Goal: Task Accomplishment & Management: Use online tool/utility

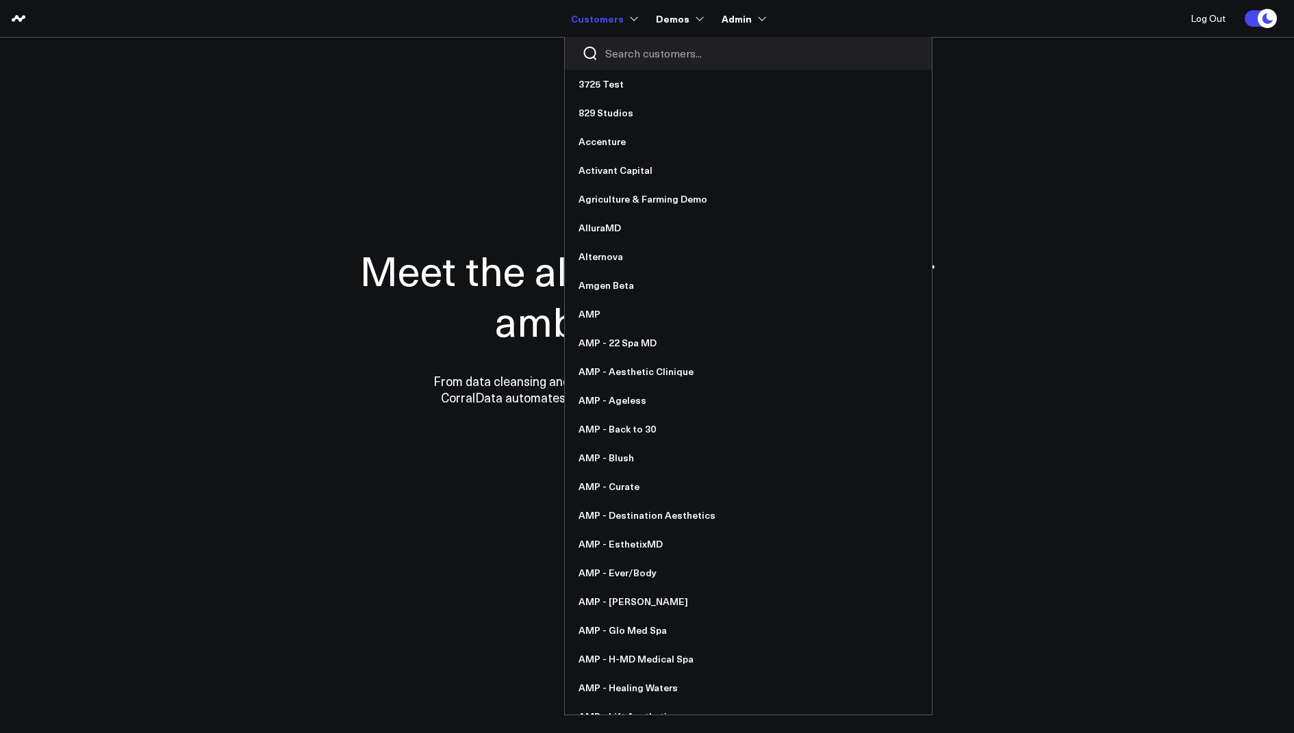
click at [627, 60] on input "Search customers input" at bounding box center [759, 53] width 309 height 15
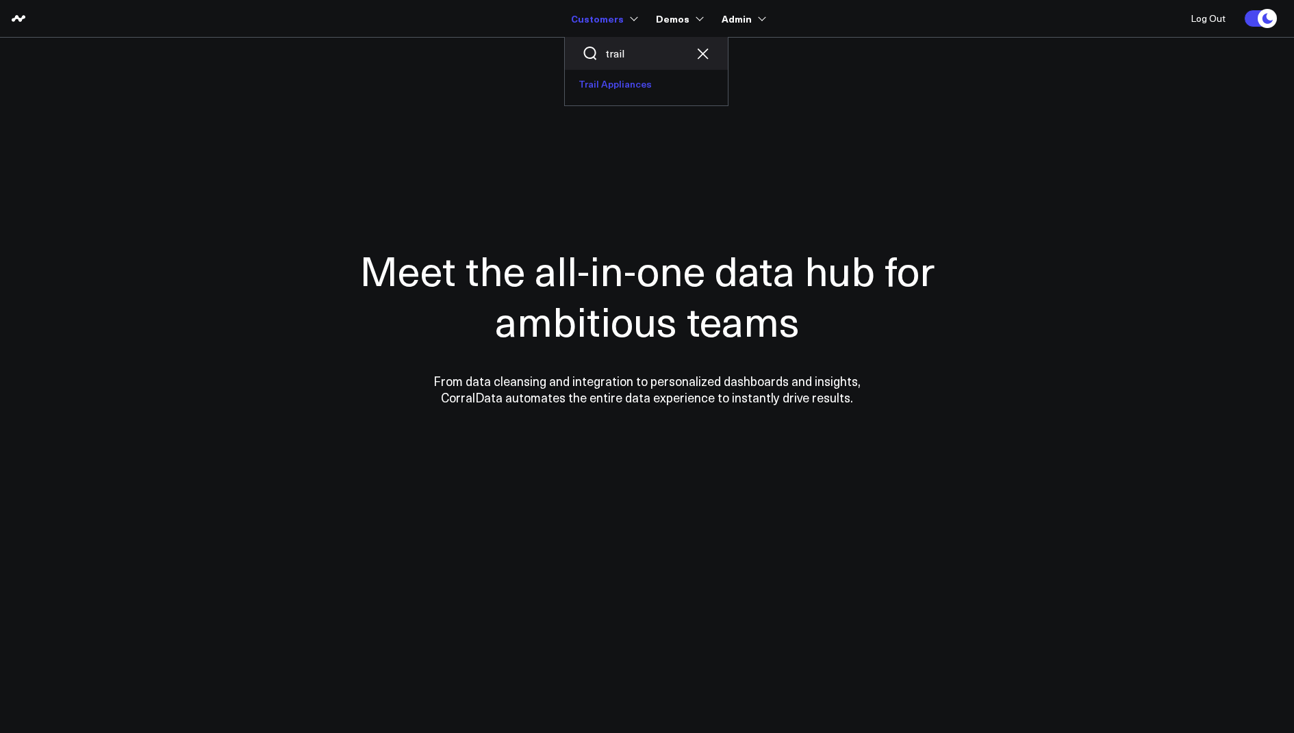
type input "trail"
click at [596, 76] on link "Trail Appliances" at bounding box center [646, 84] width 163 height 29
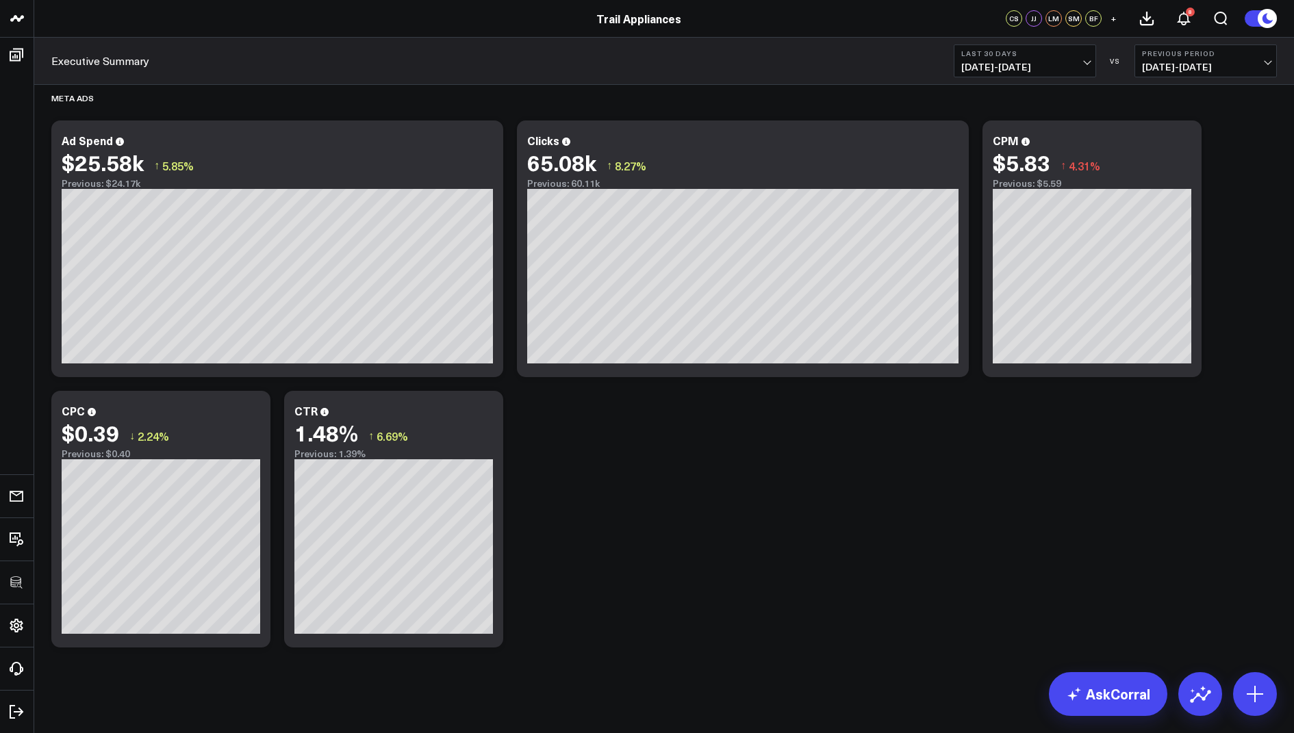
scroll to position [911, 0]
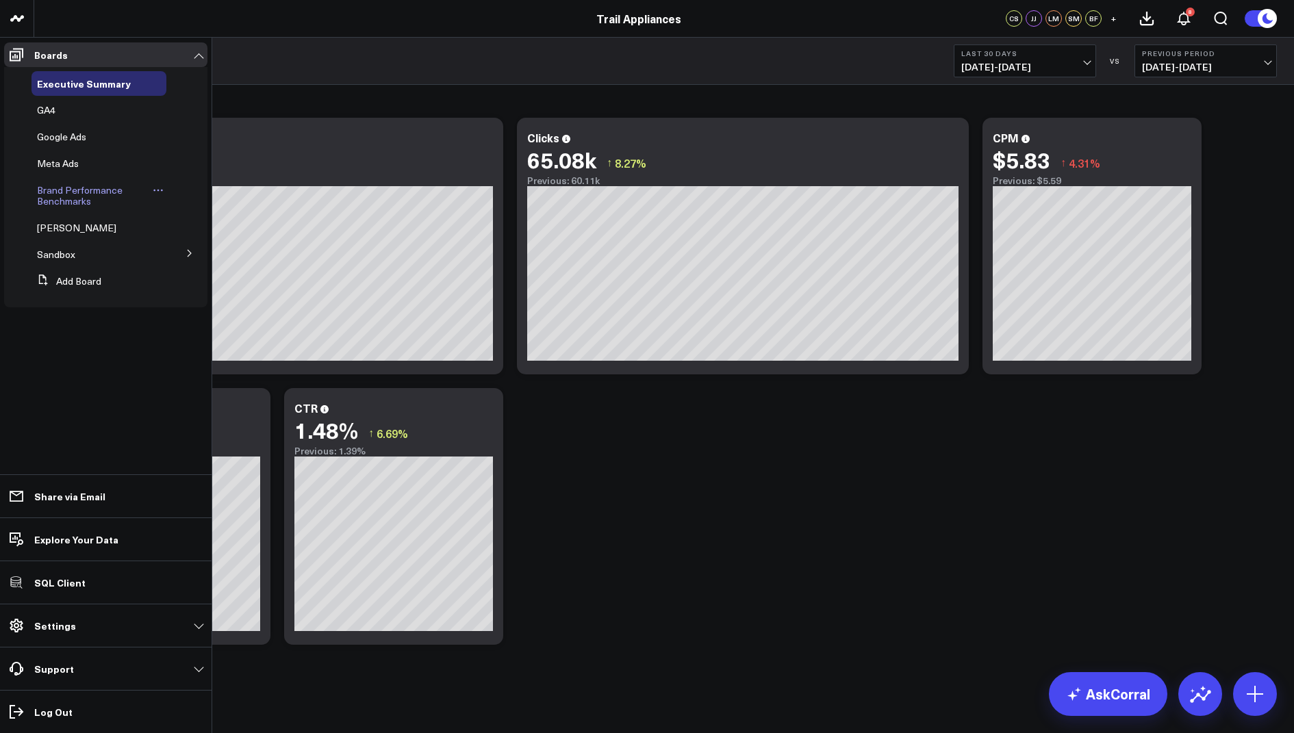
click at [60, 191] on span "Brand Performance Benchmarks" at bounding box center [80, 196] width 86 height 24
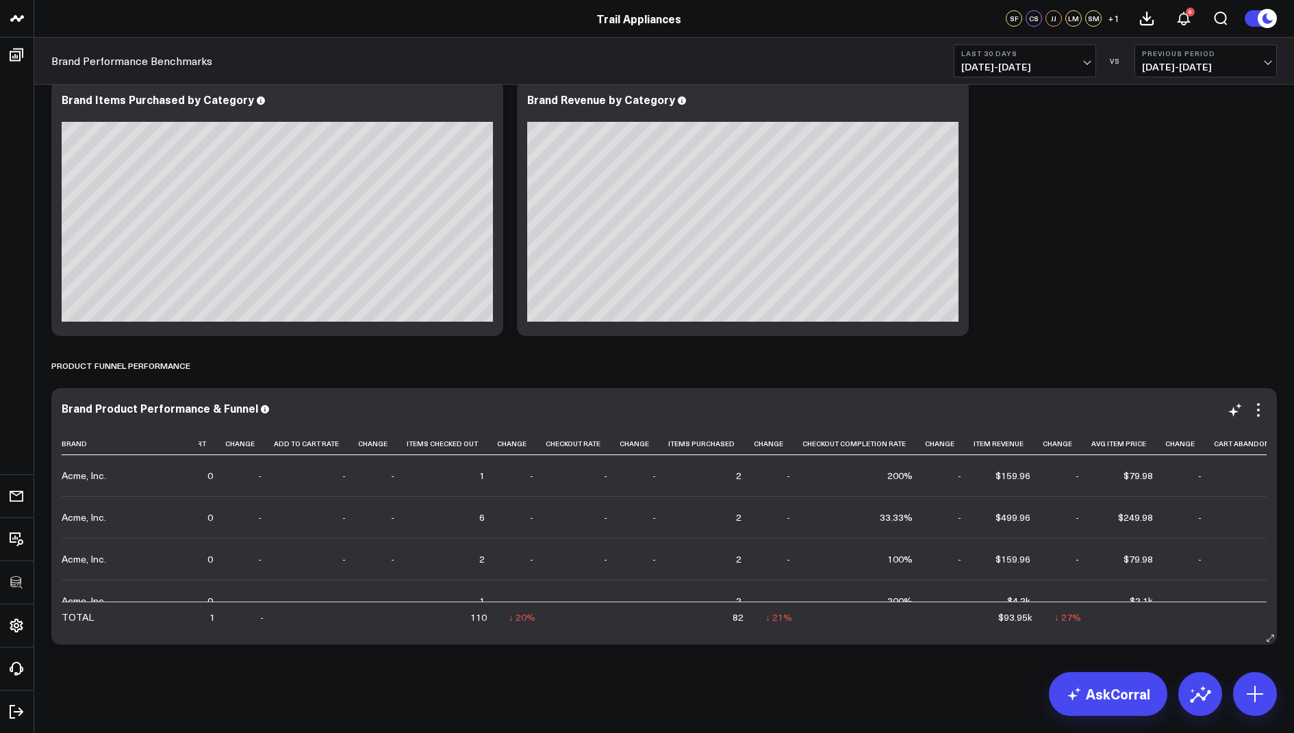
scroll to position [0, 530]
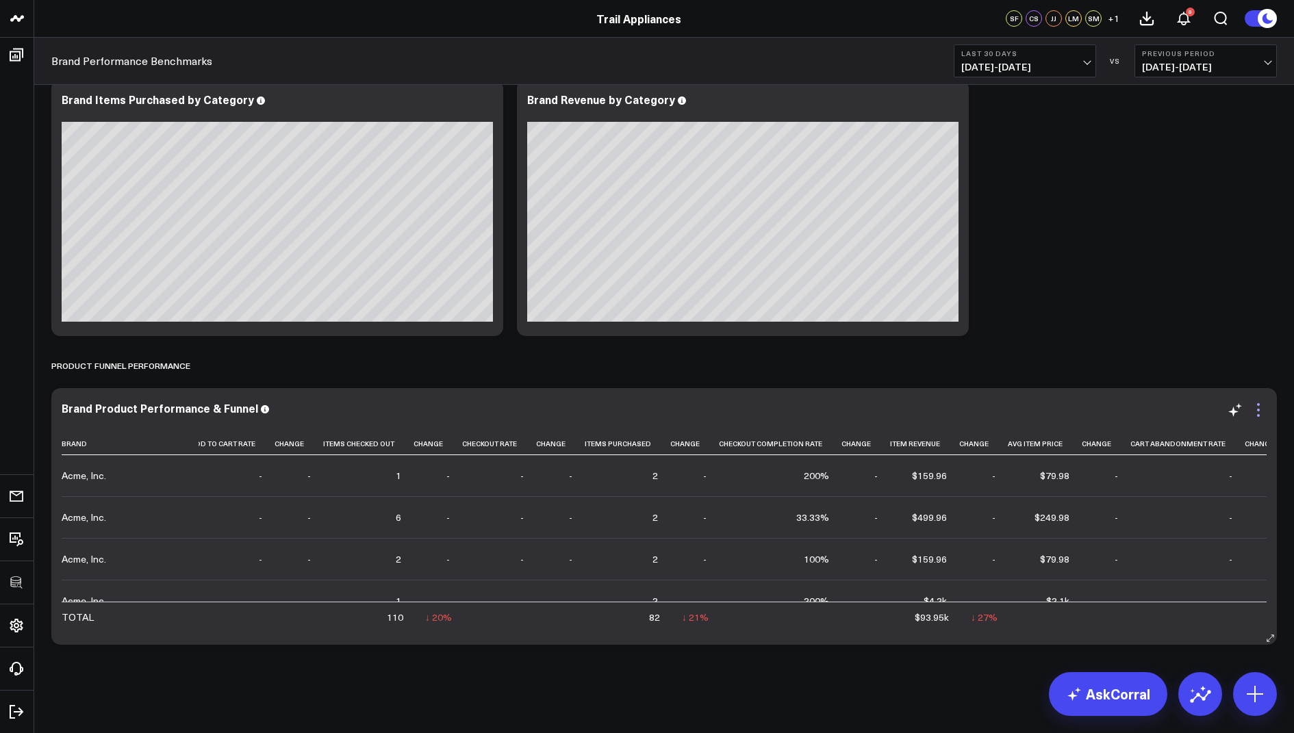
click at [1261, 412] on icon at bounding box center [1258, 410] width 16 height 16
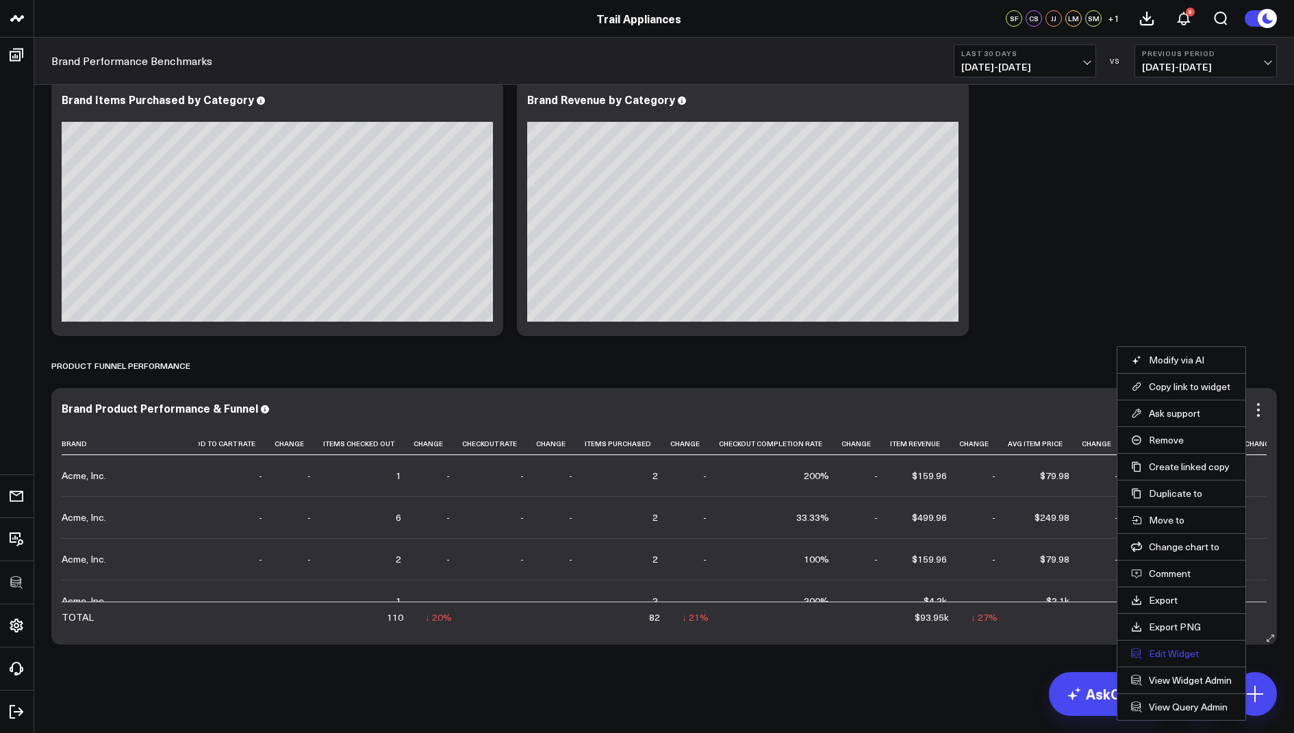
click at [1171, 648] on button "Edit Widget" at bounding box center [1181, 654] width 101 height 12
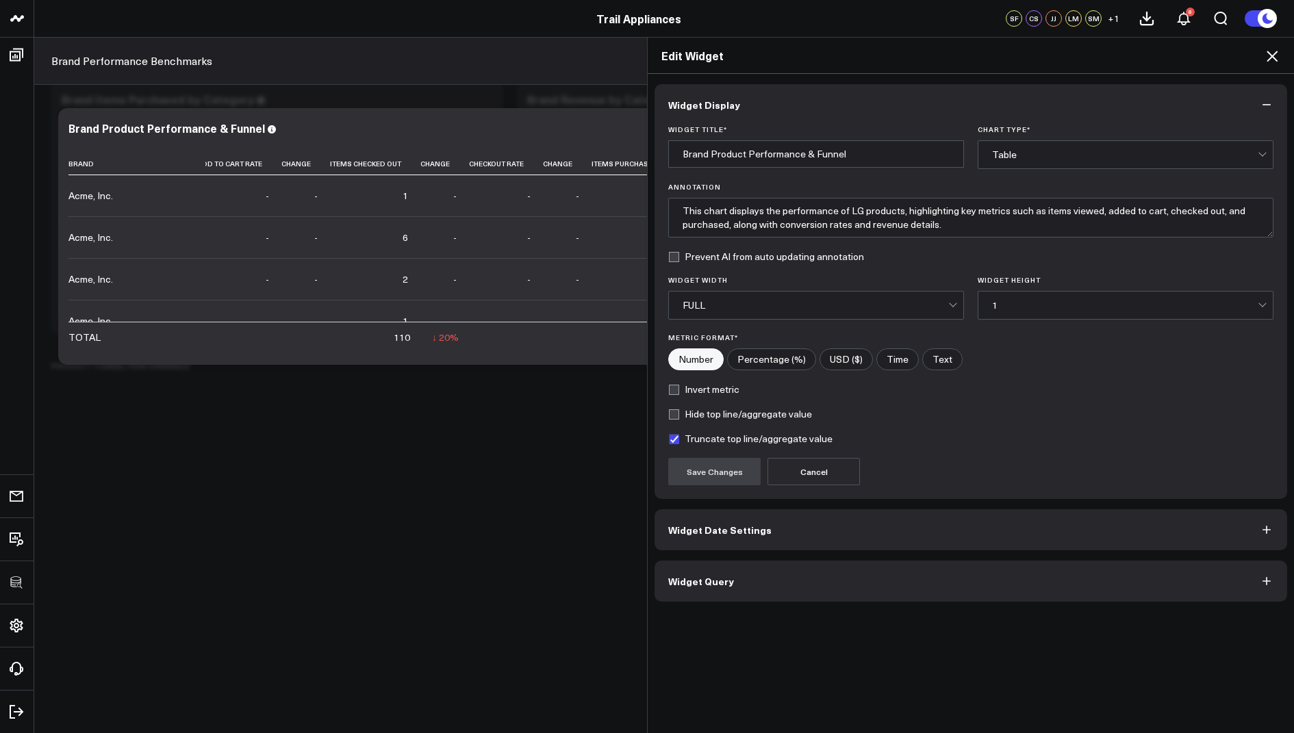
click at [713, 591] on button "Widget Query" at bounding box center [971, 581] width 633 height 41
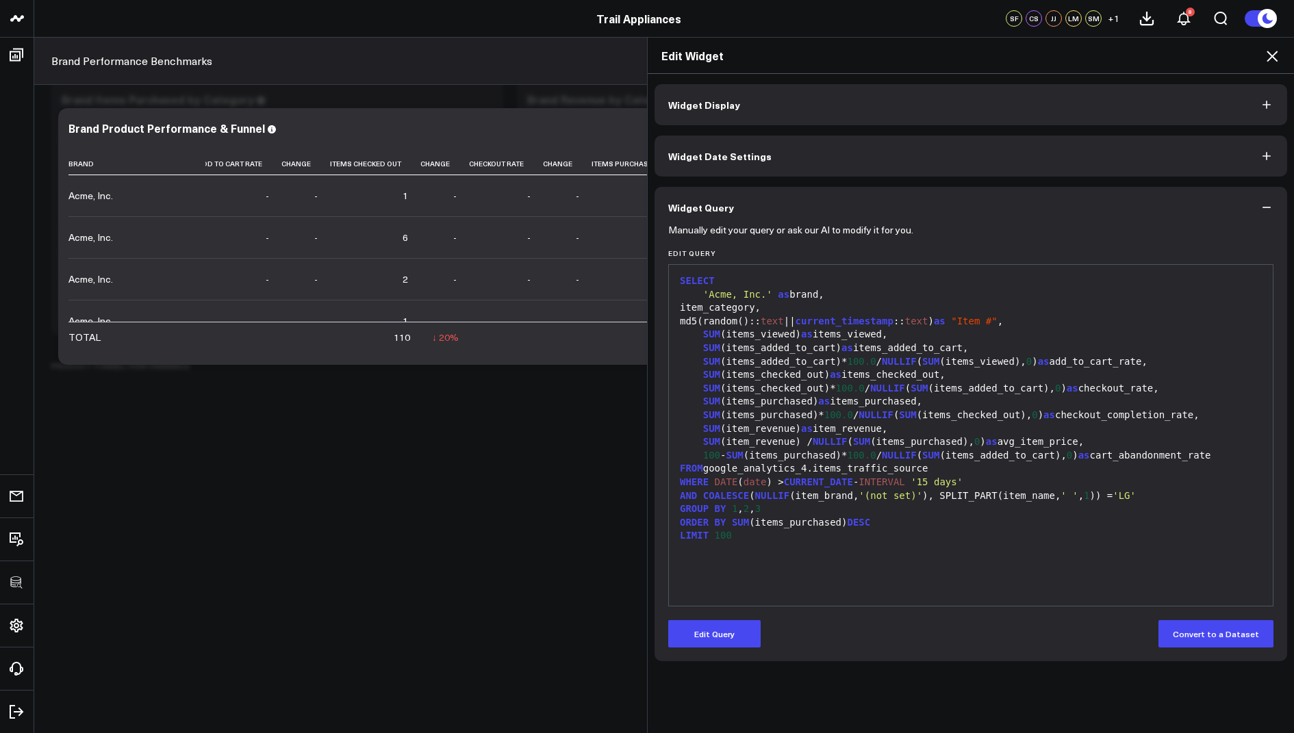
click at [1272, 60] on icon at bounding box center [1272, 56] width 16 height 16
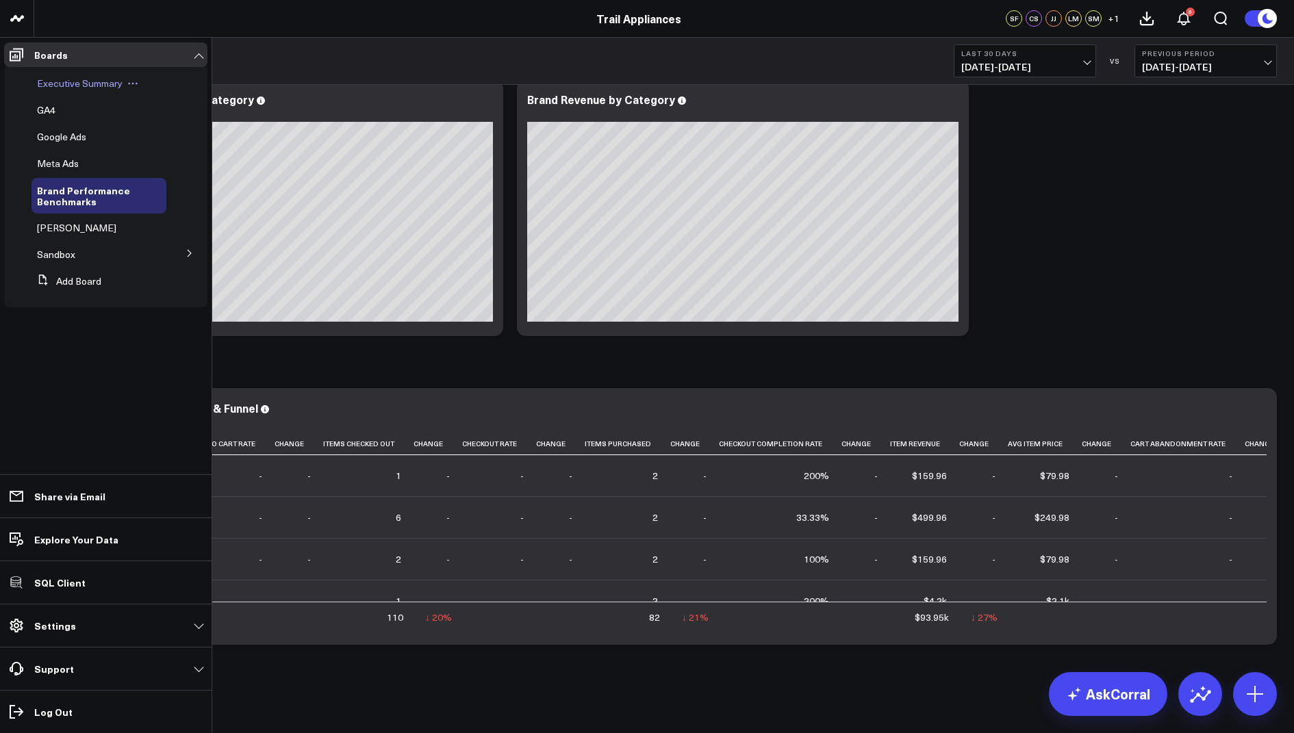
click at [72, 86] on span "Executive Summary" at bounding box center [80, 83] width 86 height 13
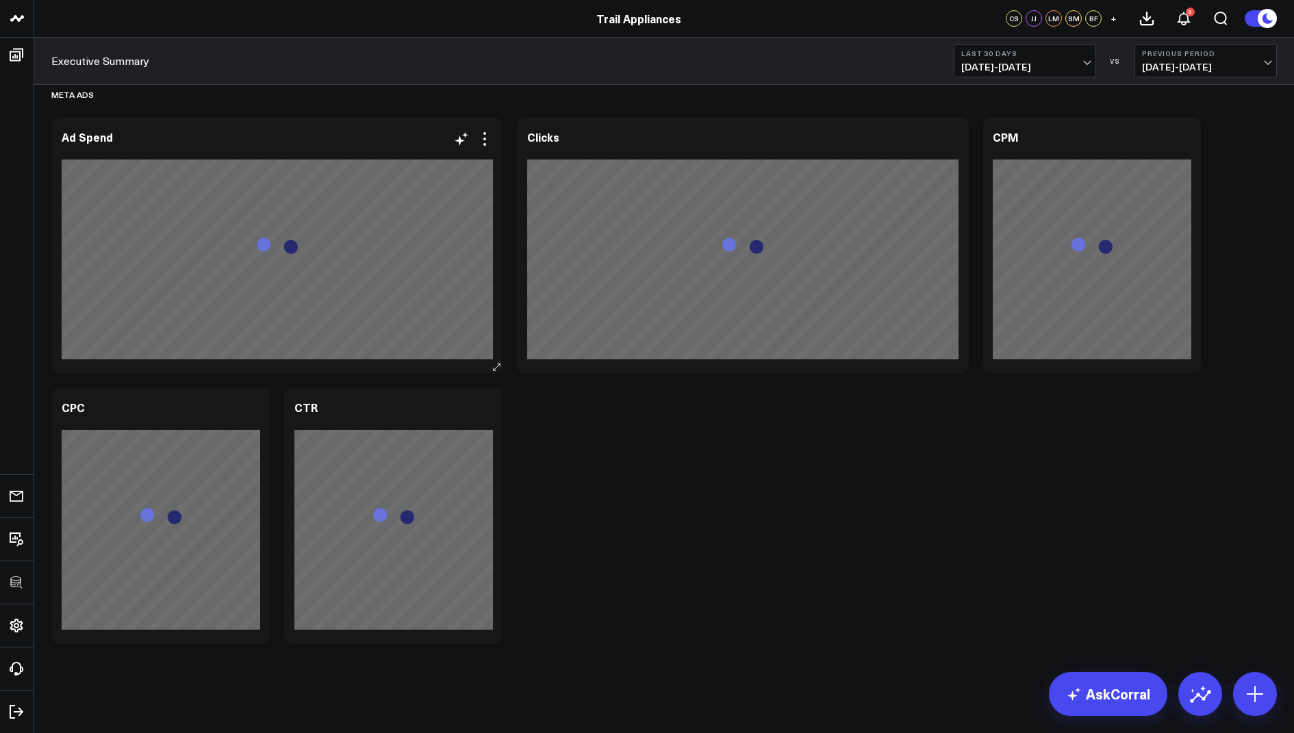
scroll to position [911, 0]
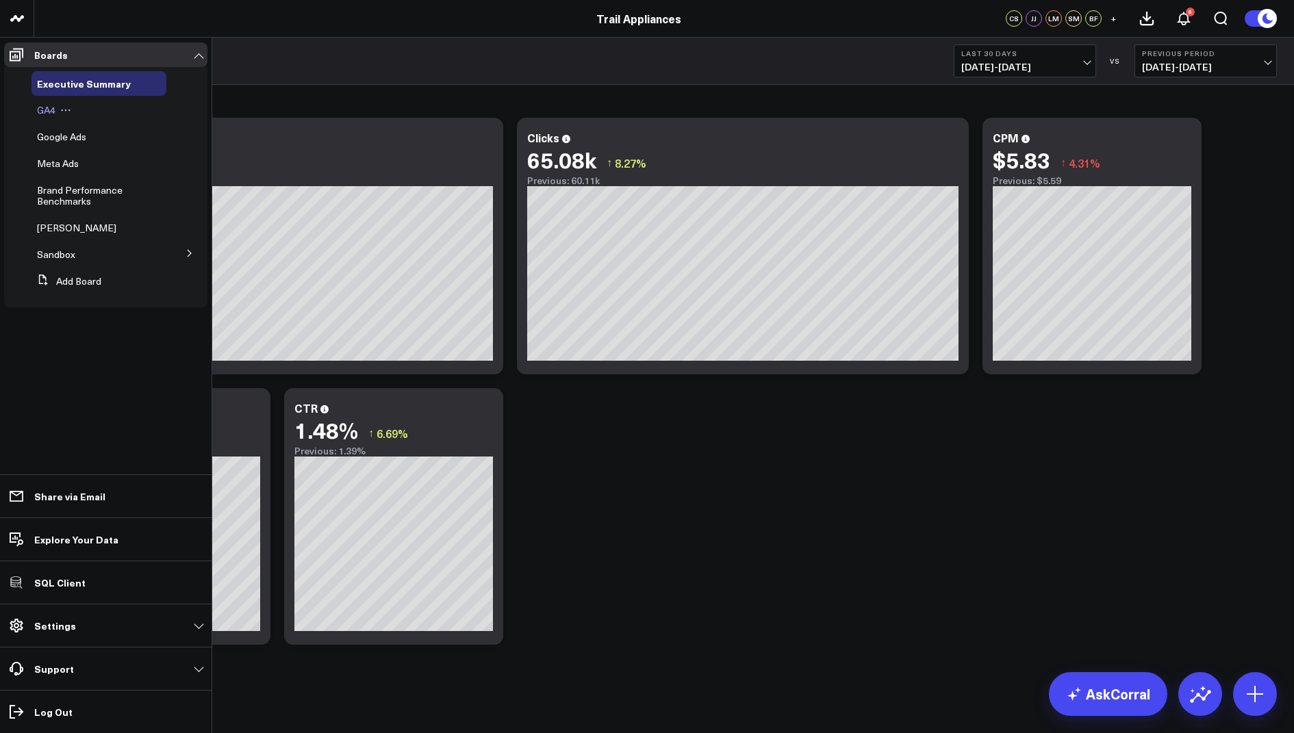
click at [53, 111] on span "GA4" at bounding box center [46, 109] width 18 height 13
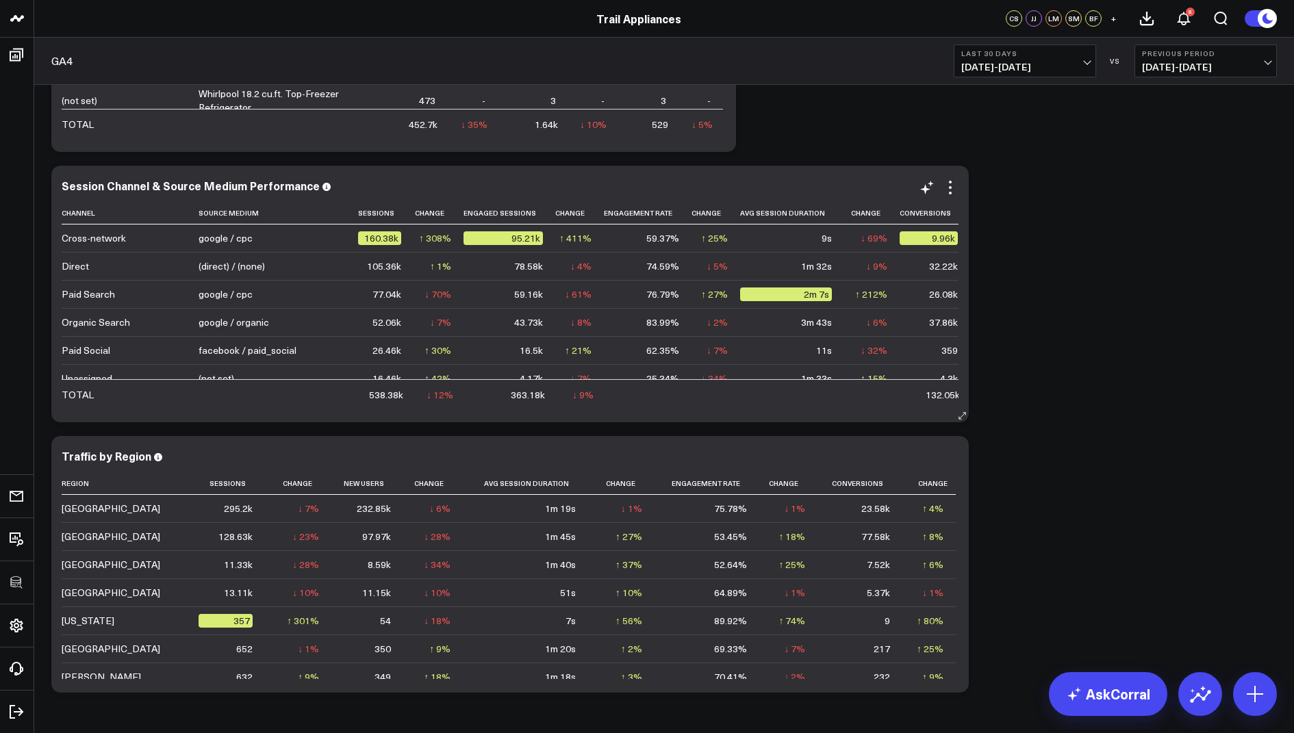
scroll to position [507, 0]
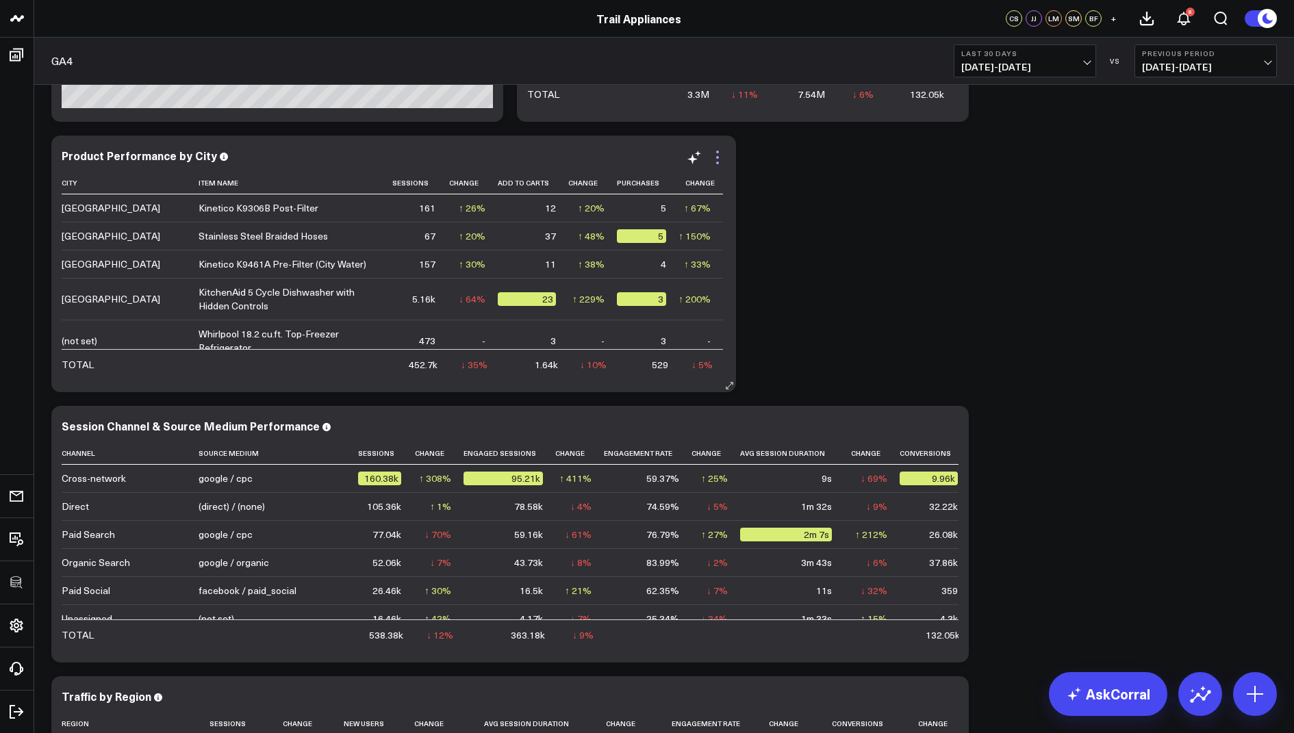
click at [715, 154] on icon at bounding box center [717, 157] width 16 height 16
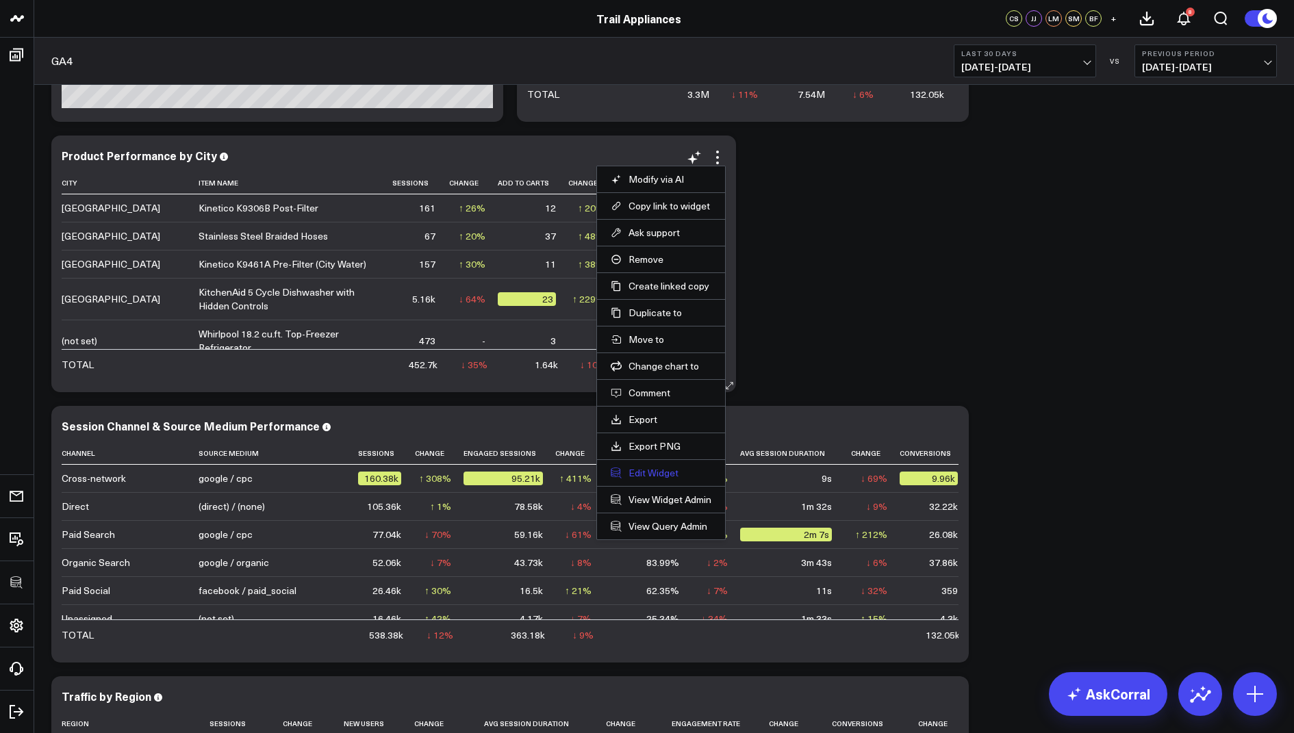
click at [637, 470] on button "Edit Widget" at bounding box center [661, 473] width 101 height 12
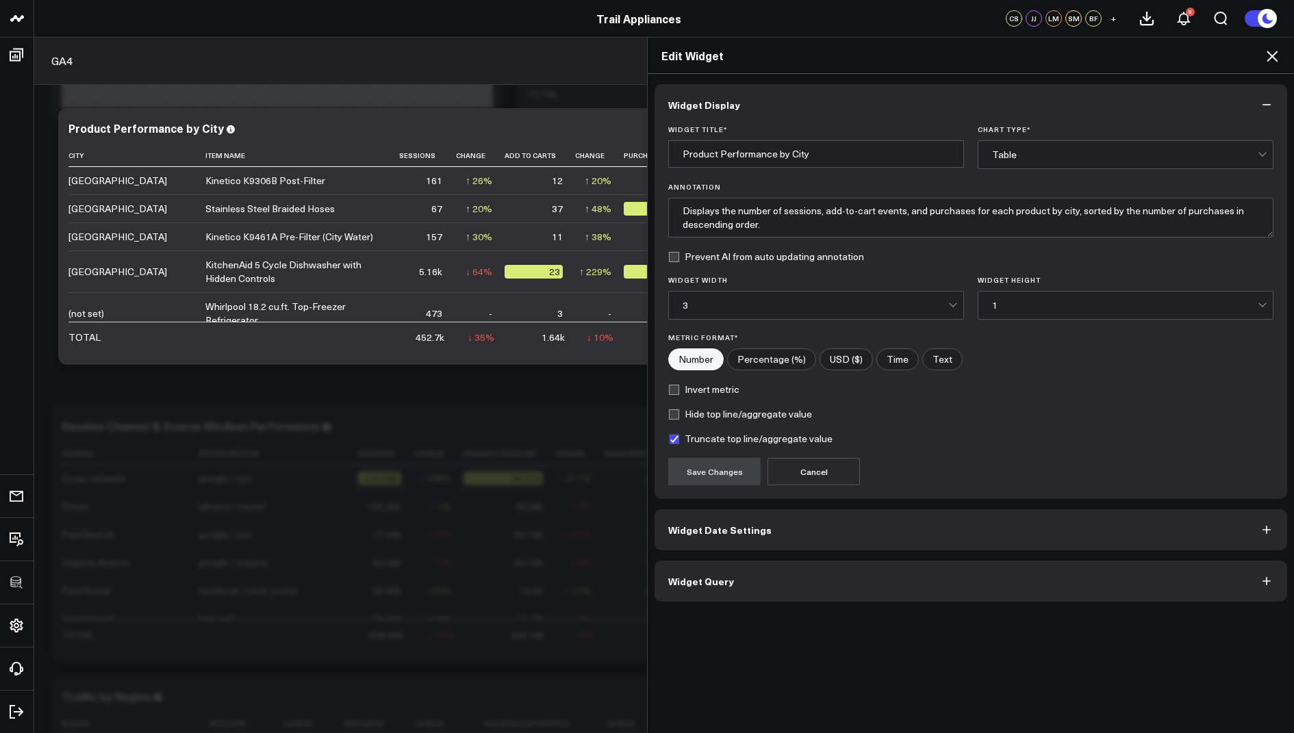
click at [702, 590] on button "Widget Query" at bounding box center [971, 581] width 633 height 41
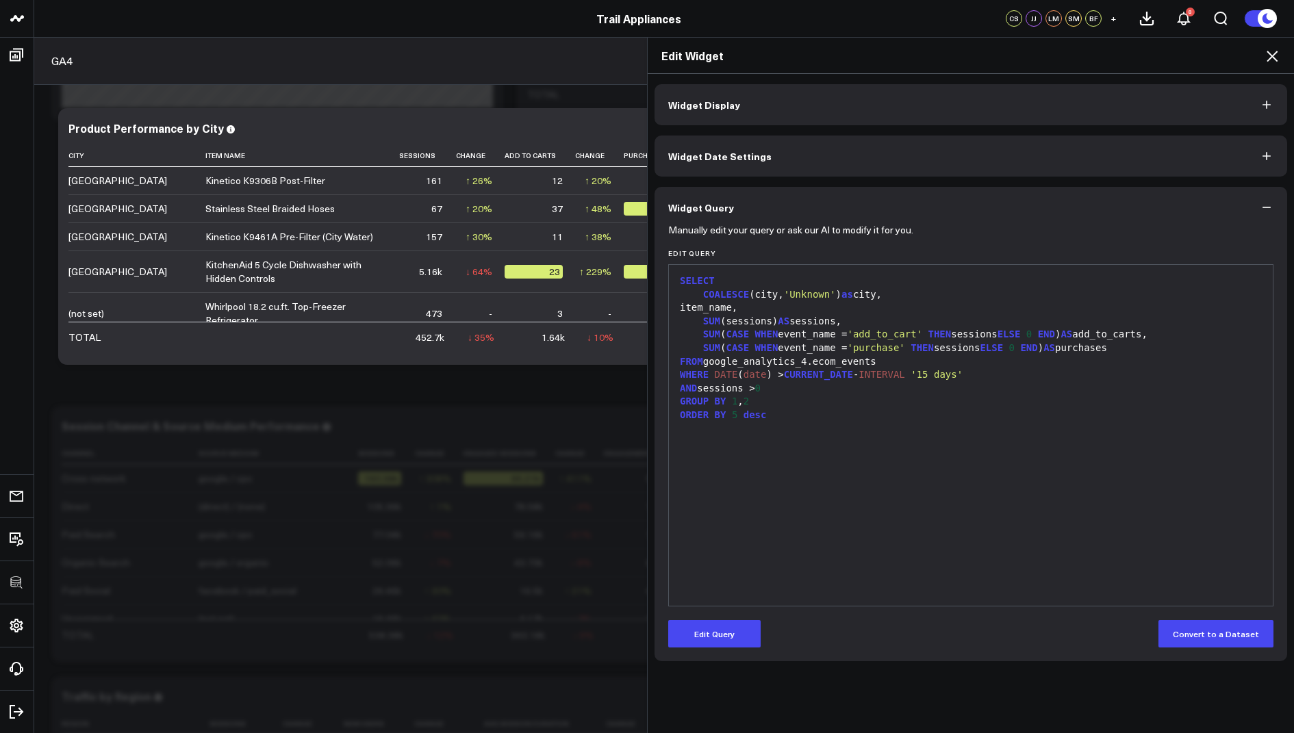
click at [1266, 55] on icon at bounding box center [1272, 56] width 16 height 16
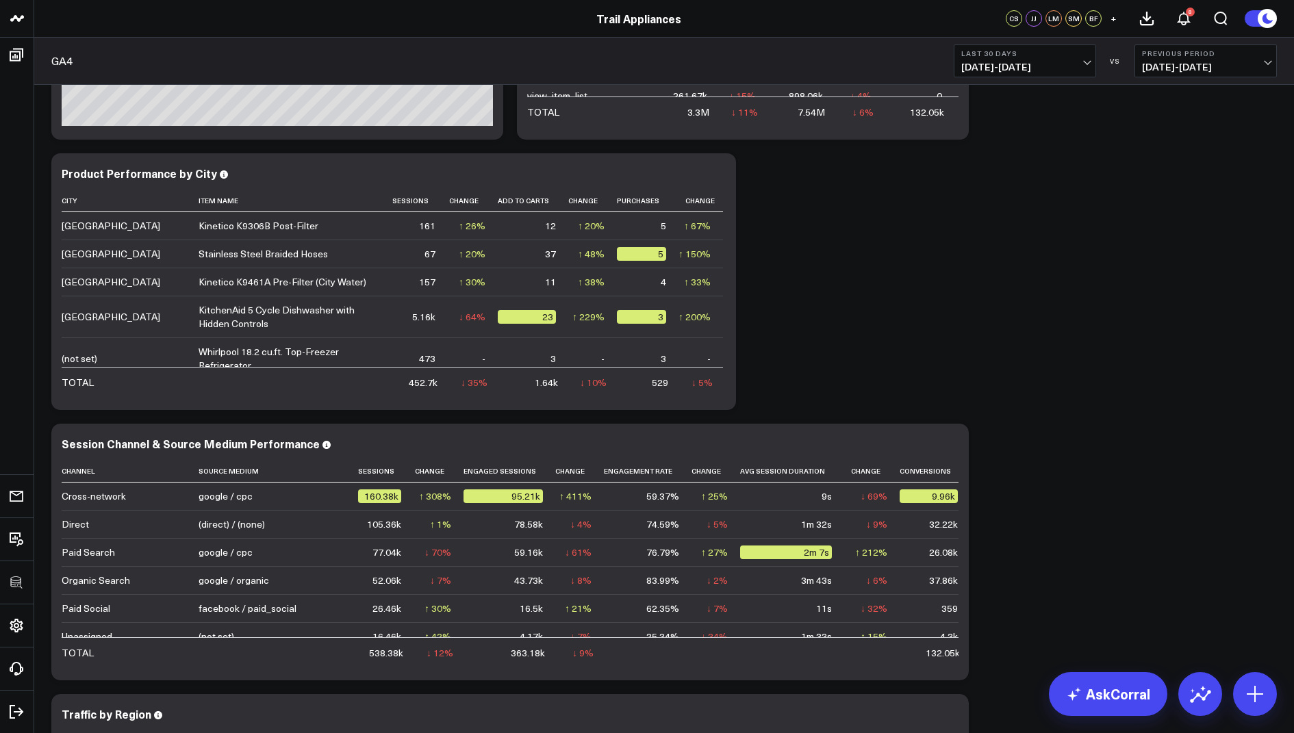
scroll to position [464, 0]
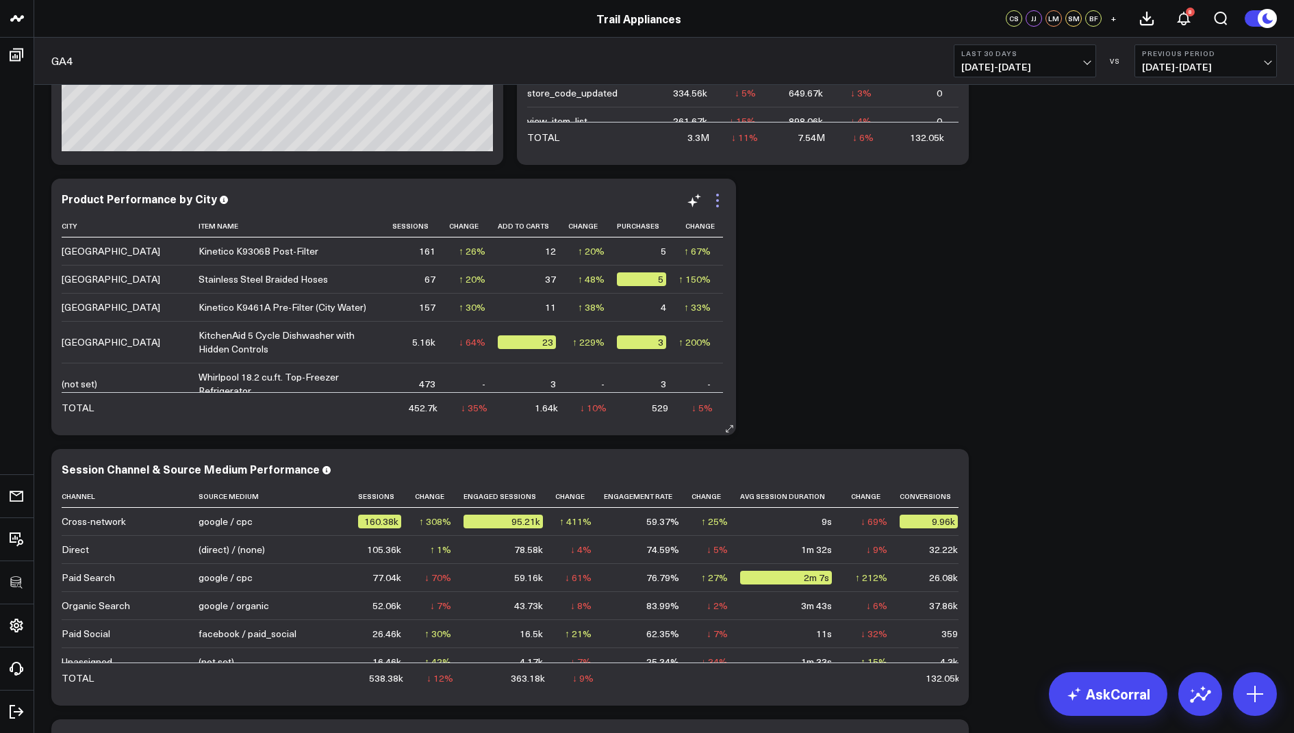
click at [720, 200] on icon at bounding box center [717, 200] width 16 height 16
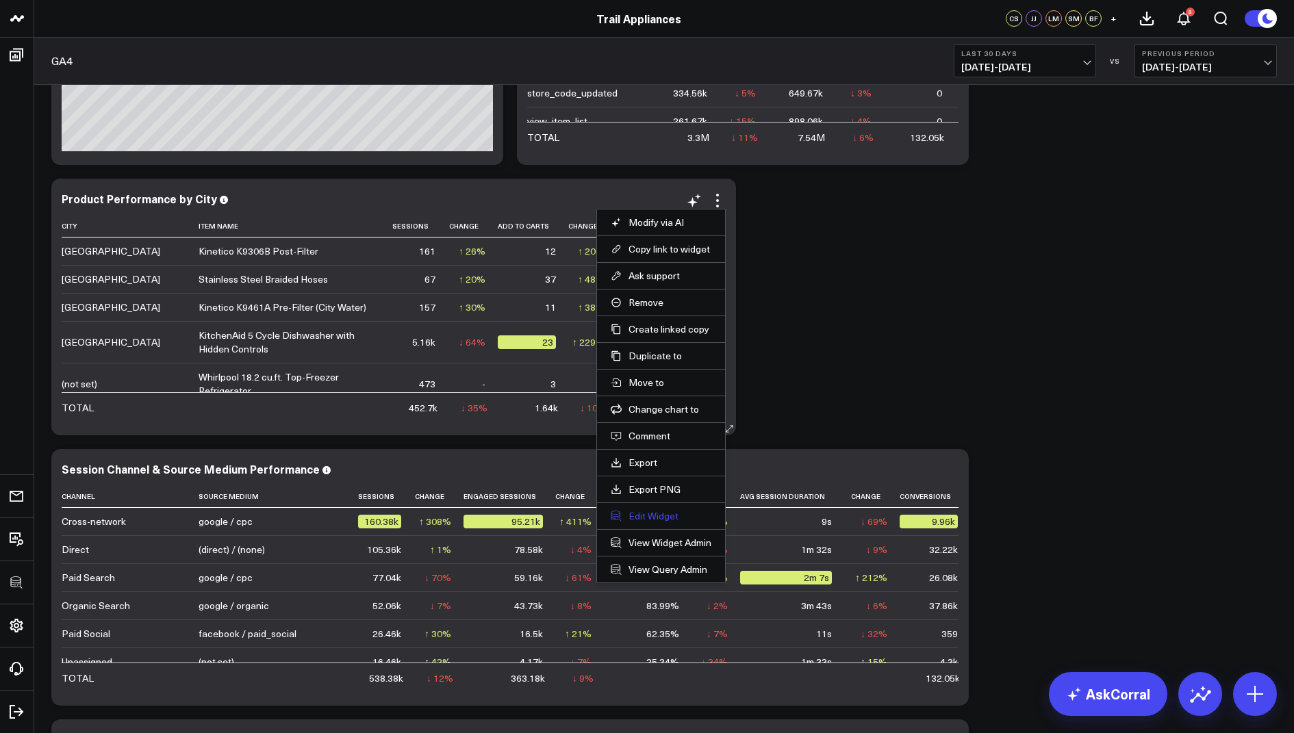
click at [640, 516] on button "Edit Widget" at bounding box center [661, 516] width 101 height 12
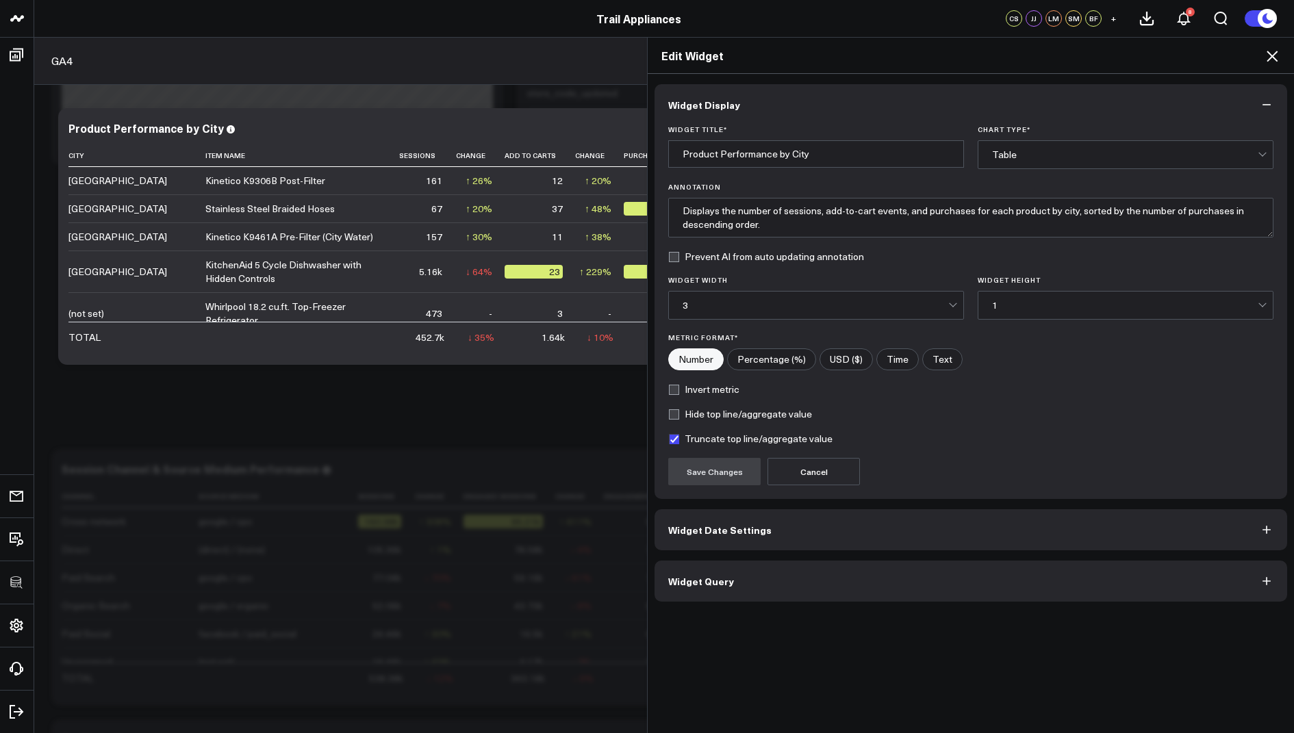
click at [707, 585] on button "Widget Query" at bounding box center [971, 581] width 633 height 41
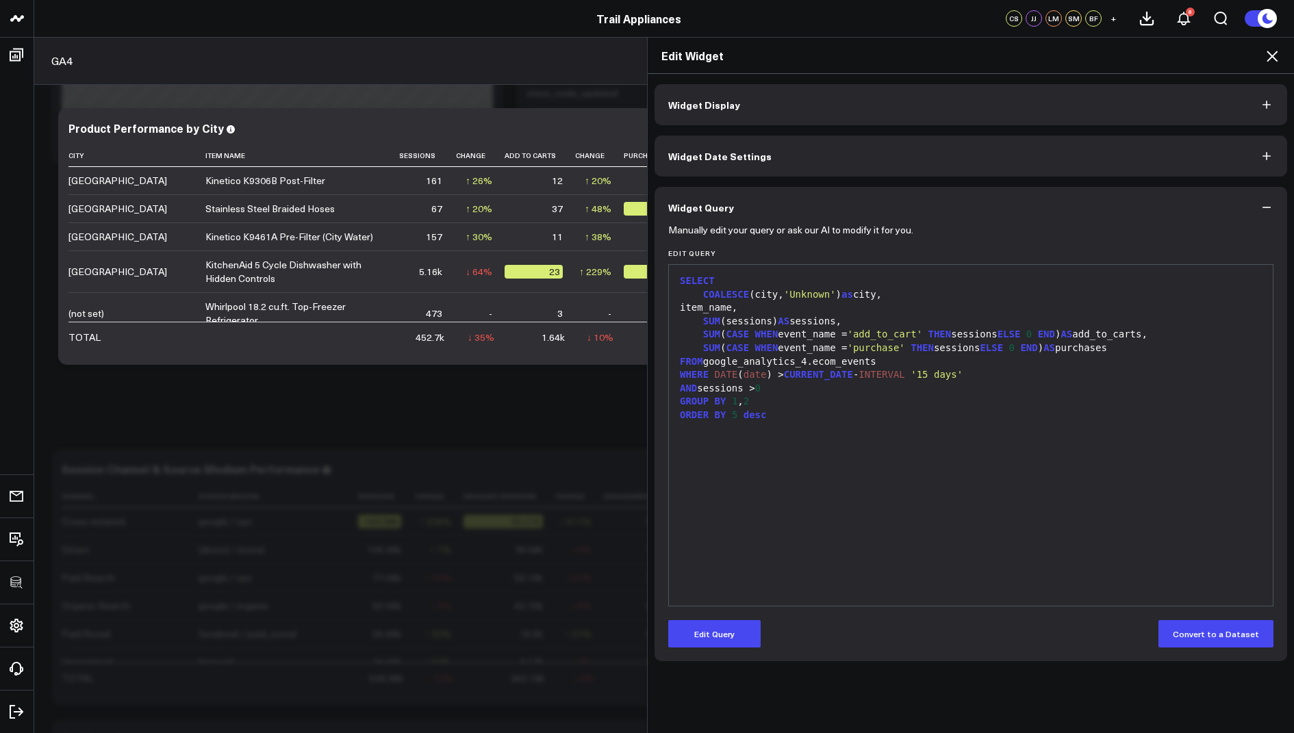
click at [1270, 58] on icon at bounding box center [1272, 56] width 11 height 11
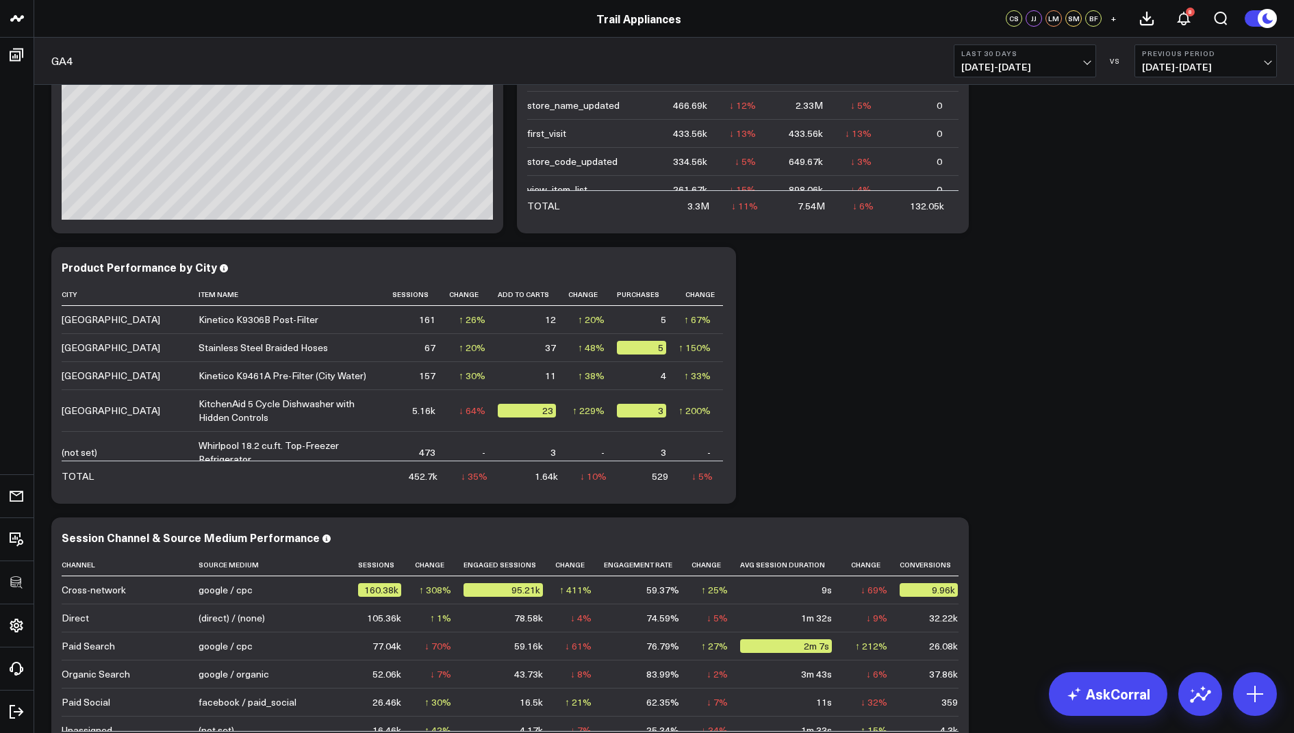
scroll to position [425, 0]
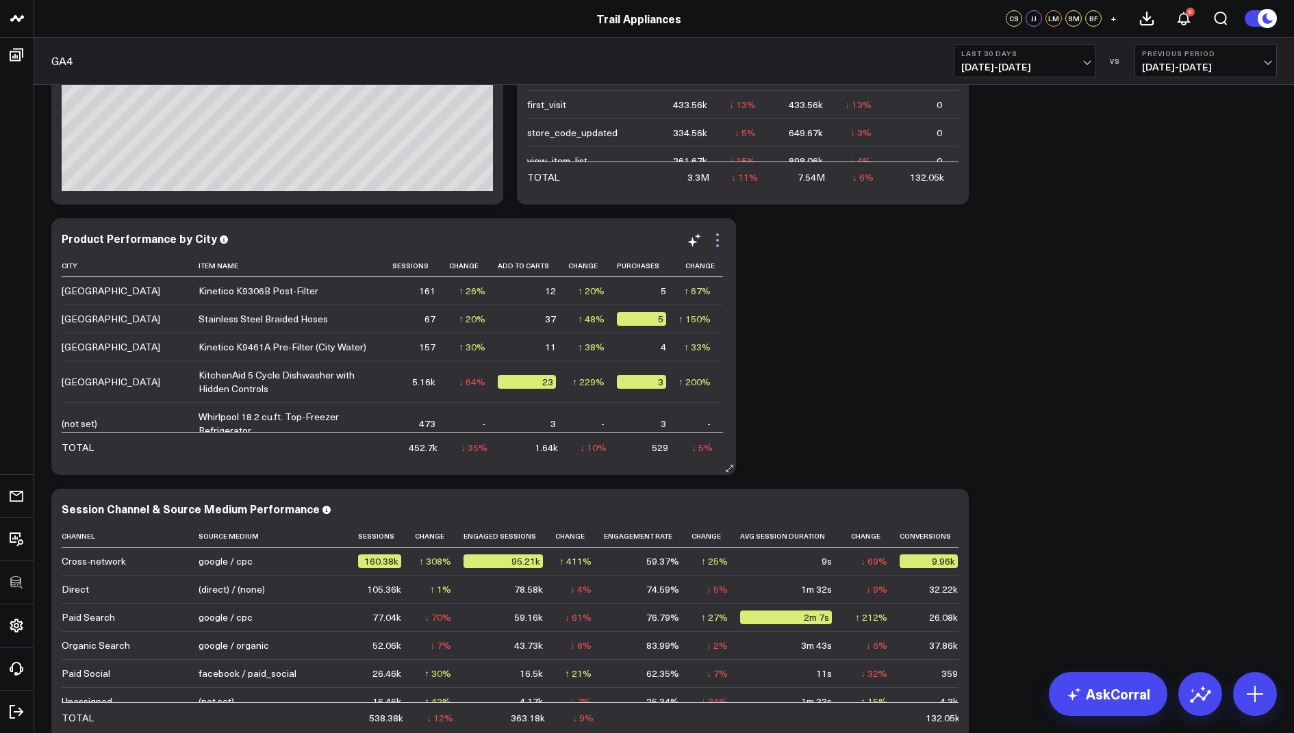
click at [718, 240] on icon at bounding box center [717, 240] width 16 height 16
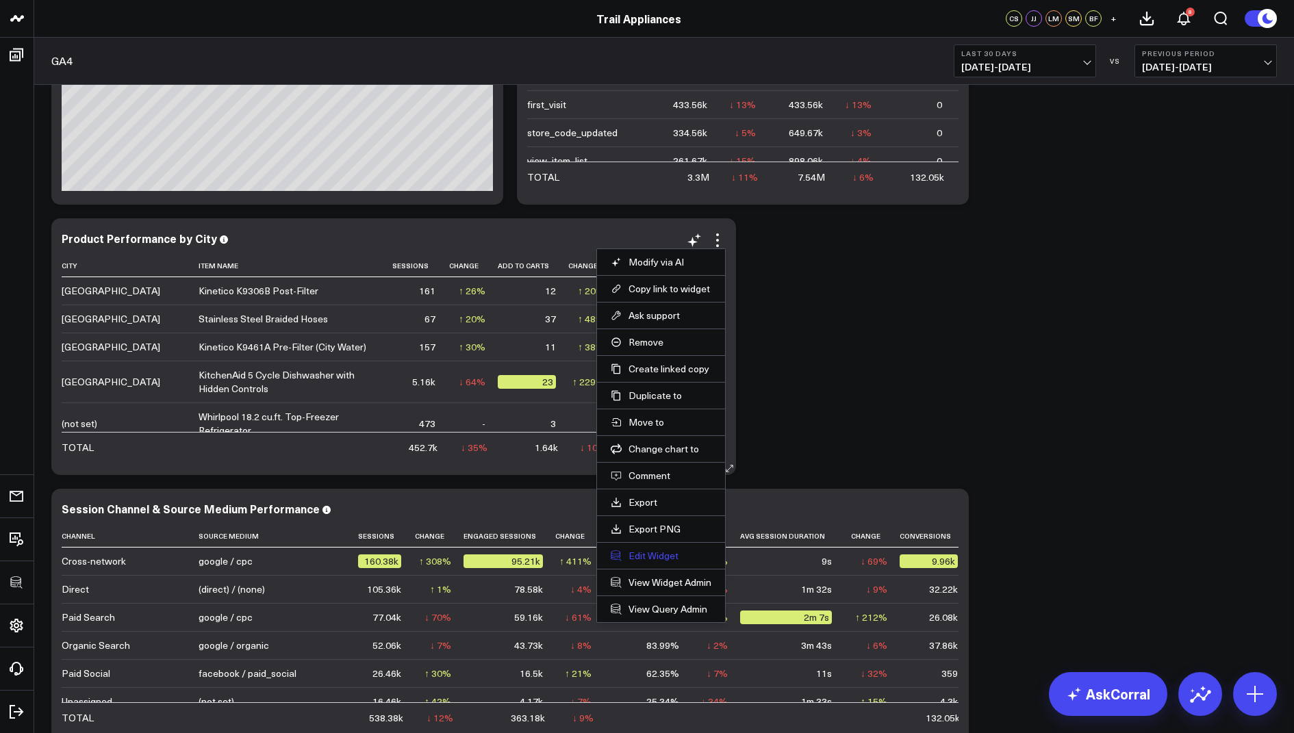
click at [646, 550] on button "Edit Widget" at bounding box center [661, 556] width 101 height 12
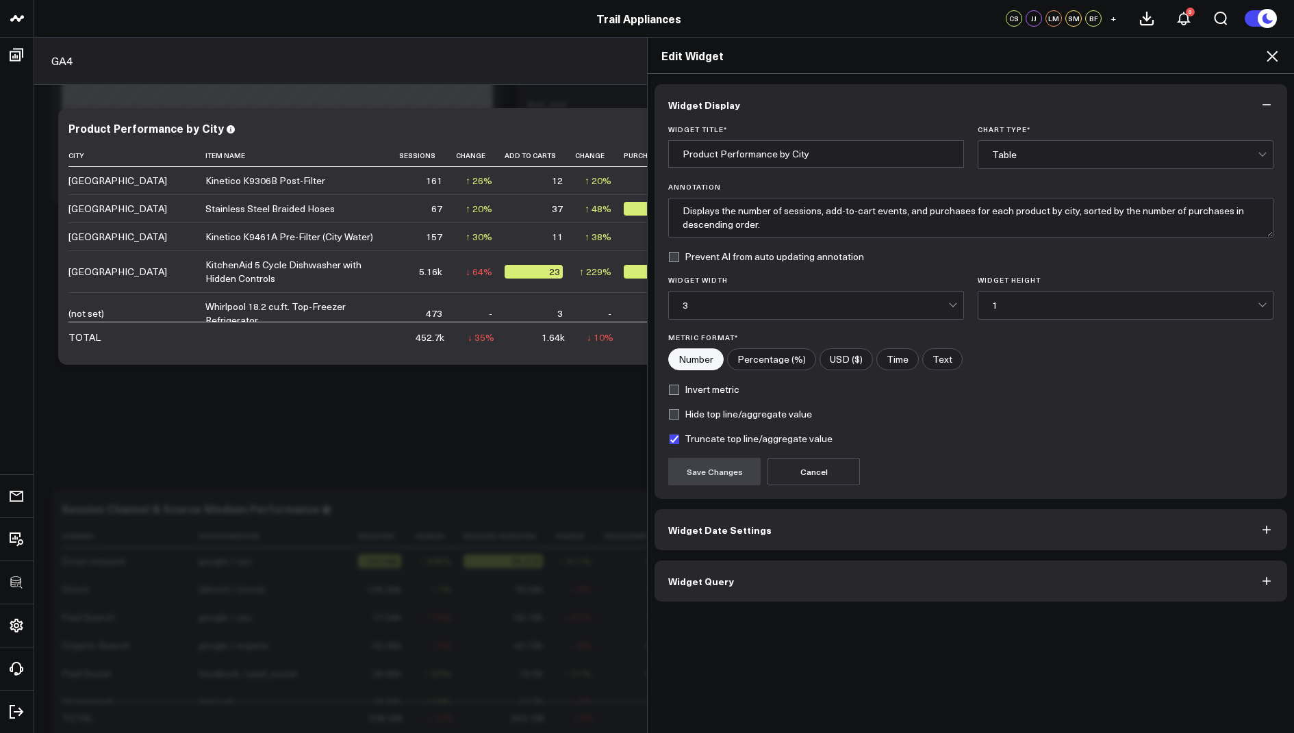
click at [732, 583] on button "Widget Query" at bounding box center [971, 581] width 633 height 41
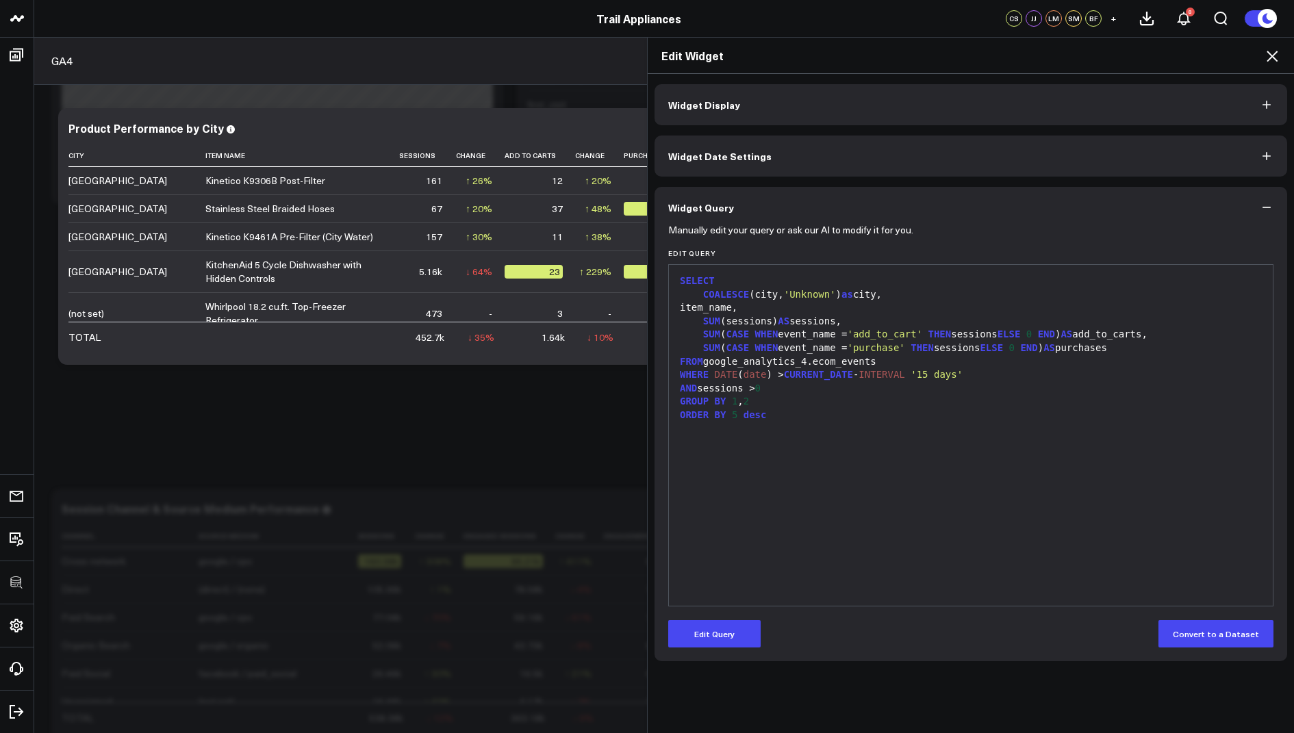
click at [1267, 62] on icon at bounding box center [1272, 56] width 16 height 16
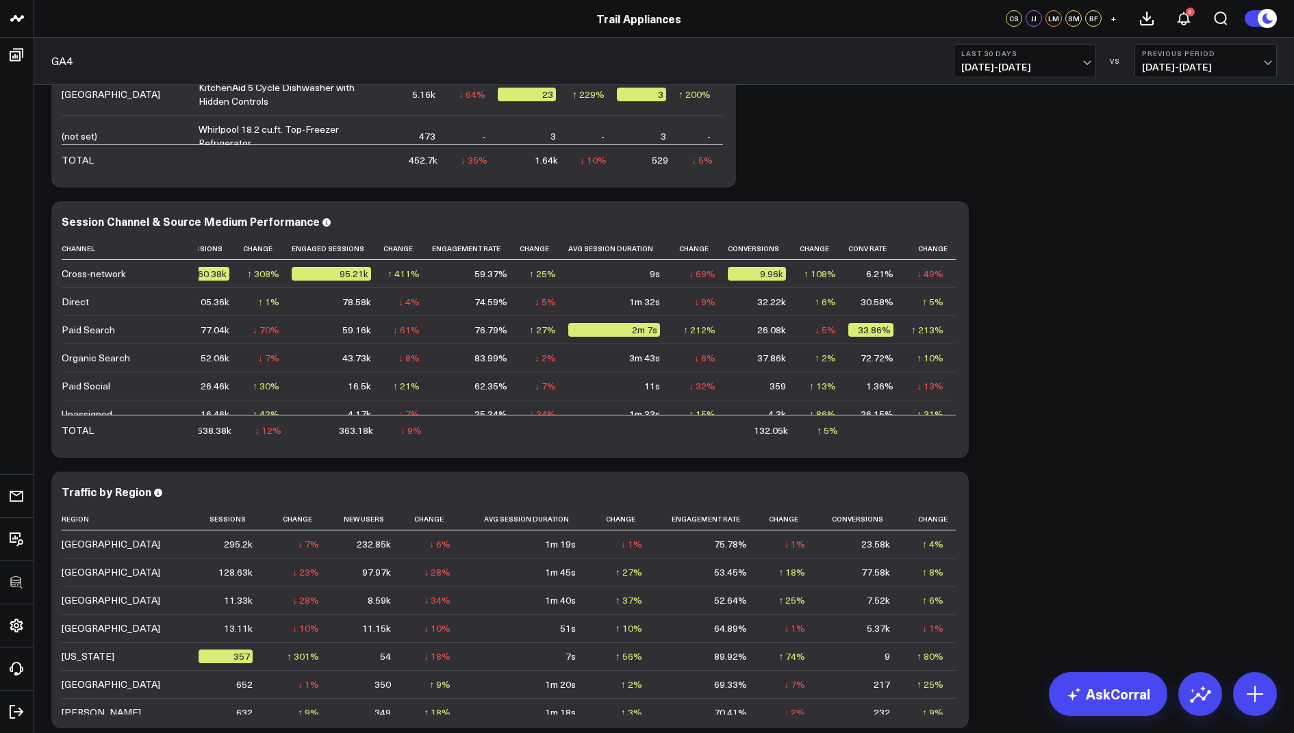
scroll to position [796, 0]
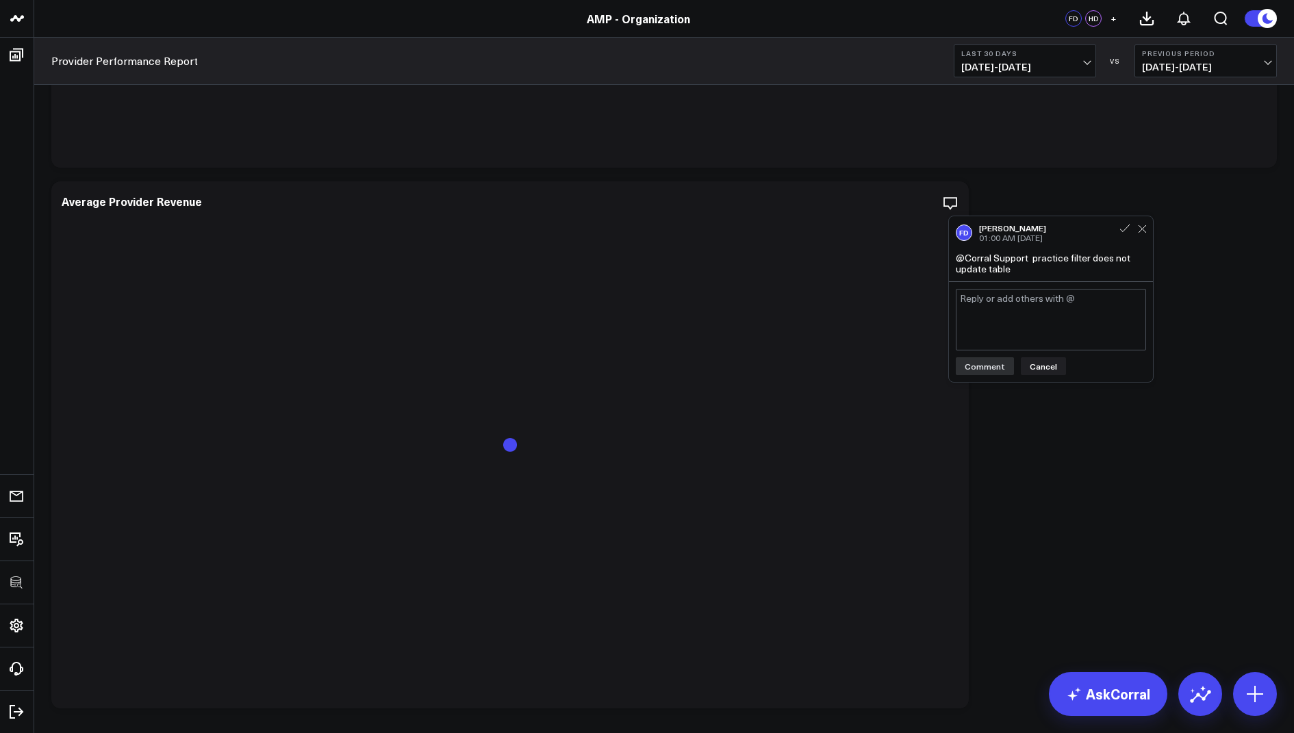
scroll to position [2294, 0]
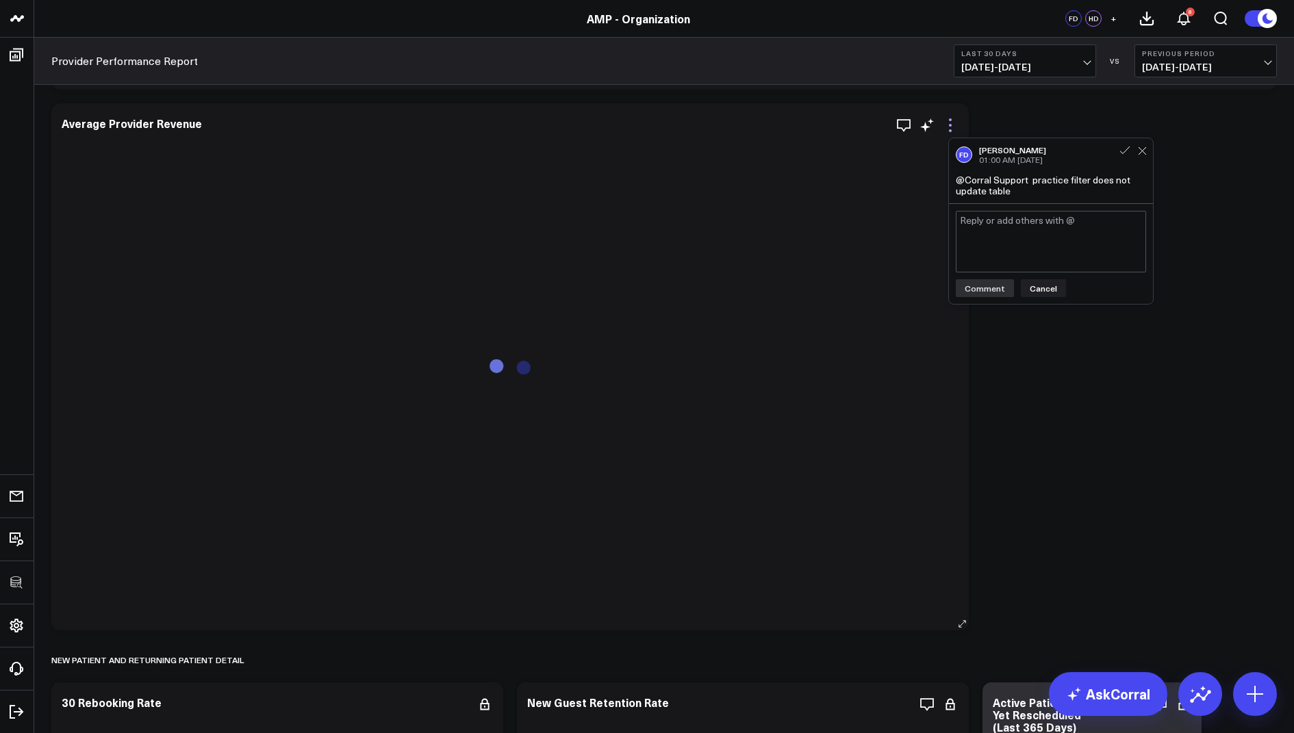
click at [946, 125] on icon at bounding box center [950, 125] width 16 height 16
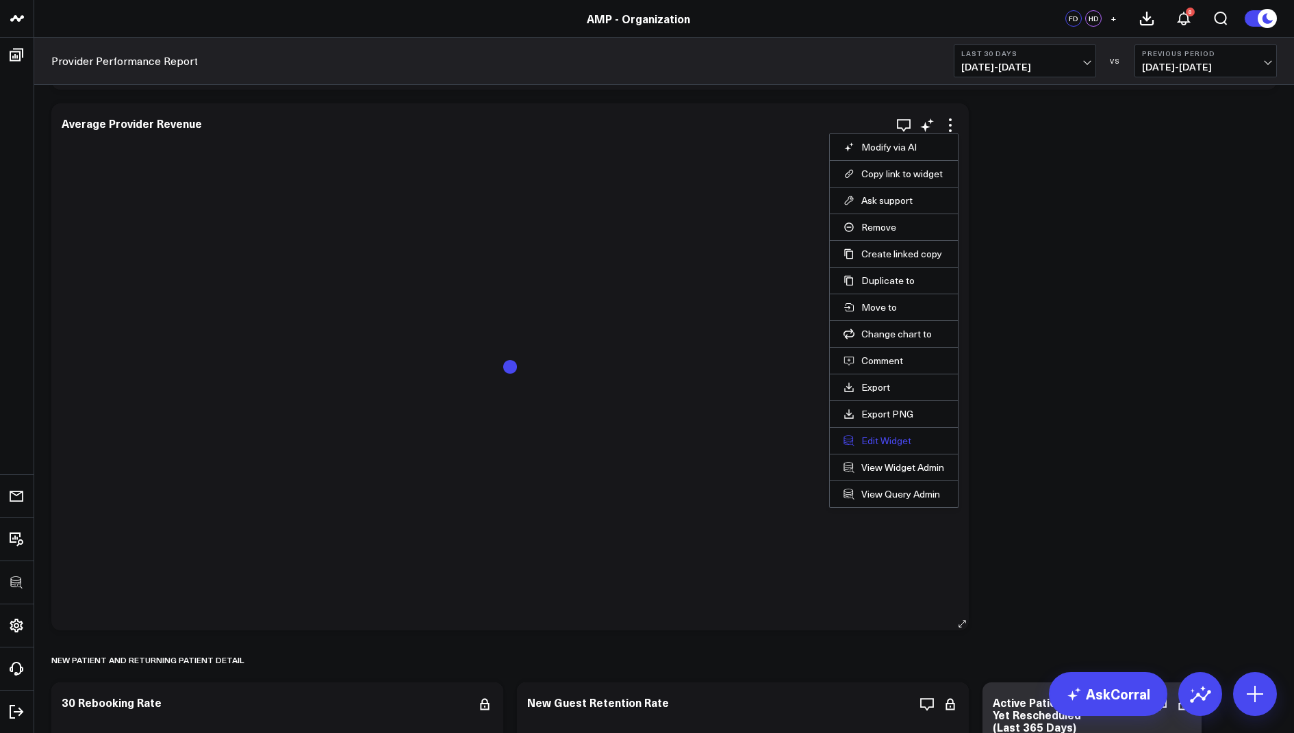
click at [863, 435] on button "Edit Widget" at bounding box center [894, 441] width 101 height 12
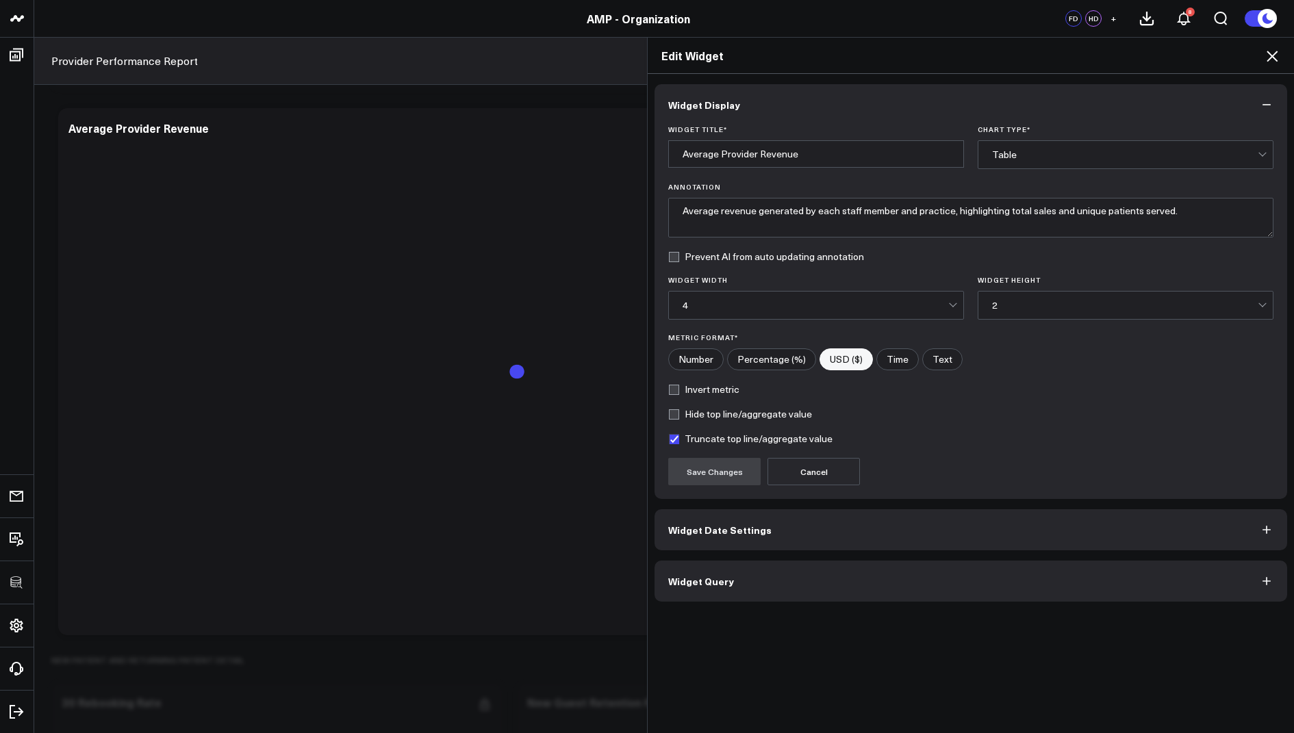
click at [723, 580] on span "Widget Query" at bounding box center [701, 581] width 66 height 11
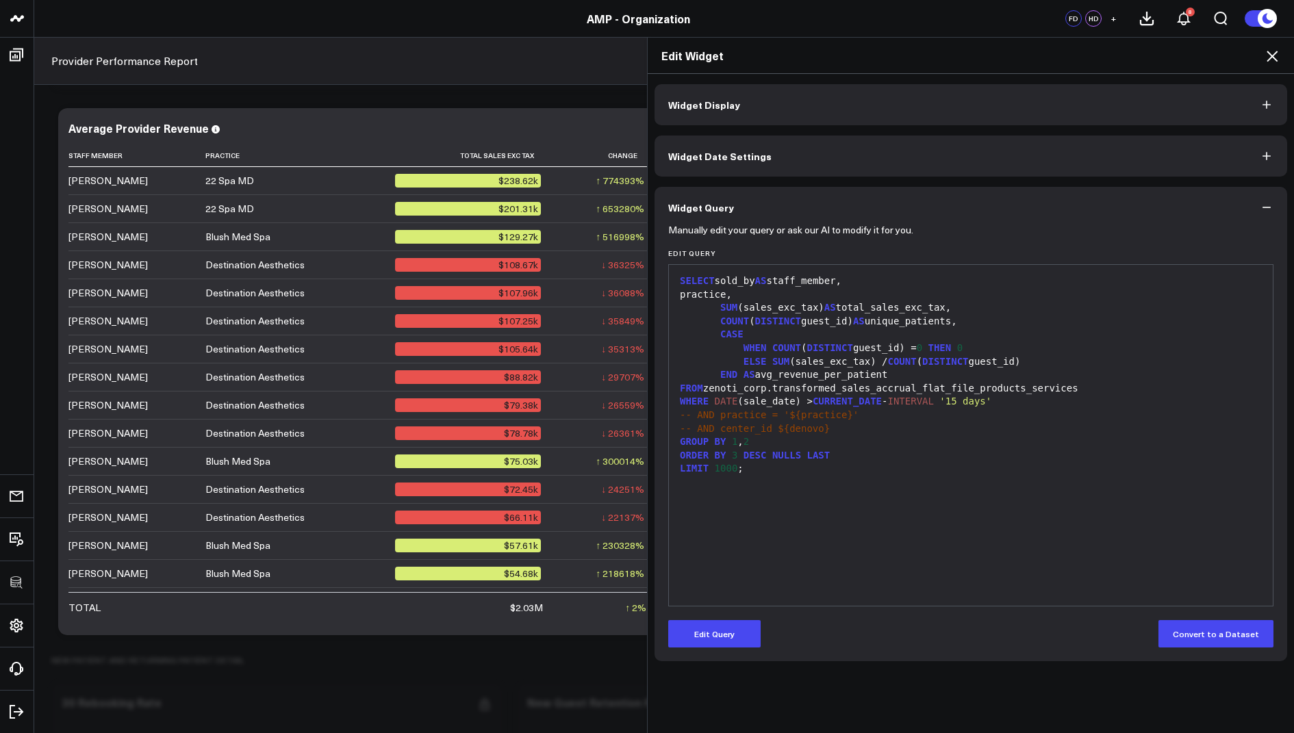
click at [1272, 50] on icon at bounding box center [1272, 56] width 16 height 16
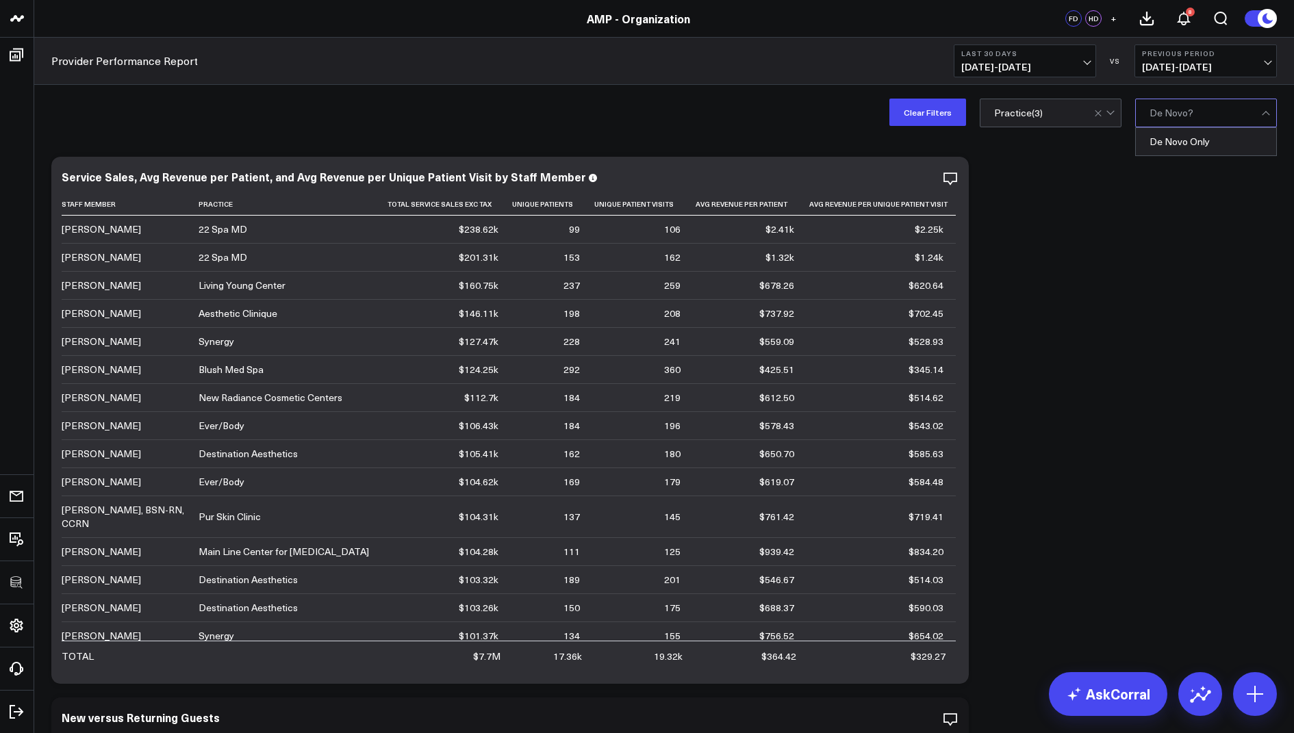
click at [1197, 115] on div at bounding box center [1206, 112] width 112 height 27
click at [920, 114] on button "Clear Filters" at bounding box center [927, 112] width 77 height 27
click at [1211, 111] on div at bounding box center [1206, 112] width 112 height 27
click at [1197, 145] on div "De Novo Only" at bounding box center [1206, 141] width 140 height 27
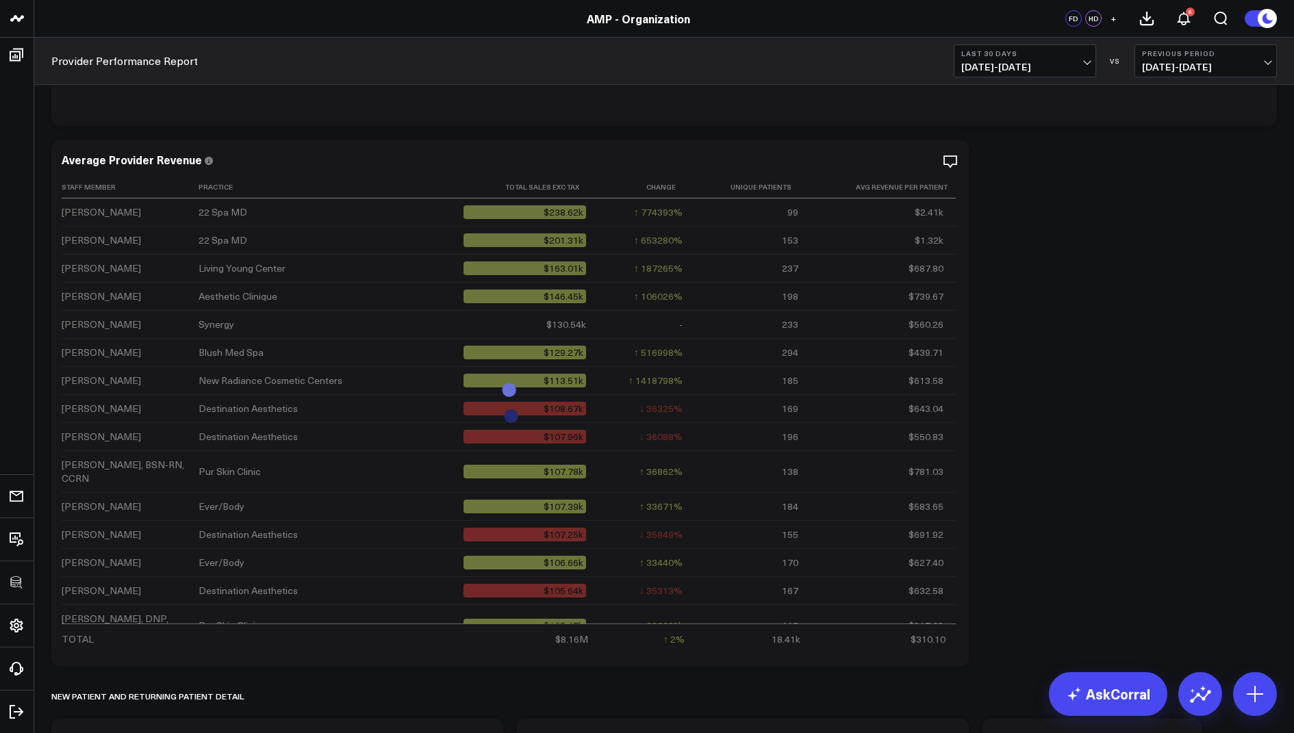
scroll to position [2257, 0]
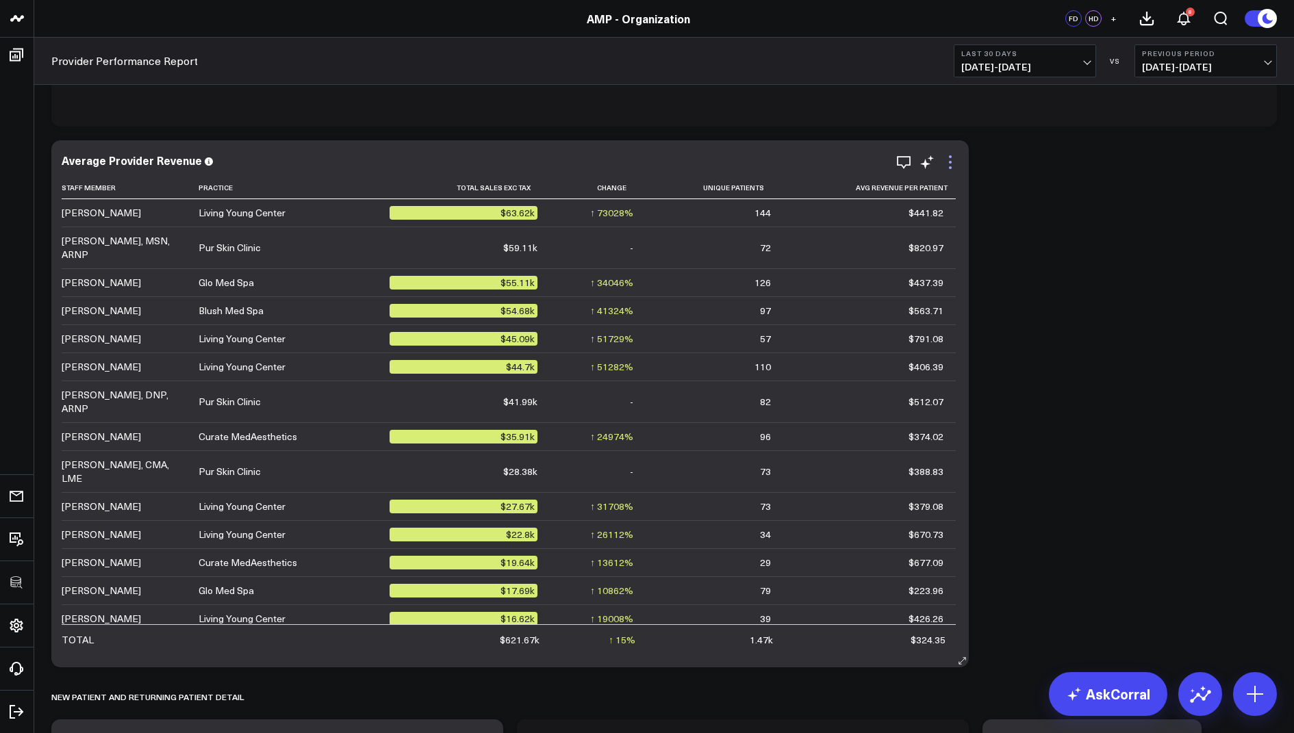
click at [952, 164] on icon at bounding box center [950, 162] width 16 height 16
click at [898, 164] on icon "button" at bounding box center [904, 162] width 14 height 13
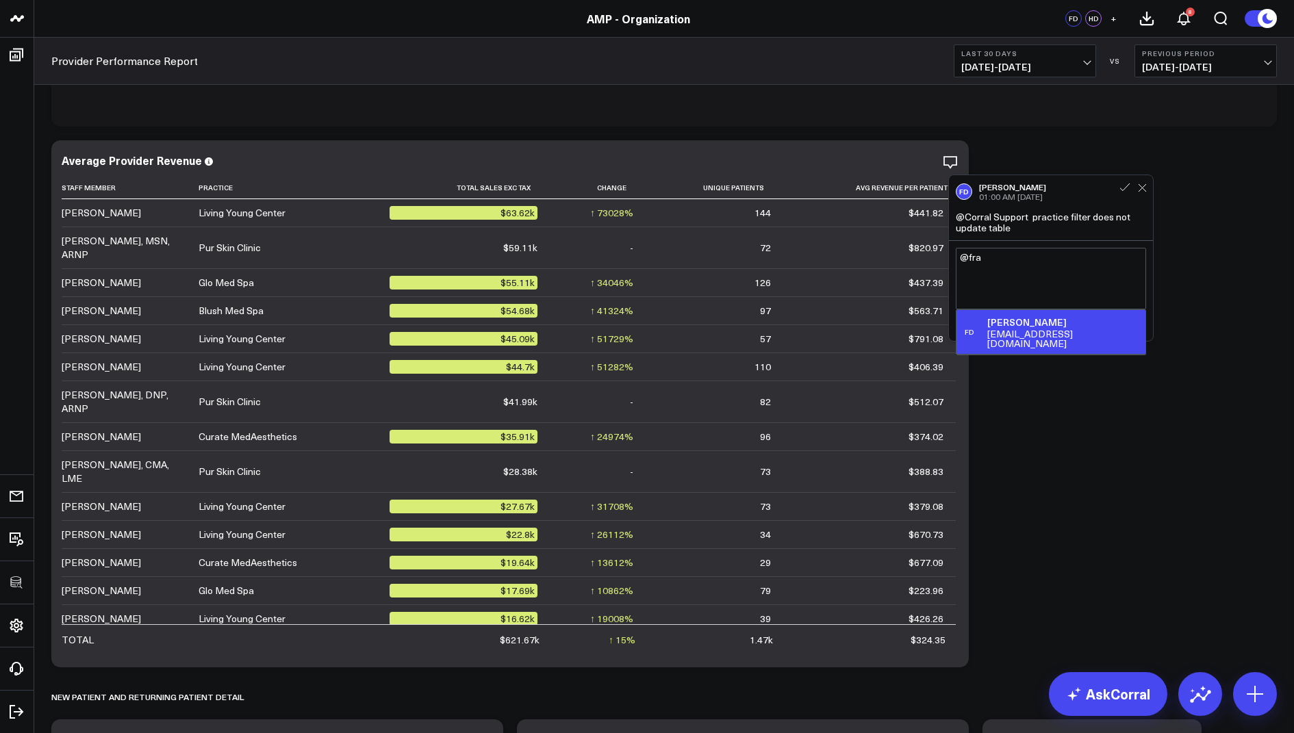
click at [1046, 320] on div "Francis DeMonte" at bounding box center [1063, 323] width 153 height 14
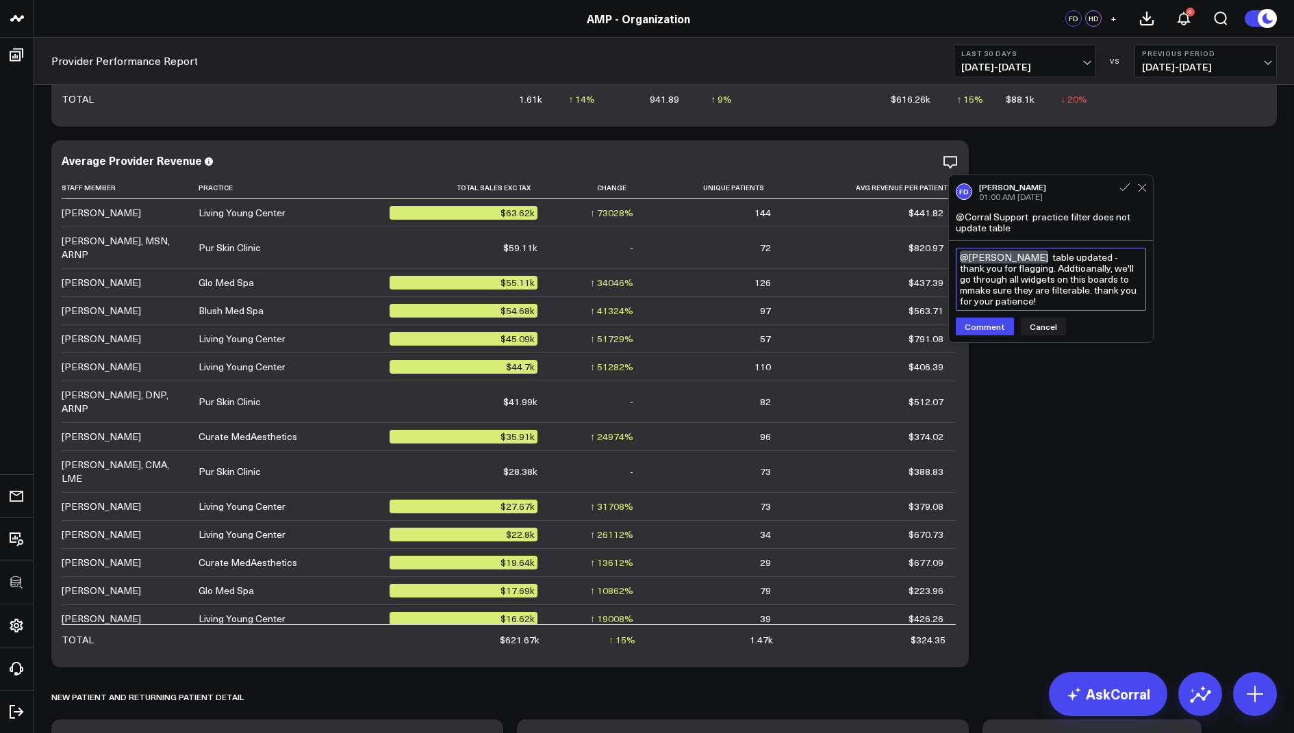
drag, startPoint x: 1051, startPoint y: 299, endPoint x: 1048, endPoint y: 260, distance: 39.8
click at [1048, 260] on textarea "@Francis DeMonte table updated - thank you for flagging. Addtioanally, we'll go…" at bounding box center [1051, 279] width 190 height 63
paste textarea "Table’s been updated — thanks for flagging! We’ll also review all widgets on th…"
click at [971, 266] on textarea "@Francis DeMonte Table’s been updated — thanks for flagging! We’ll also review …" at bounding box center [1051, 279] width 190 height 62
type textarea "@Francis DeMonte Table’s been updated - thanks for flagging! We’ll also review …"
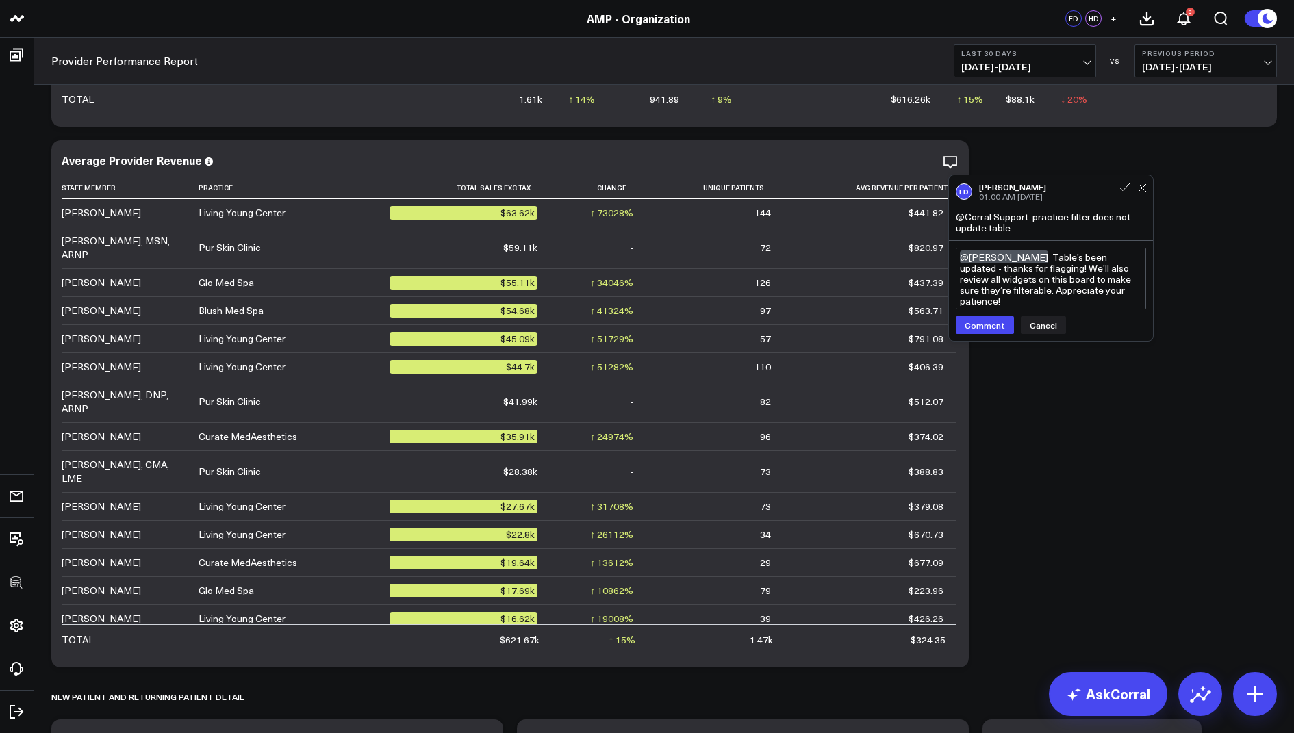
click at [966, 334] on div "@Francis DeMonte Table’s been updated - thanks for flagging! We’ll also review …" at bounding box center [1051, 291] width 204 height 100
click at [977, 323] on button "Comment" at bounding box center [985, 325] width 58 height 18
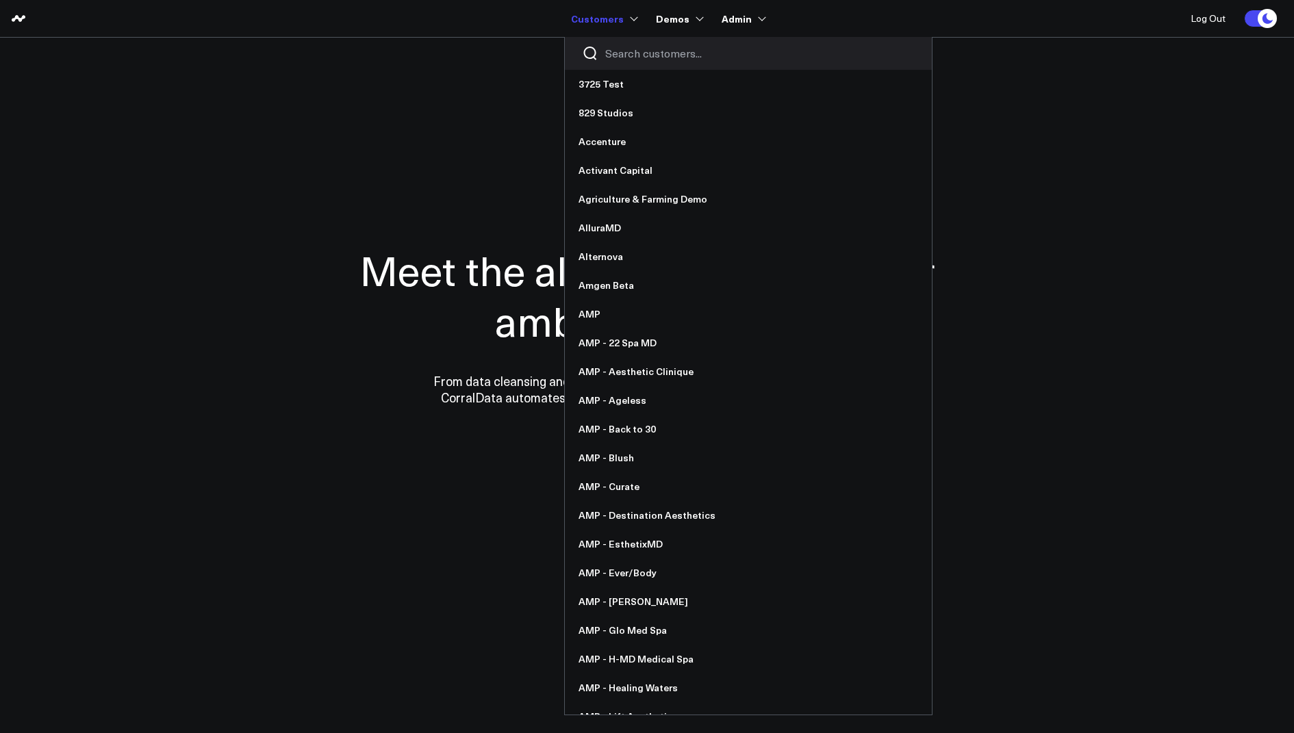
click at [631, 58] on input "Search customers input" at bounding box center [759, 53] width 309 height 15
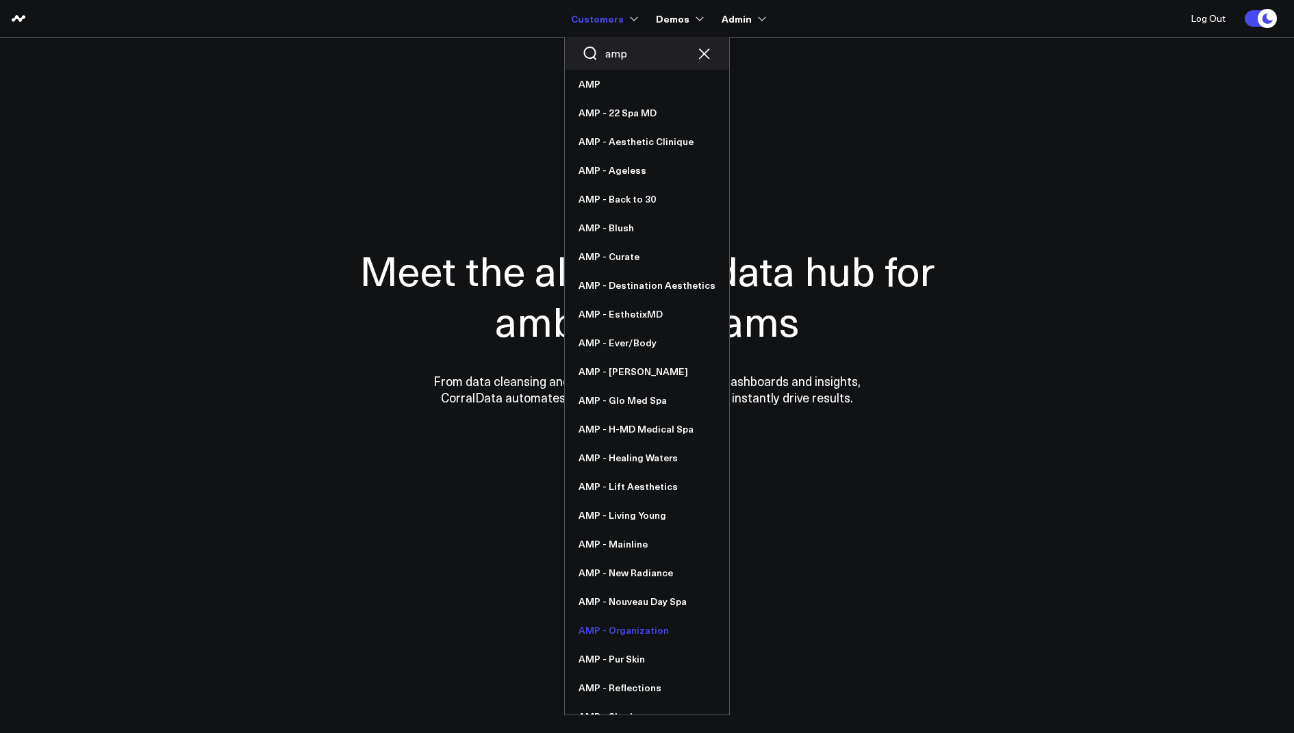
type input "amp"
click at [629, 633] on link "AMP - Organization" at bounding box center [647, 630] width 164 height 29
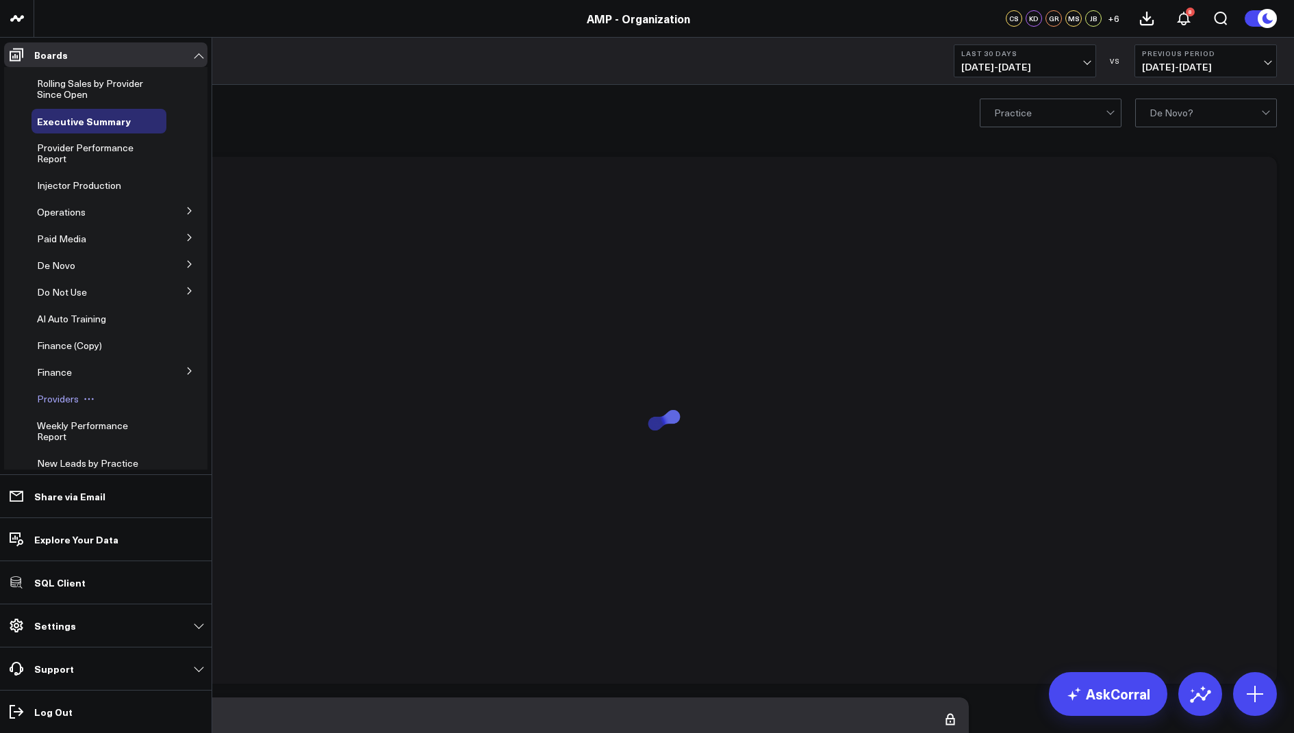
scroll to position [220, 0]
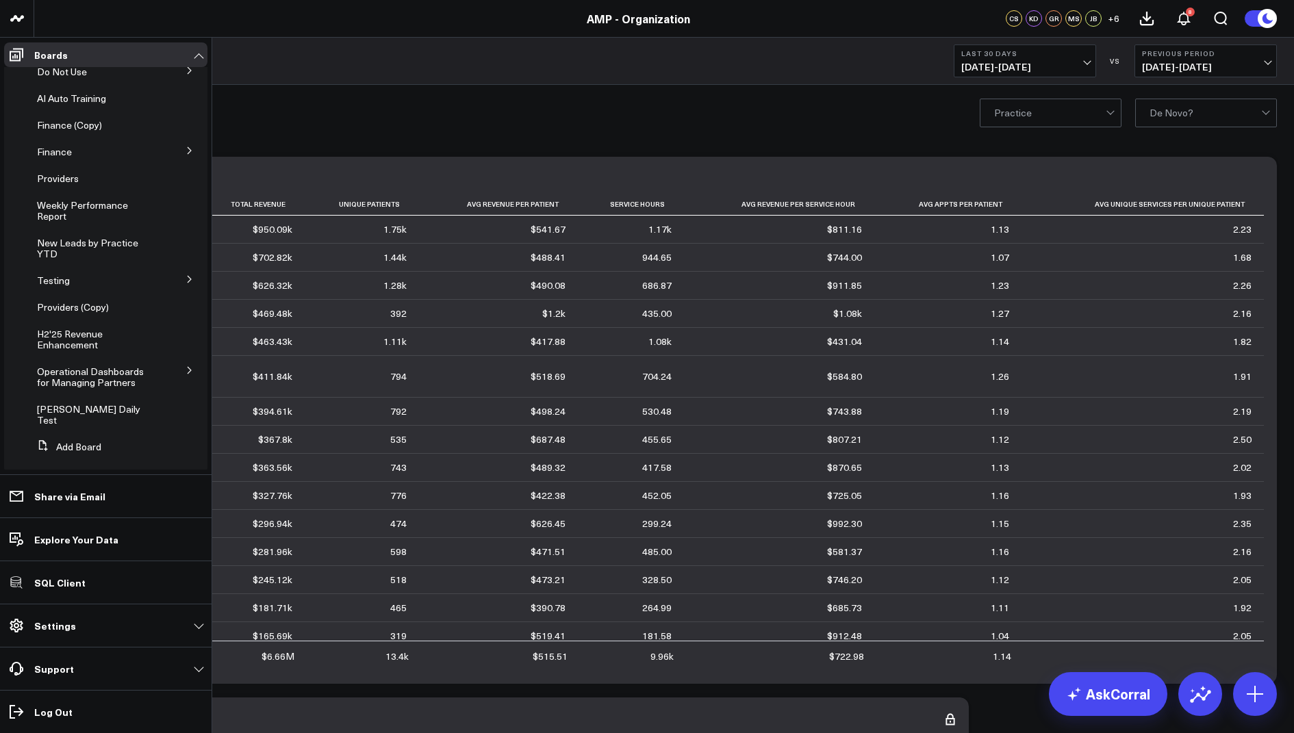
click at [188, 371] on button at bounding box center [190, 369] width 36 height 21
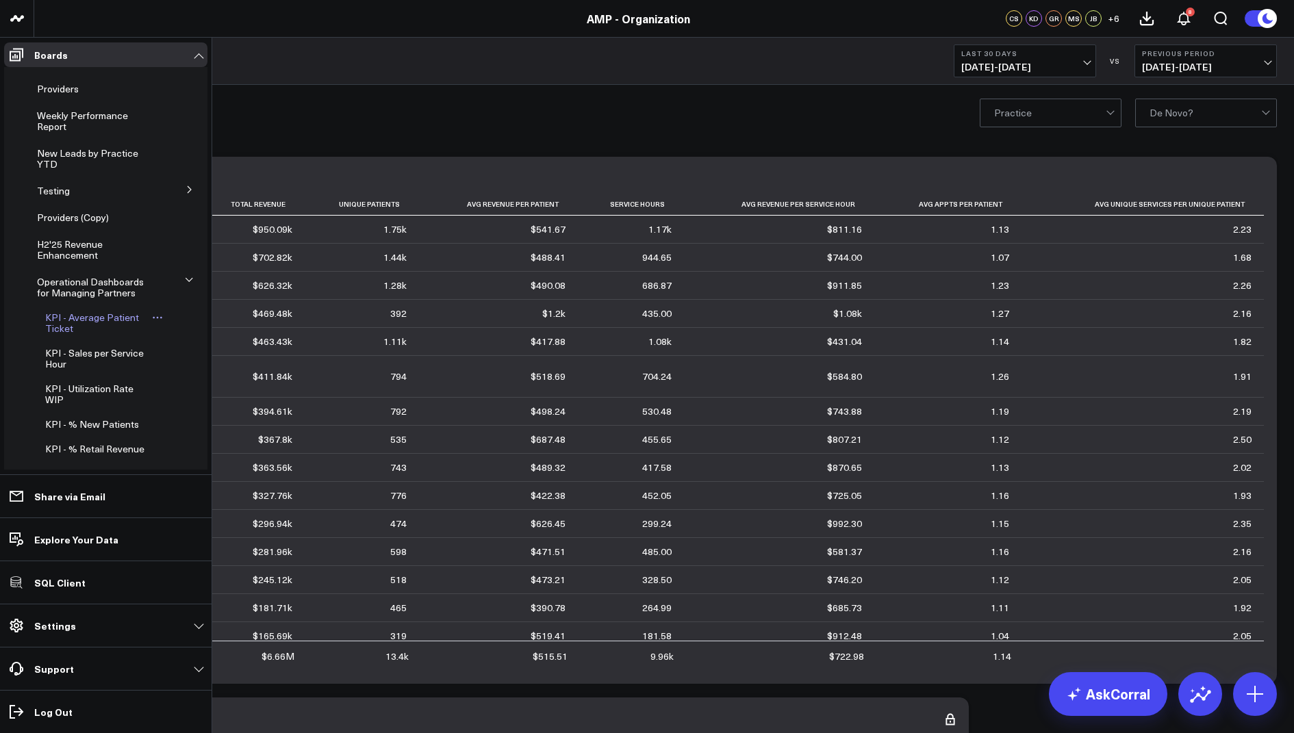
scroll to position [316, 0]
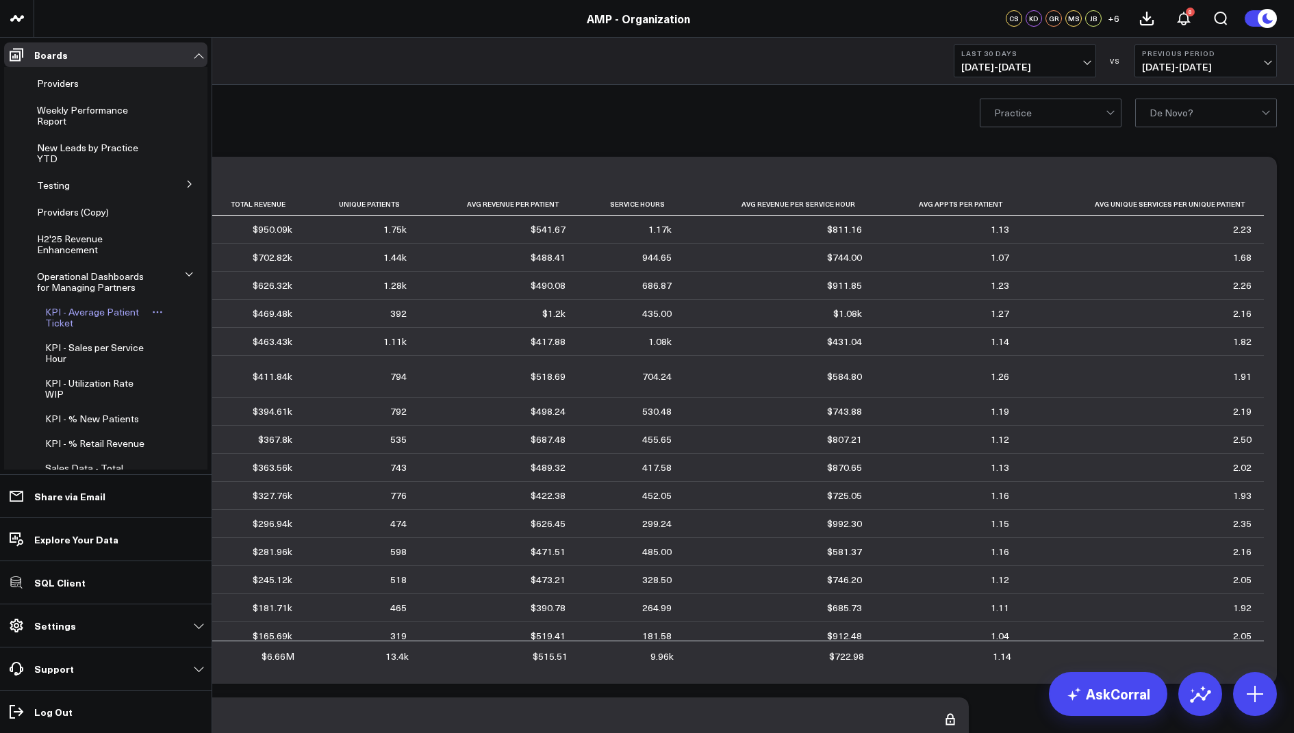
click at [91, 314] on span "KPI - Average Patient Ticket" at bounding box center [92, 317] width 94 height 24
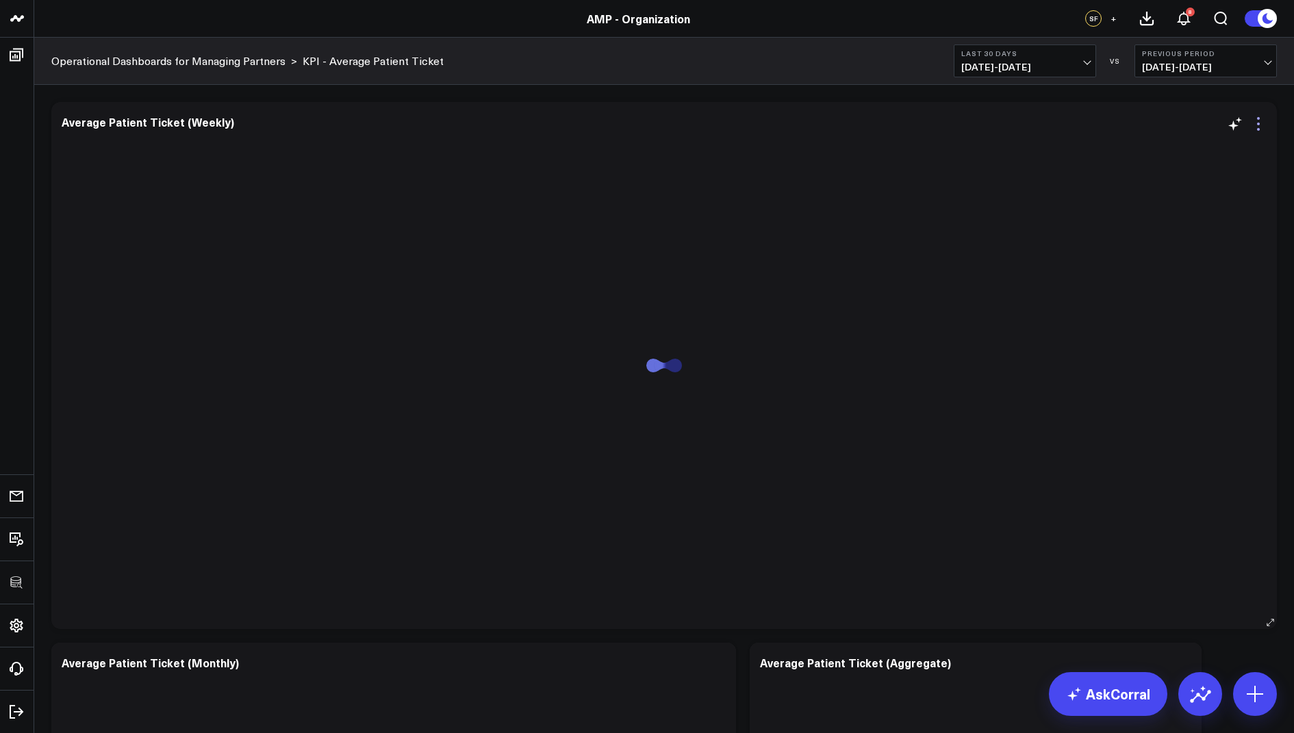
click at [1259, 127] on icon at bounding box center [1258, 124] width 16 height 16
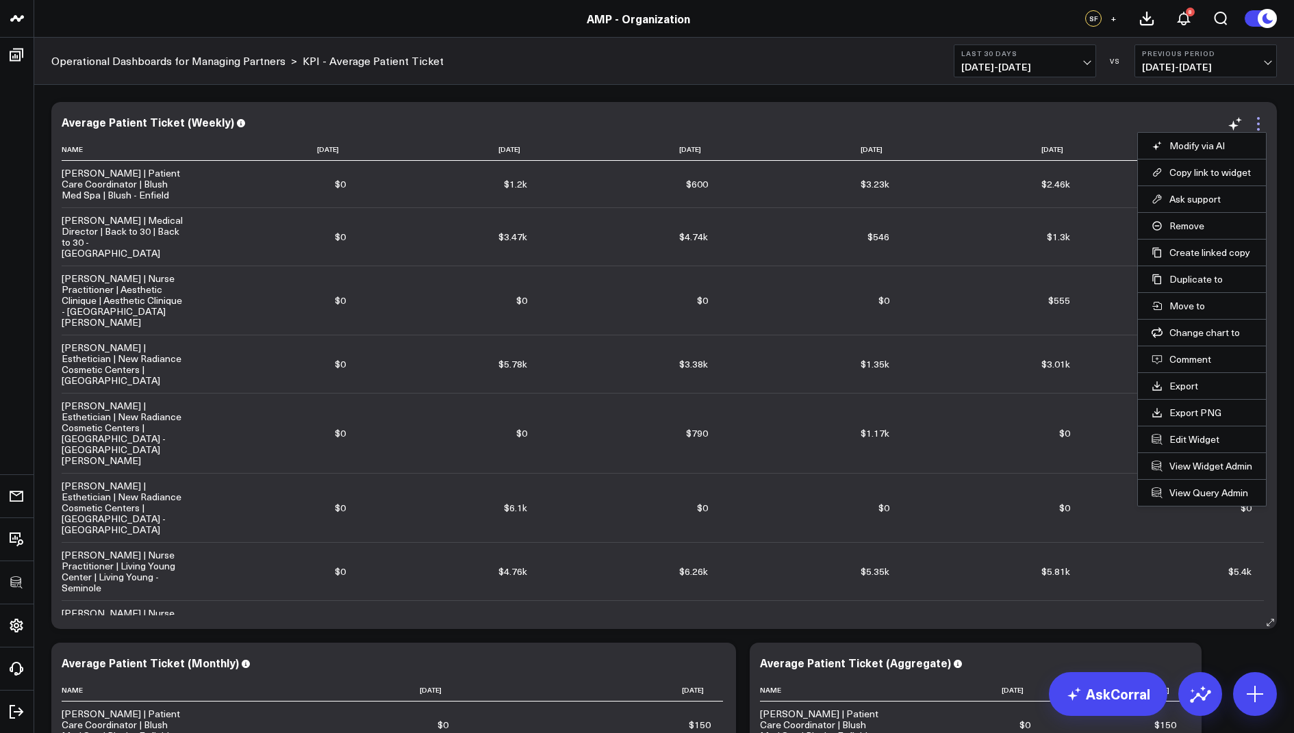
click at [1260, 123] on icon at bounding box center [1258, 124] width 16 height 16
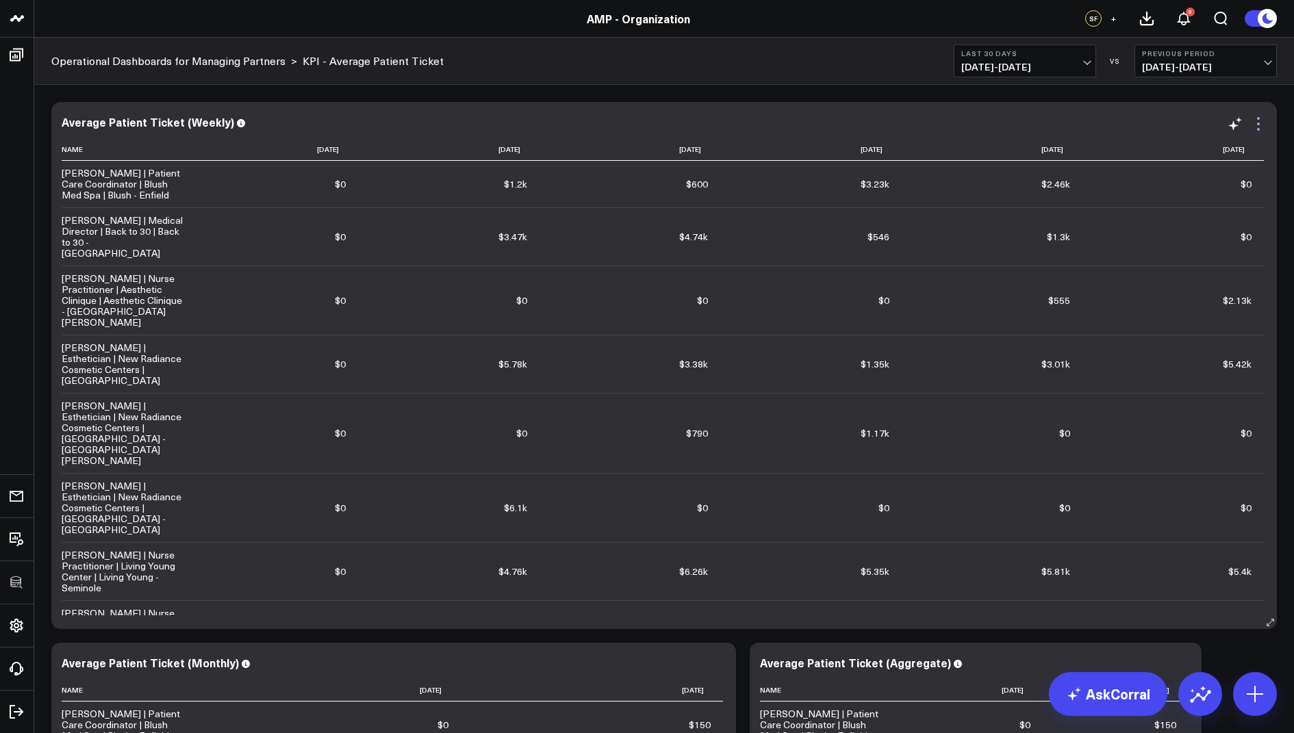
click at [1259, 125] on icon at bounding box center [1258, 124] width 3 height 3
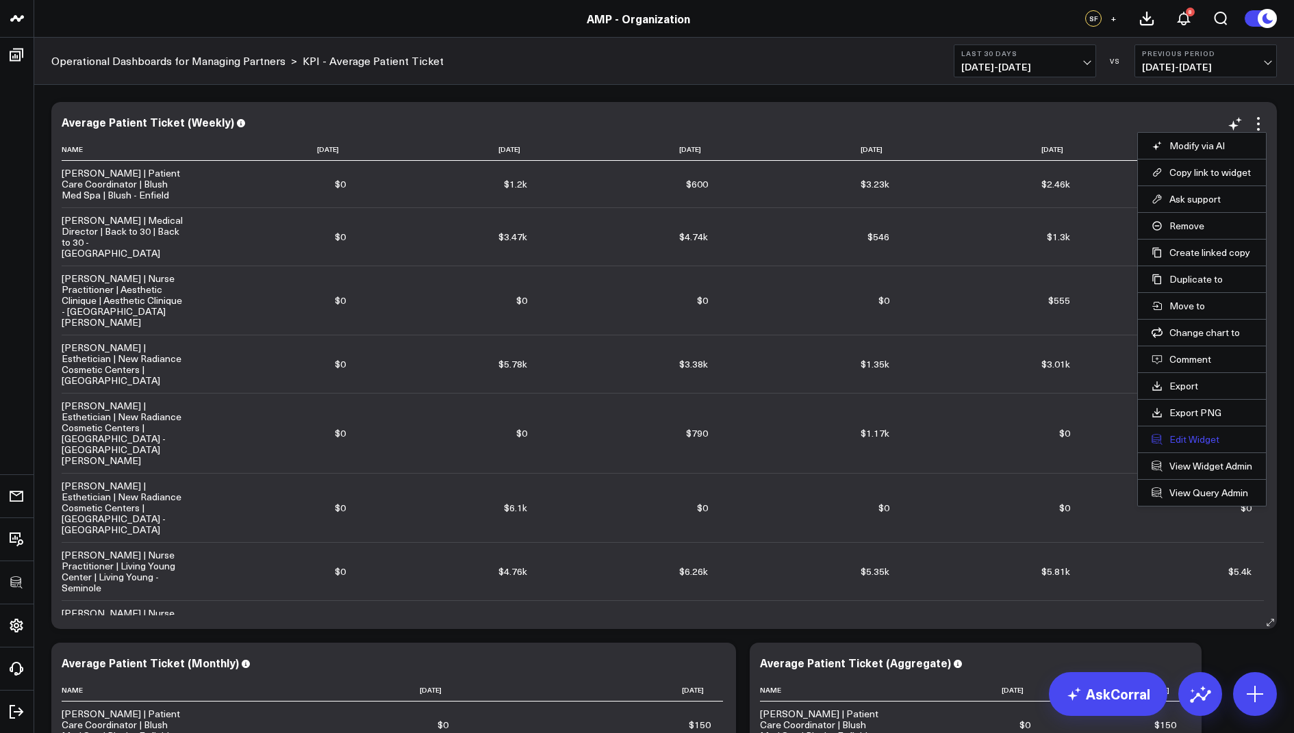
click at [1182, 435] on button "Edit Widget" at bounding box center [1202, 439] width 101 height 12
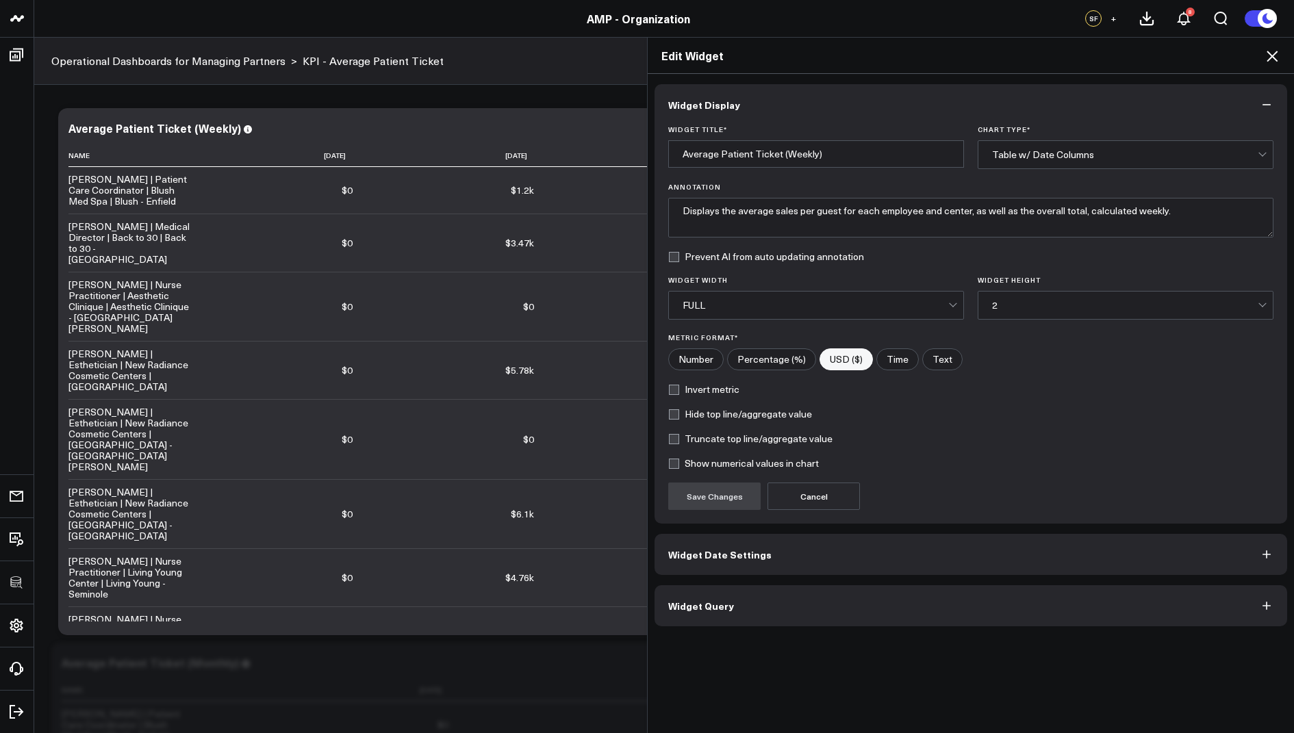
click at [731, 593] on button "Widget Query" at bounding box center [971, 605] width 633 height 41
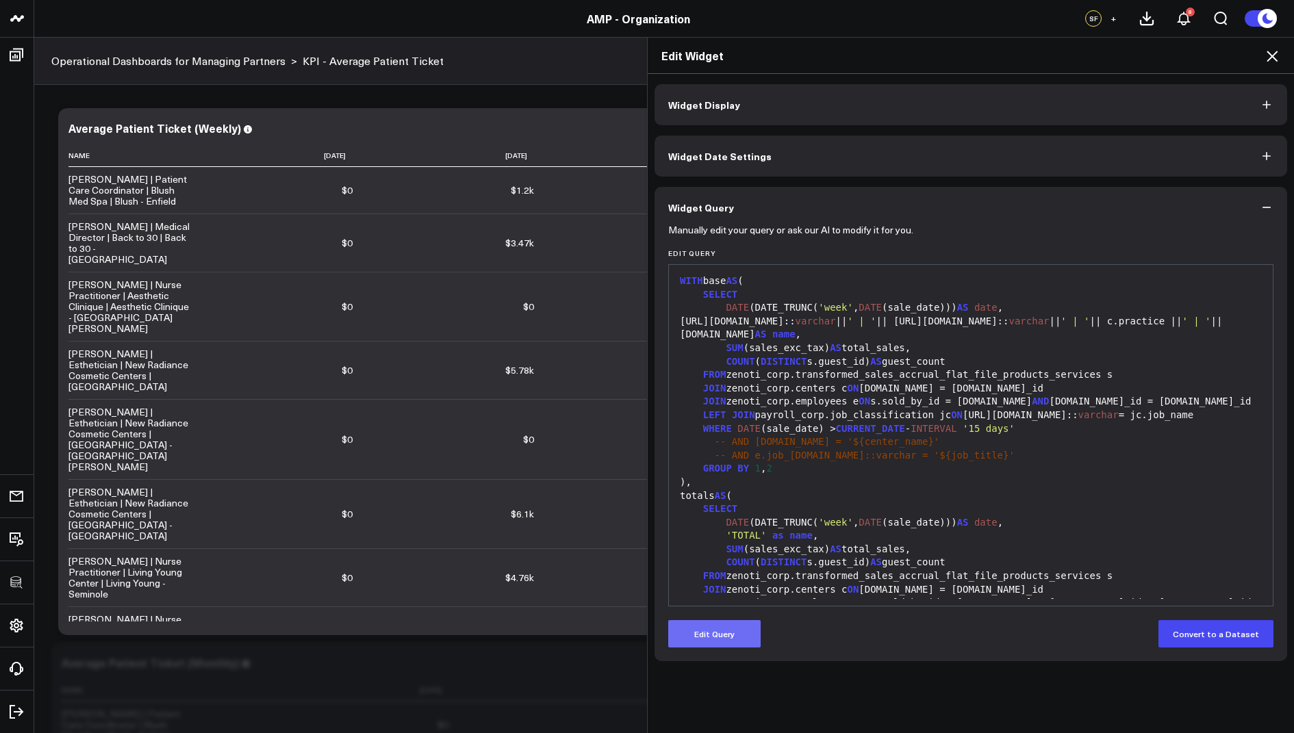
click at [714, 622] on button "Edit Query" at bounding box center [714, 633] width 92 height 27
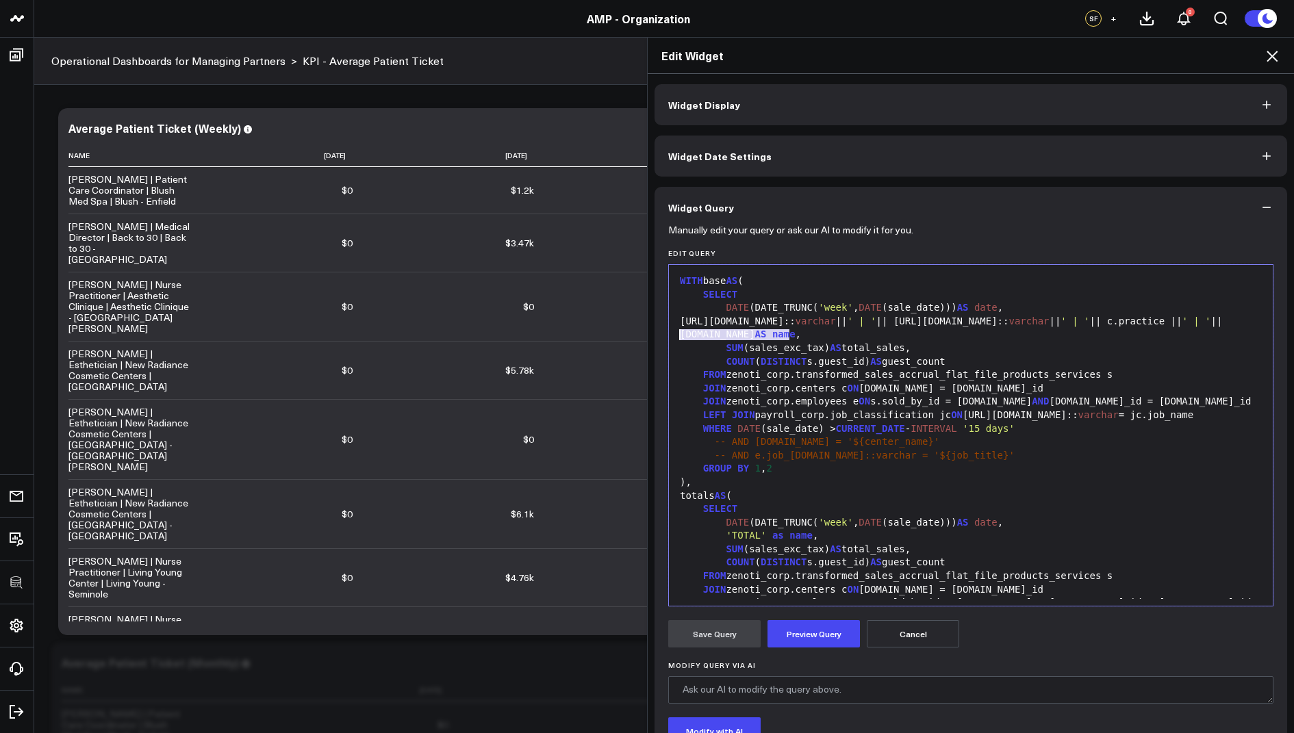
drag, startPoint x: 789, startPoint y: 333, endPoint x: 662, endPoint y: 336, distance: 127.4
click at [662, 336] on div "Manually edit your query or ask our AI to modify it for you. Edit Query 99 1 2 …" at bounding box center [971, 529] width 633 height 603
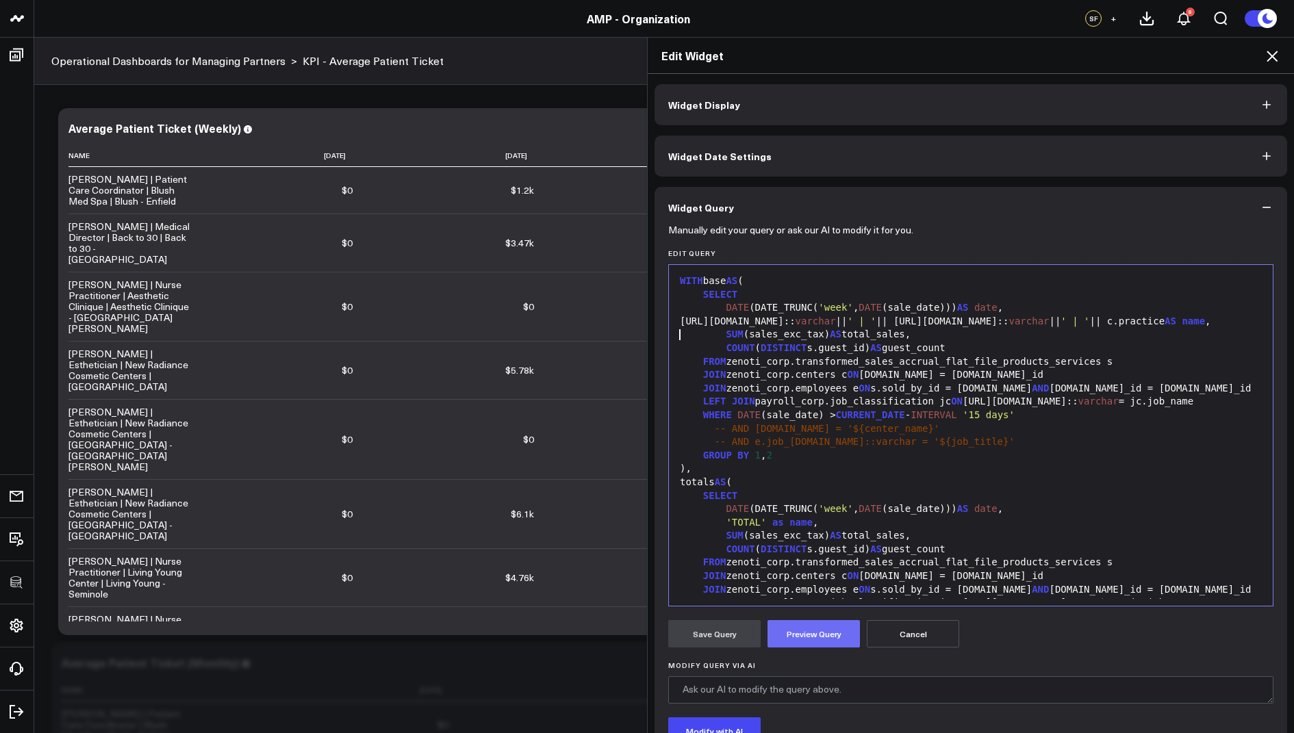
click at [796, 628] on button "Preview Query" at bounding box center [814, 633] width 92 height 27
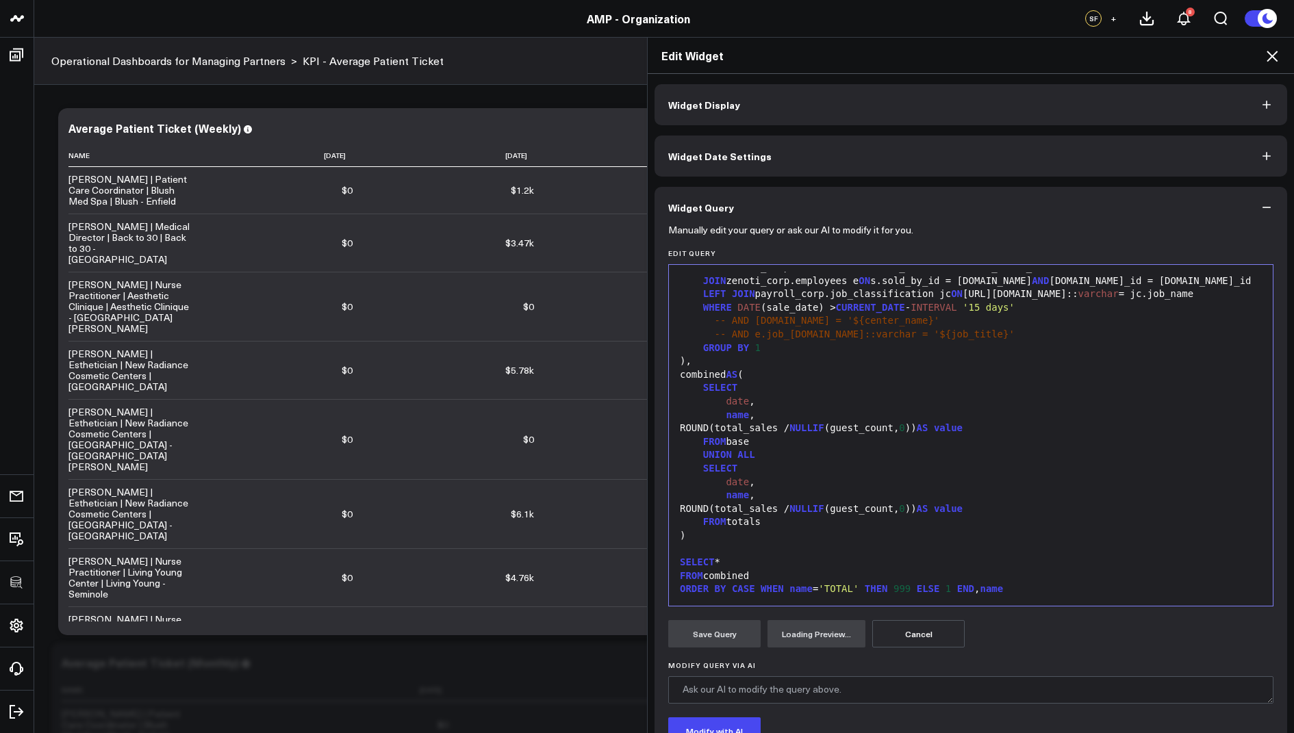
scroll to position [105, 0]
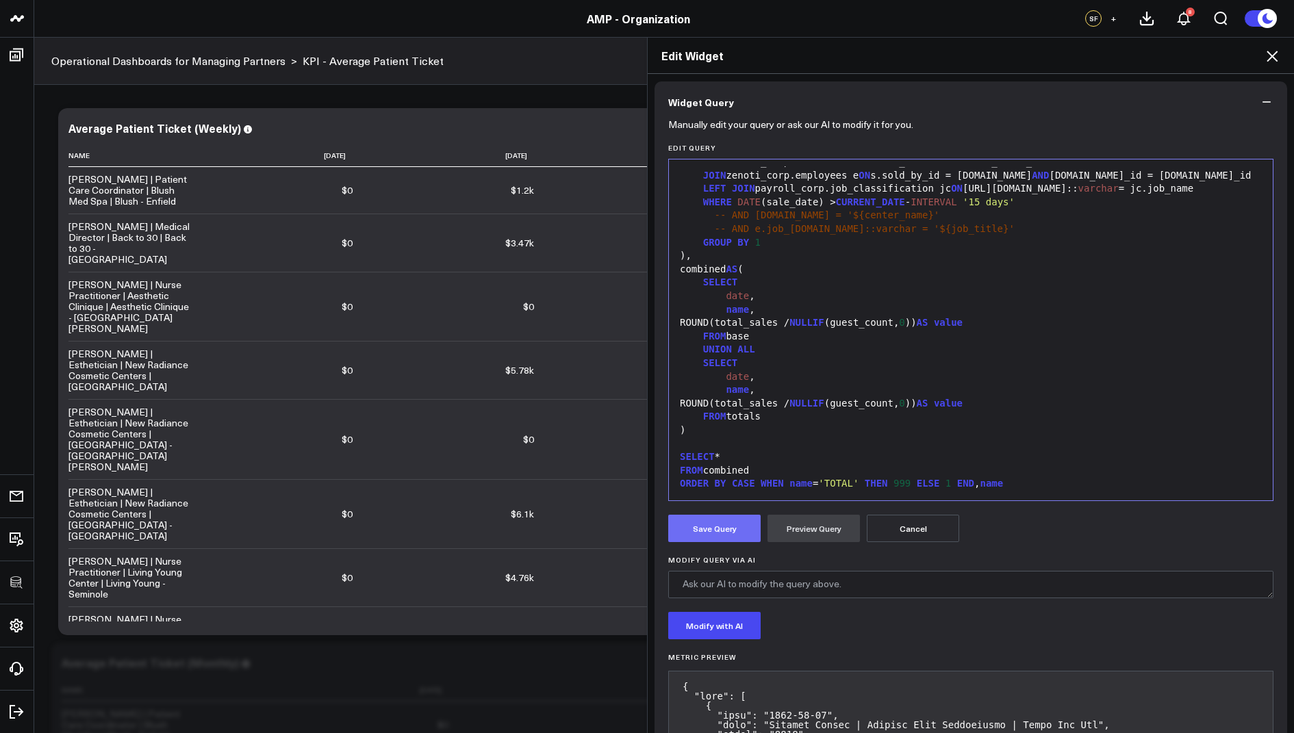
click at [694, 516] on button "Save Query" at bounding box center [714, 528] width 92 height 27
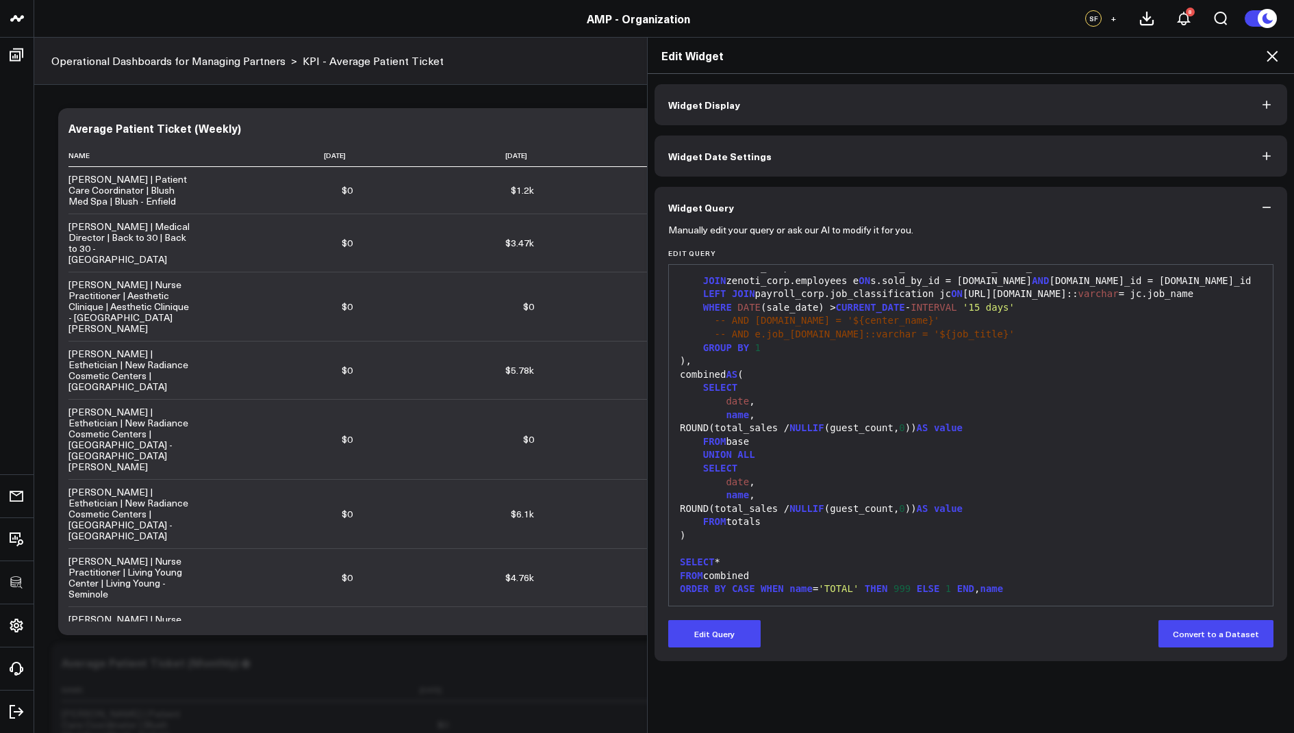
scroll to position [0, 0]
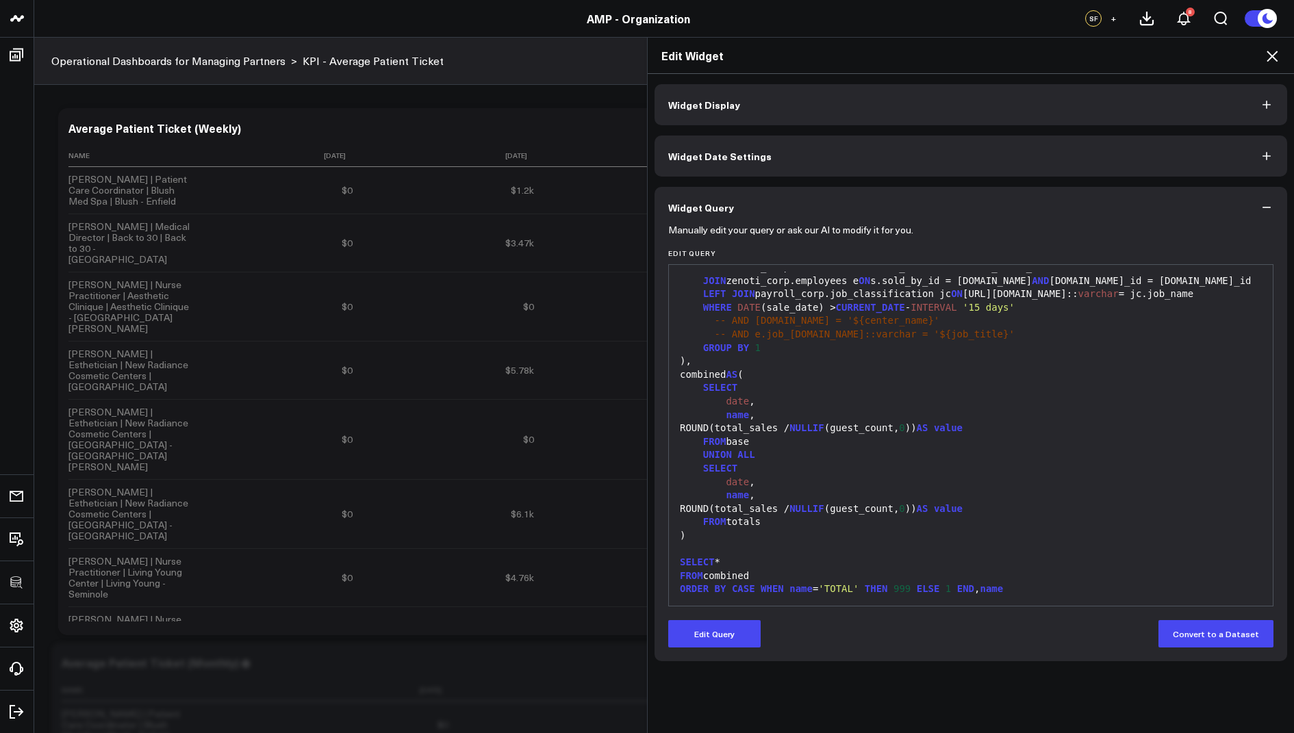
click at [1269, 60] on icon at bounding box center [1272, 56] width 16 height 16
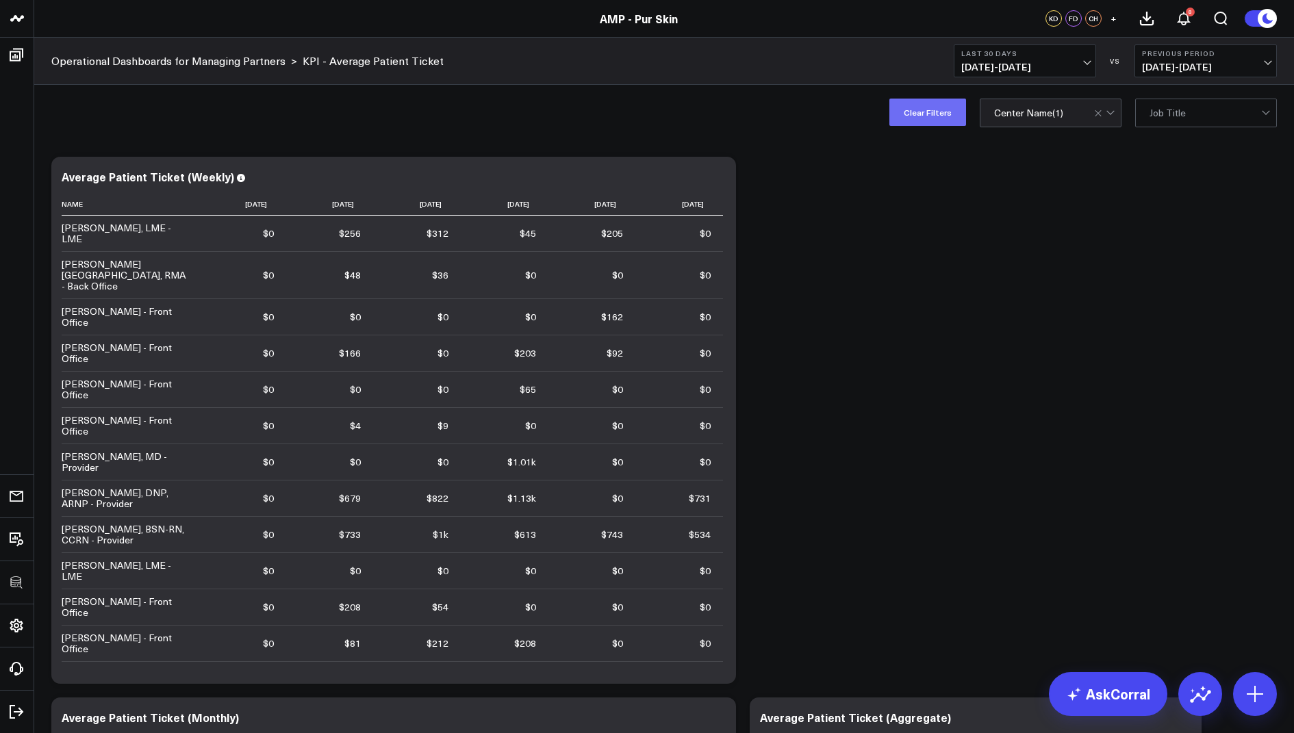
click at [936, 112] on button "Clear Filters" at bounding box center [927, 112] width 77 height 27
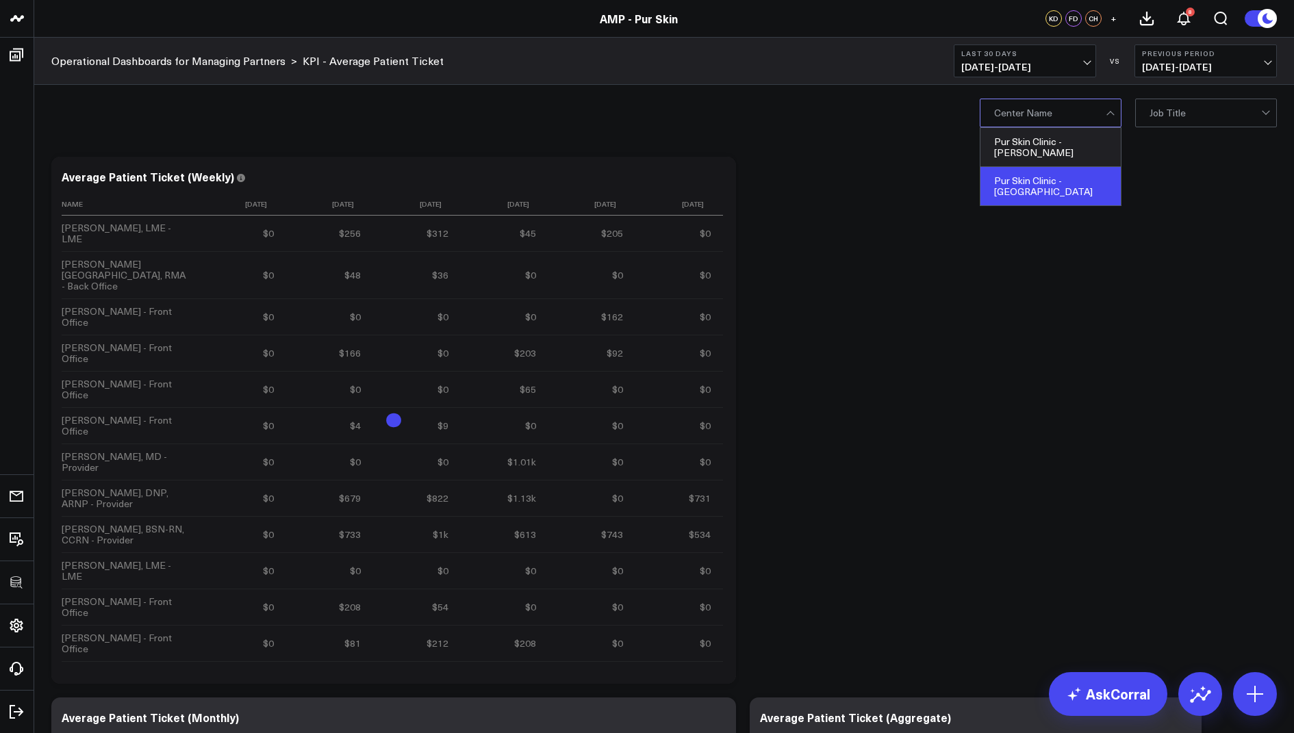
click at [1072, 178] on div "Pur Skin Clinic - [GEOGRAPHIC_DATA]" at bounding box center [1051, 186] width 140 height 38
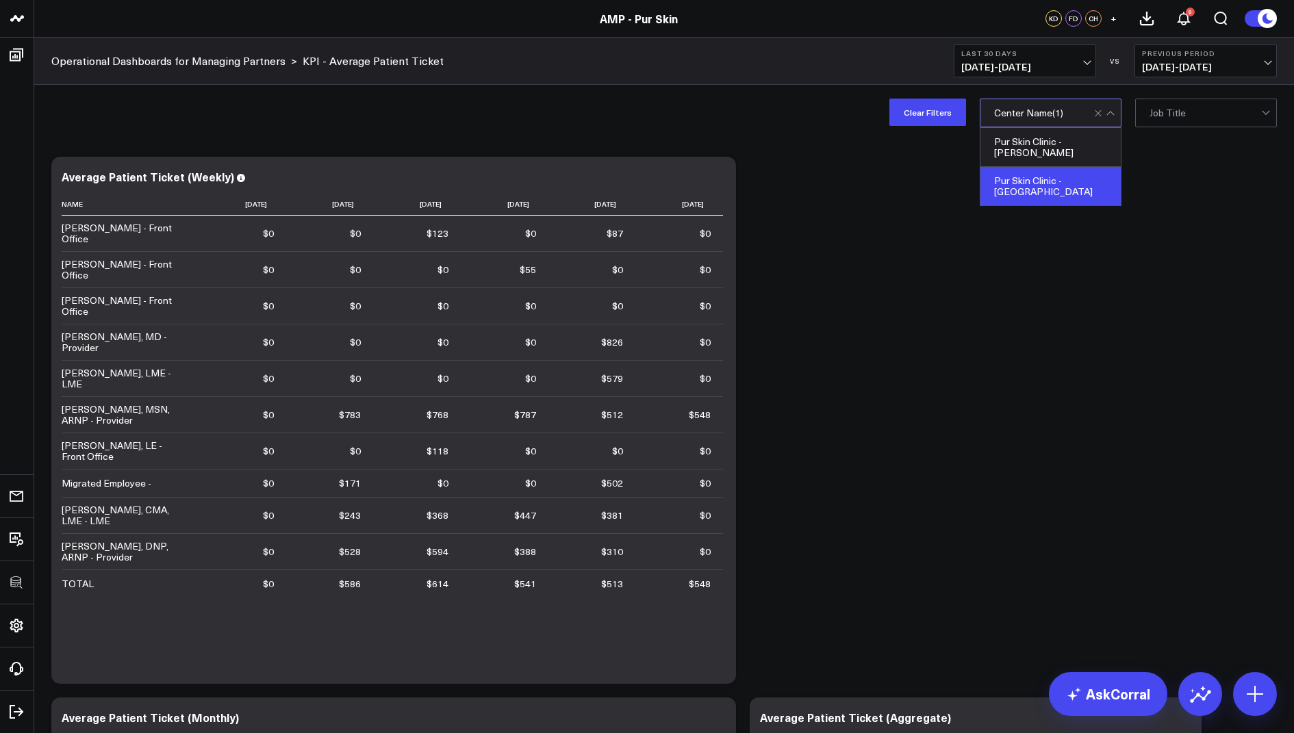
click at [1038, 173] on div "Pur Skin Clinic - [GEOGRAPHIC_DATA]" at bounding box center [1051, 186] width 140 height 38
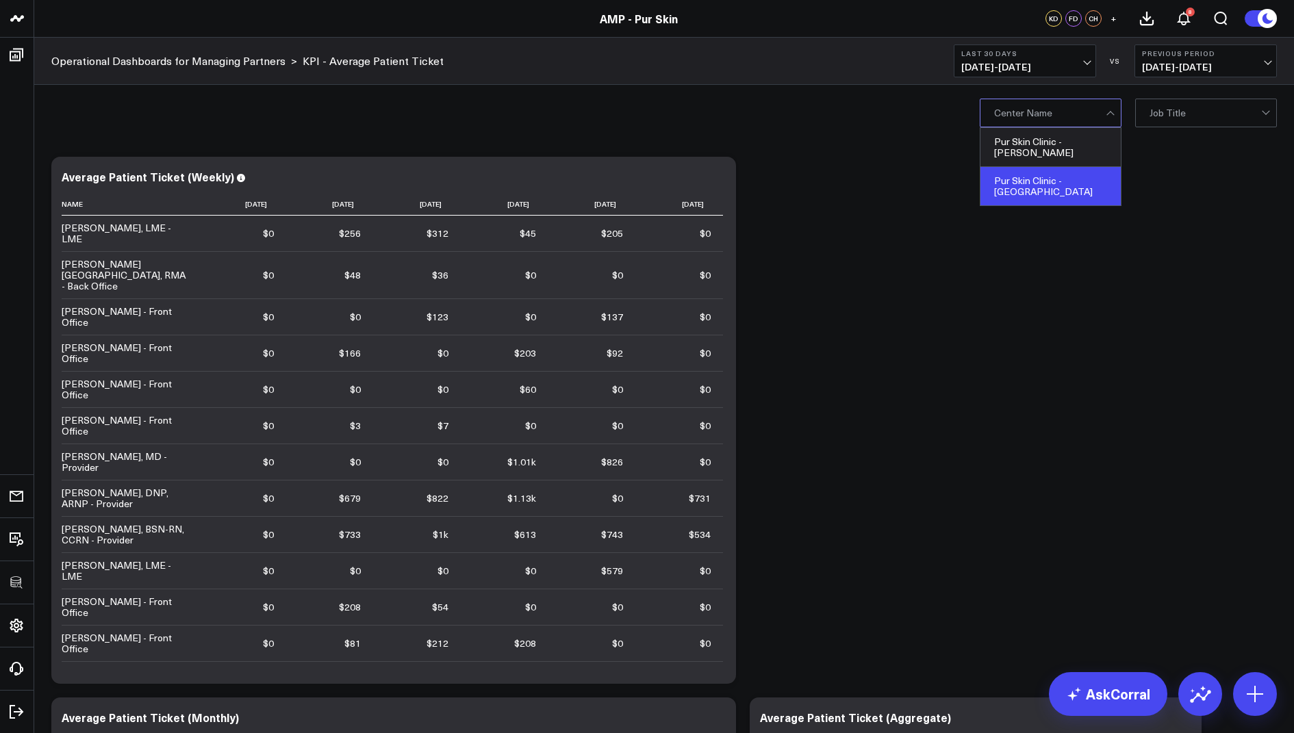
click at [1038, 173] on div "Pur Skin Clinic - [GEOGRAPHIC_DATA]" at bounding box center [1051, 186] width 140 height 38
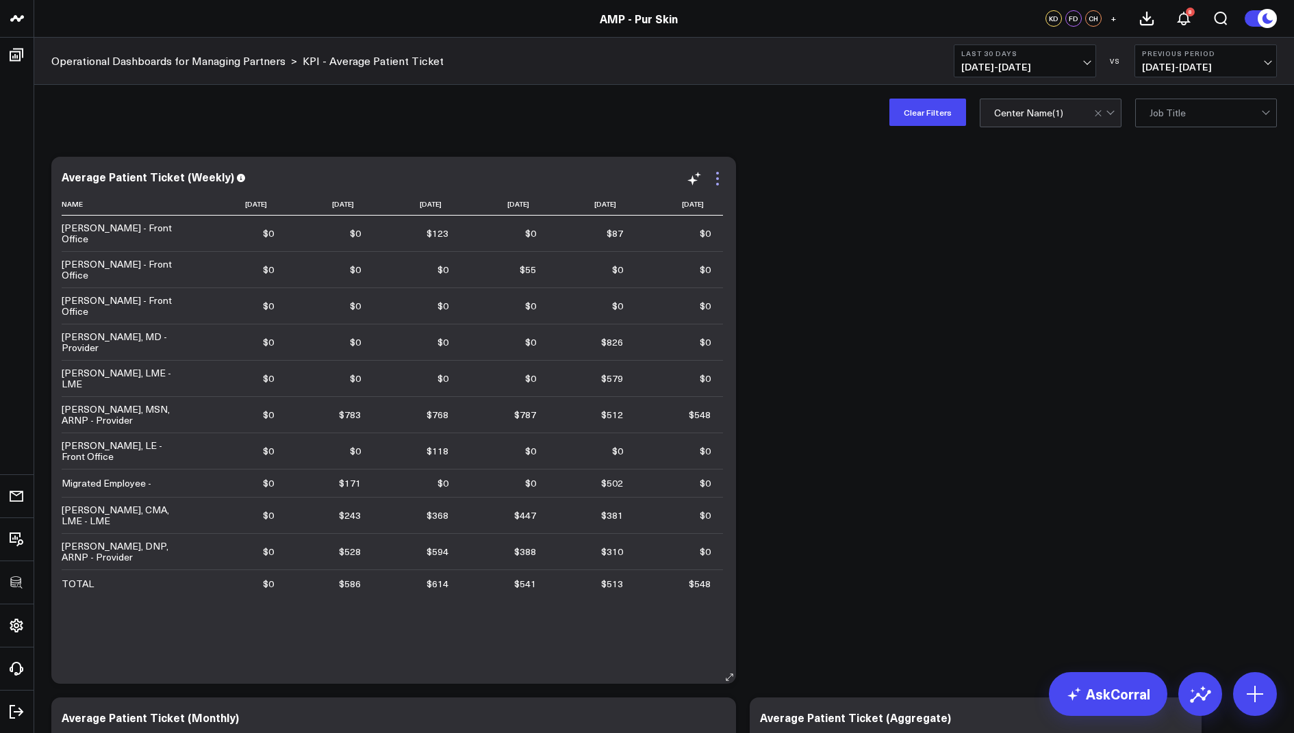
click at [720, 177] on icon at bounding box center [717, 178] width 16 height 16
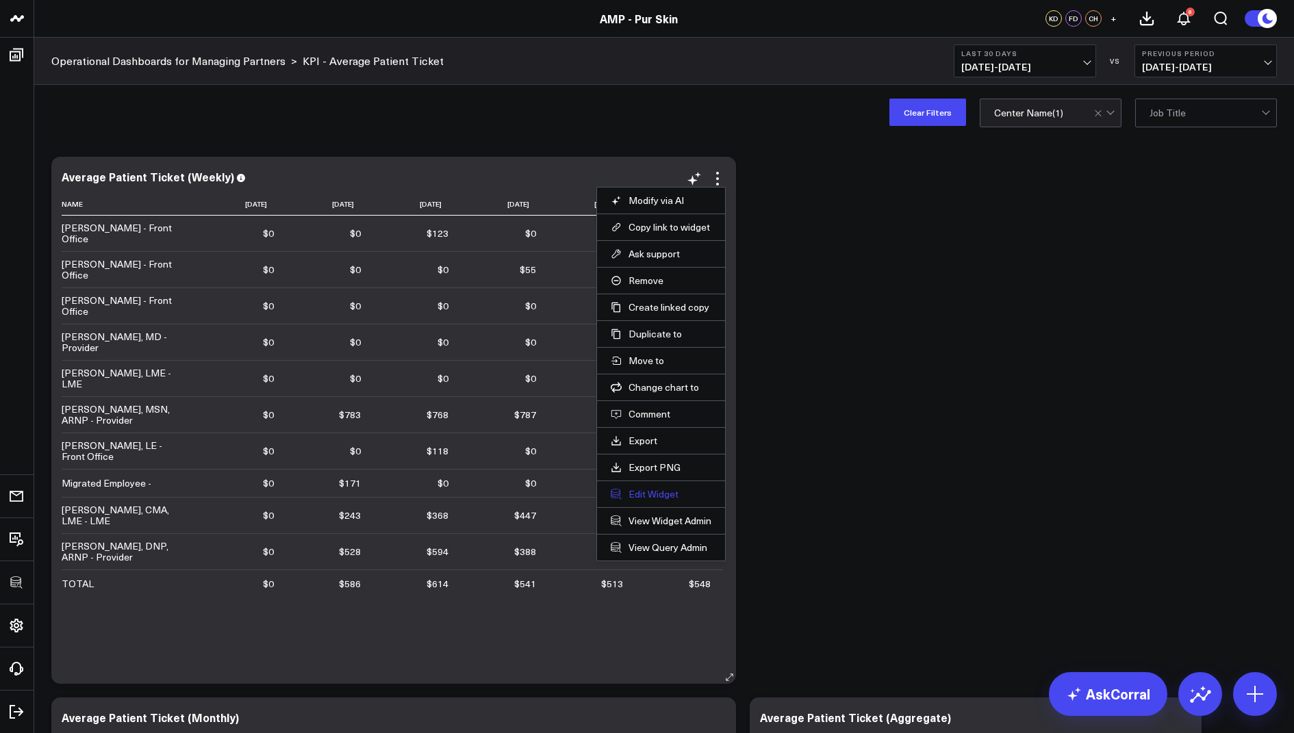
click at [653, 488] on button "Edit Widget" at bounding box center [661, 494] width 101 height 12
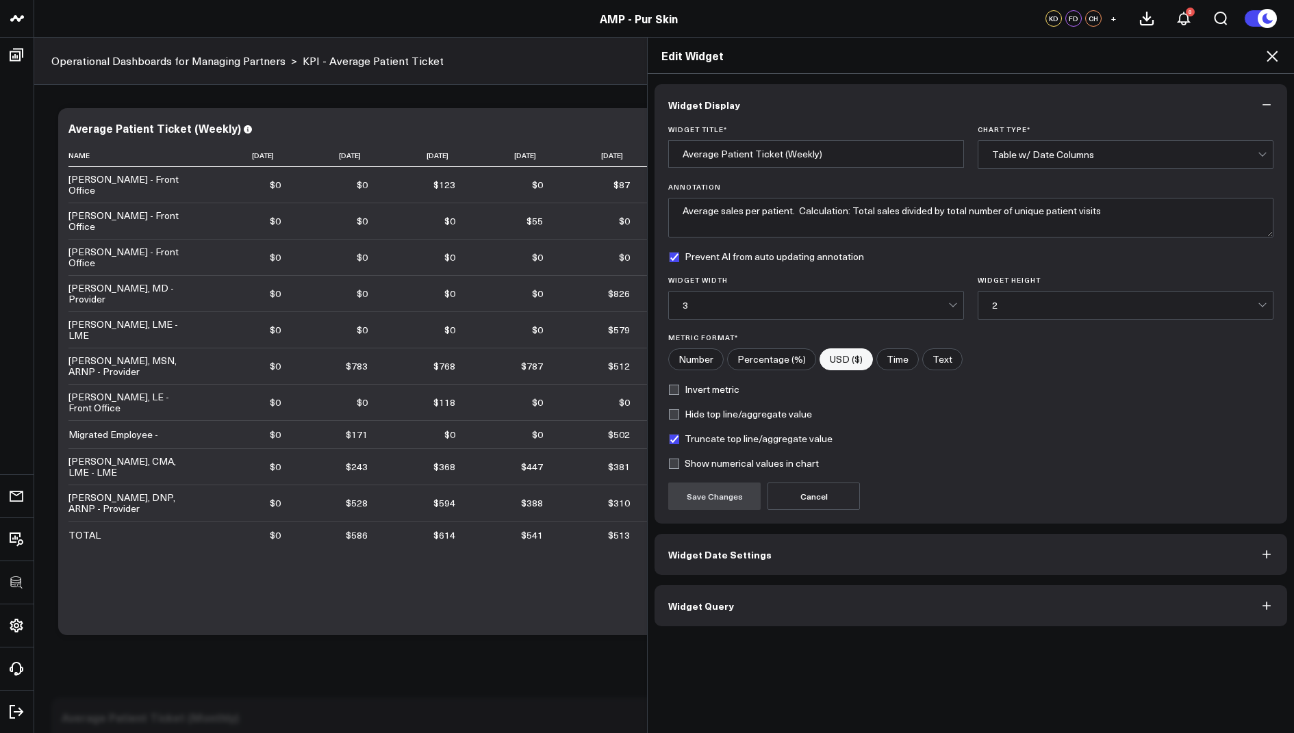
click at [707, 602] on span "Widget Query" at bounding box center [701, 606] width 66 height 11
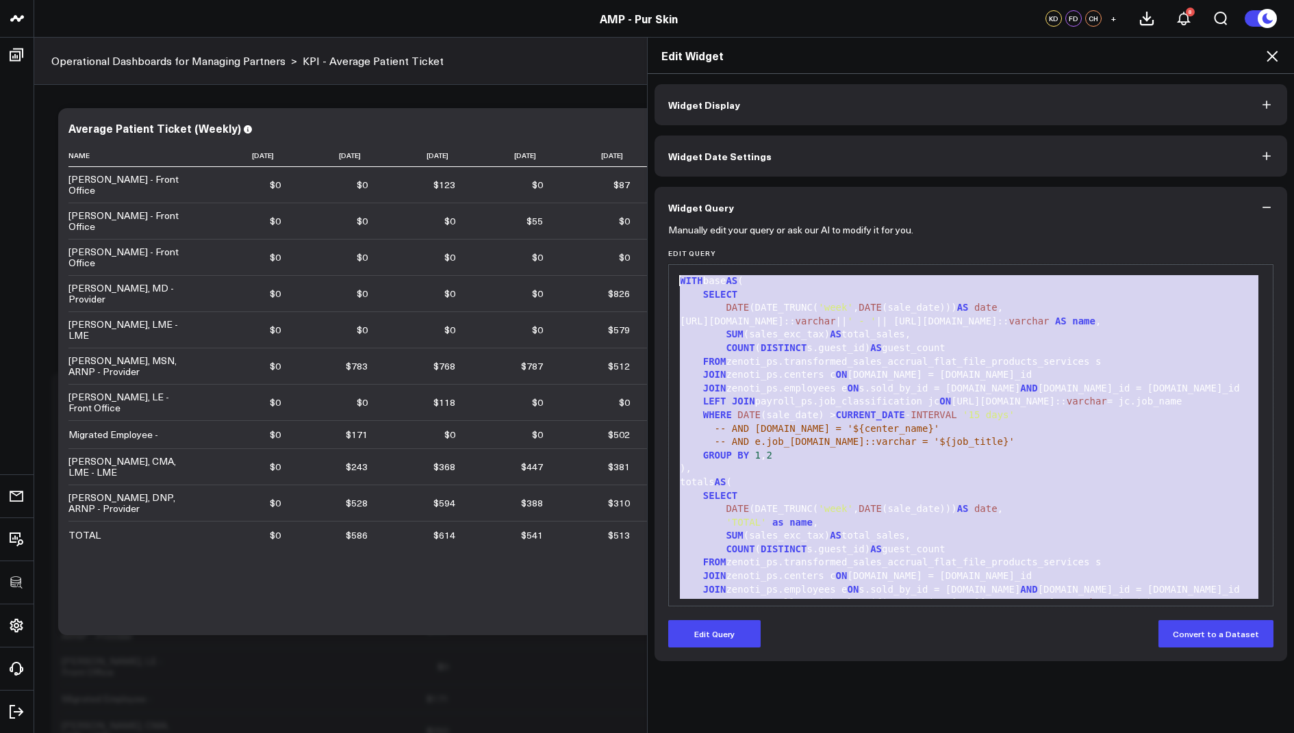
drag, startPoint x: 1048, startPoint y: 592, endPoint x: 985, endPoint y: 177, distance: 419.0
click at [985, 177] on div "Widget Display Widget Date Settings Widget Query Manually edit your query or as…" at bounding box center [971, 372] width 633 height 577
copy div "WITH base AS ( SELECT DATE (DATE_TRUNC( 'week' , DATE (sale_date))) AS date , […"
click at [1276, 55] on icon at bounding box center [1272, 56] width 16 height 16
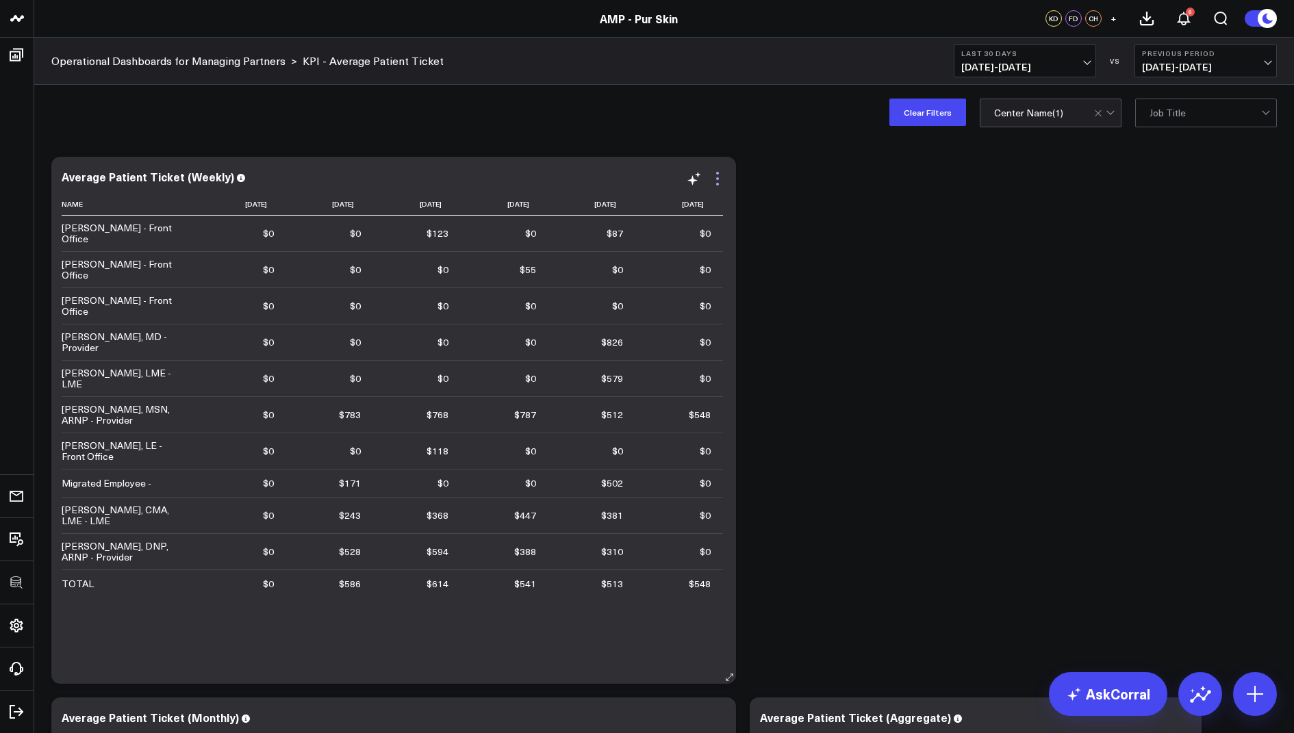
click at [720, 174] on icon at bounding box center [717, 178] width 16 height 16
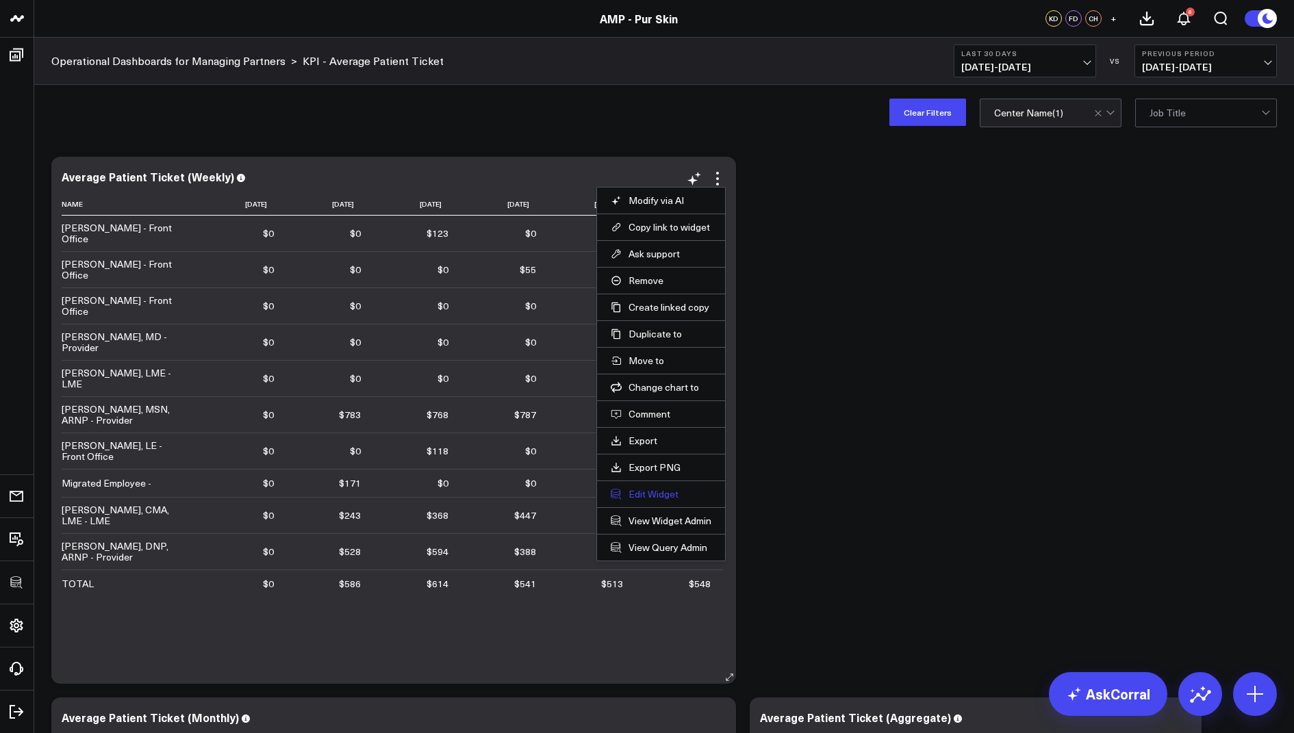
click at [634, 492] on button "Edit Widget" at bounding box center [661, 494] width 101 height 12
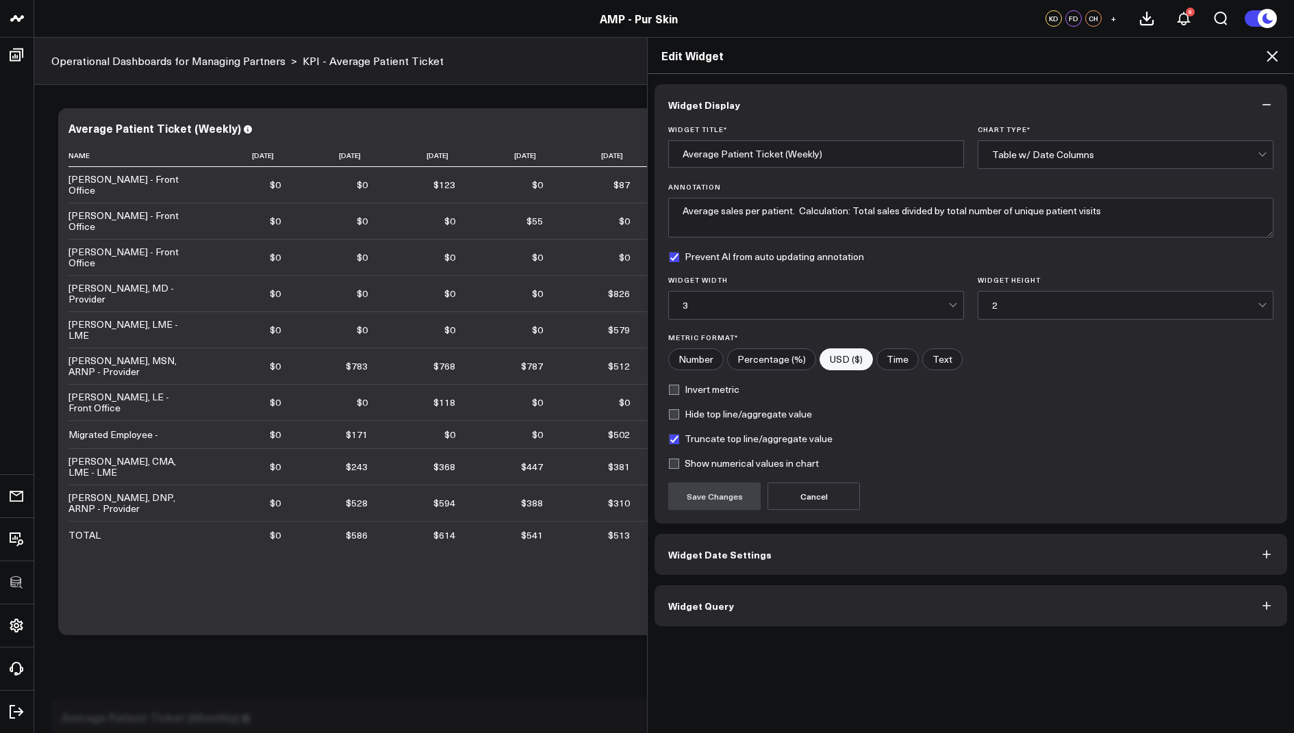
click at [684, 617] on button "Widget Query" at bounding box center [971, 605] width 633 height 41
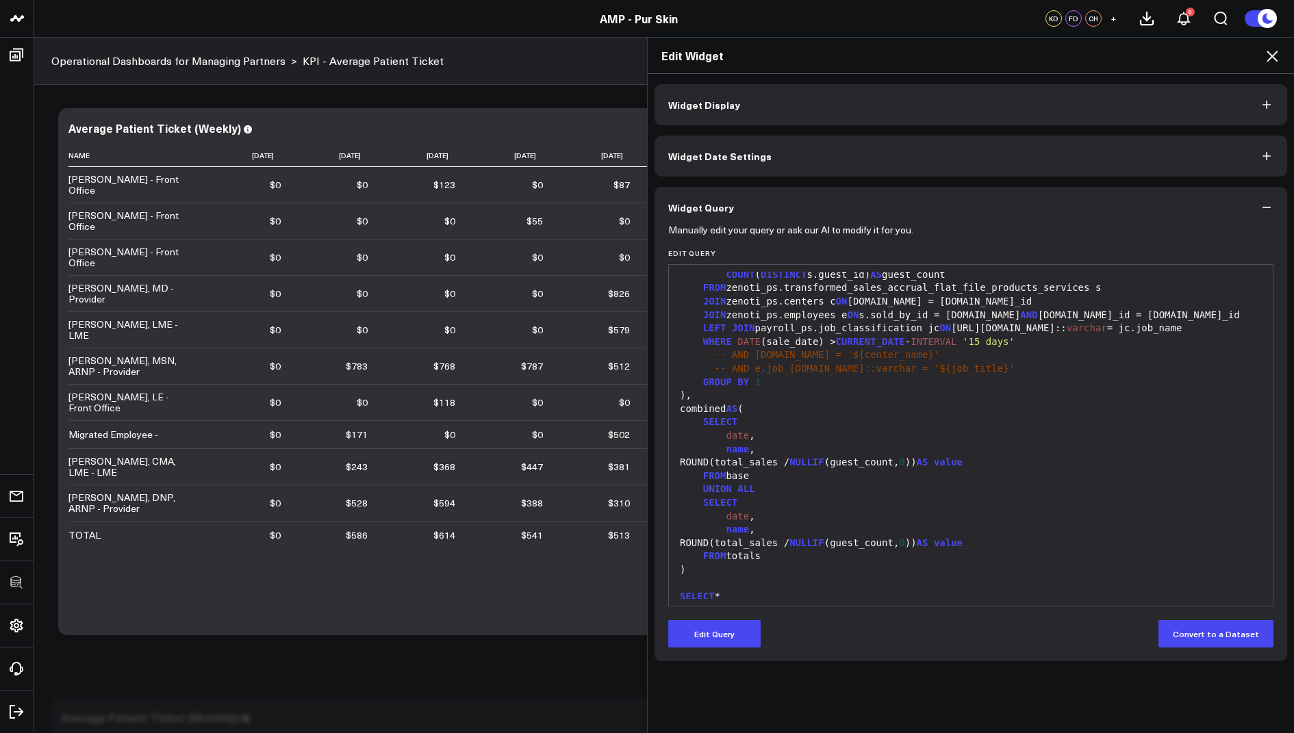
scroll to position [308, 0]
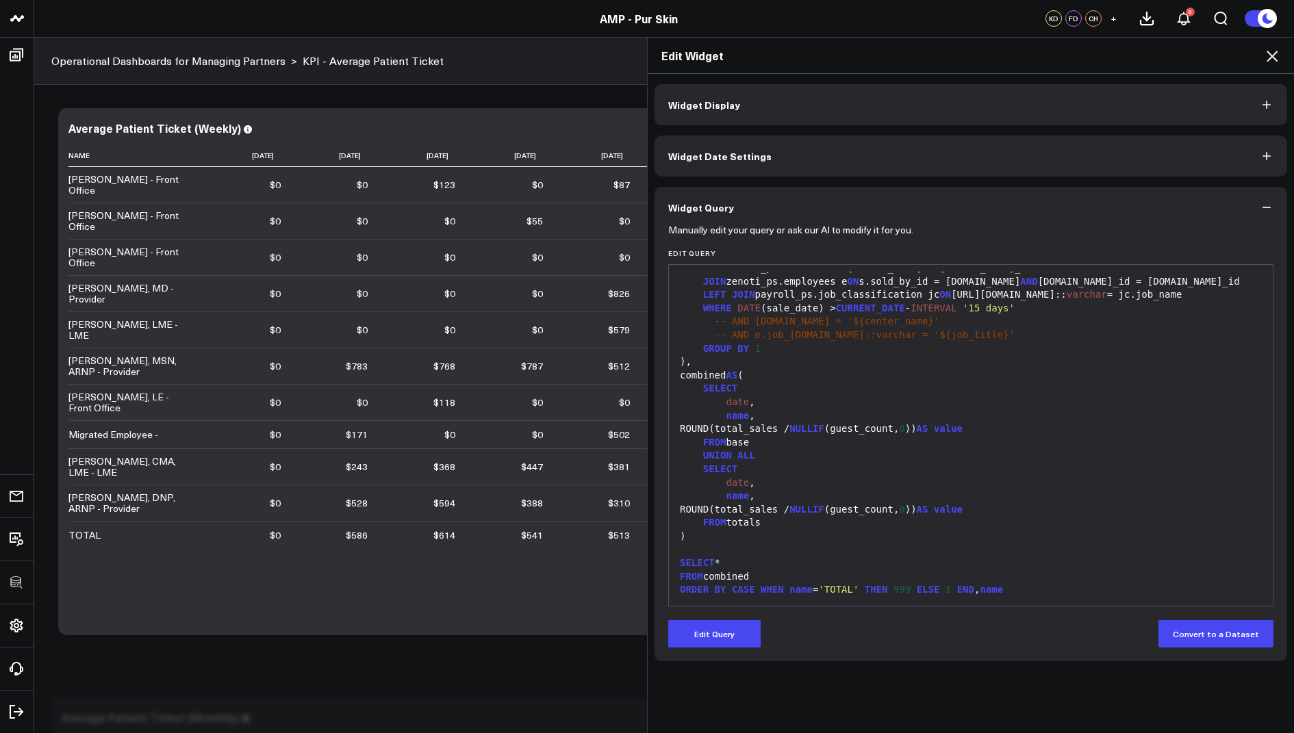
click at [1268, 55] on icon at bounding box center [1272, 56] width 16 height 16
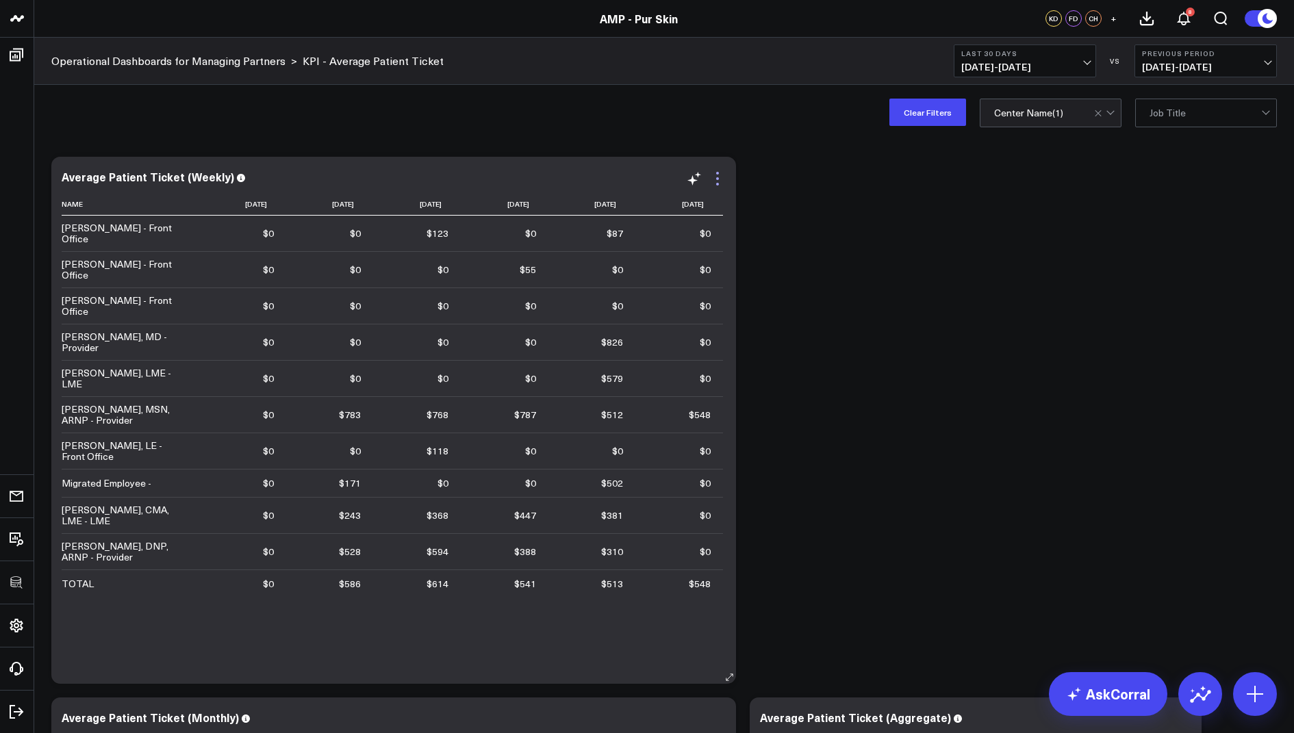
click at [713, 181] on icon at bounding box center [717, 178] width 16 height 16
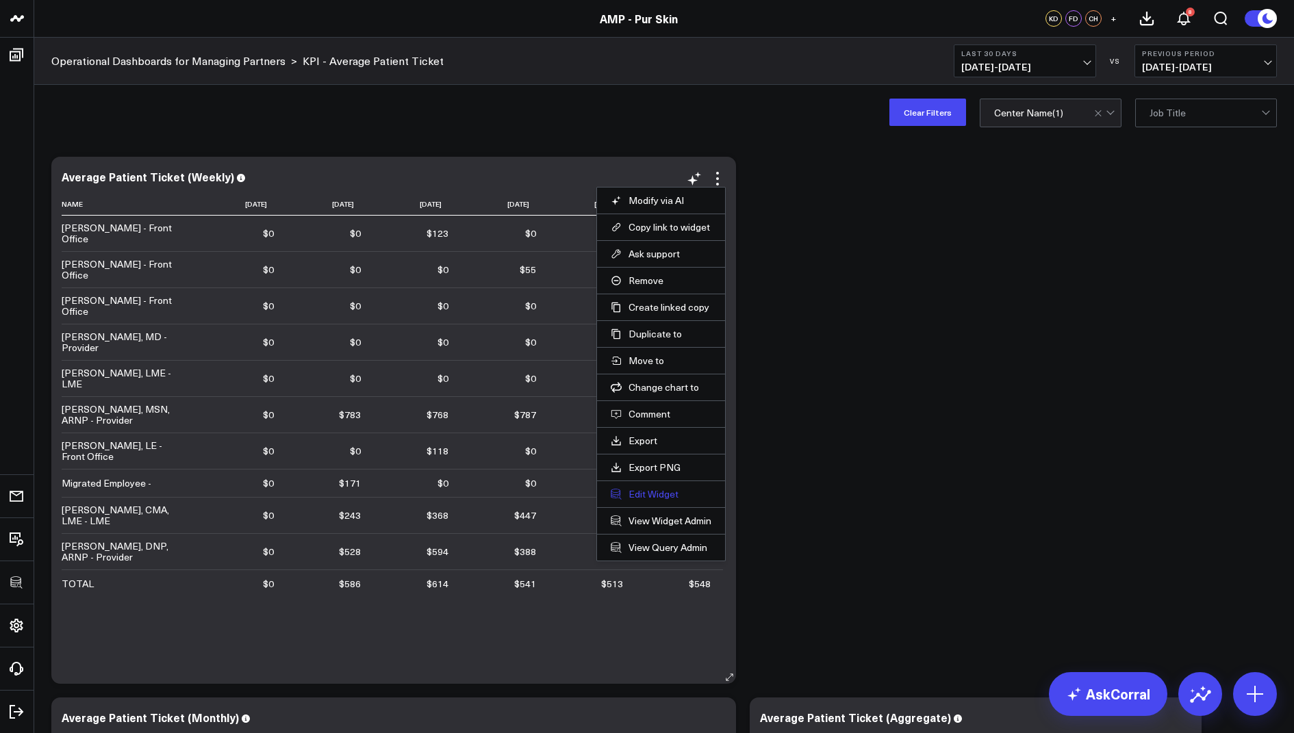
click at [633, 493] on button "Edit Widget" at bounding box center [661, 494] width 101 height 12
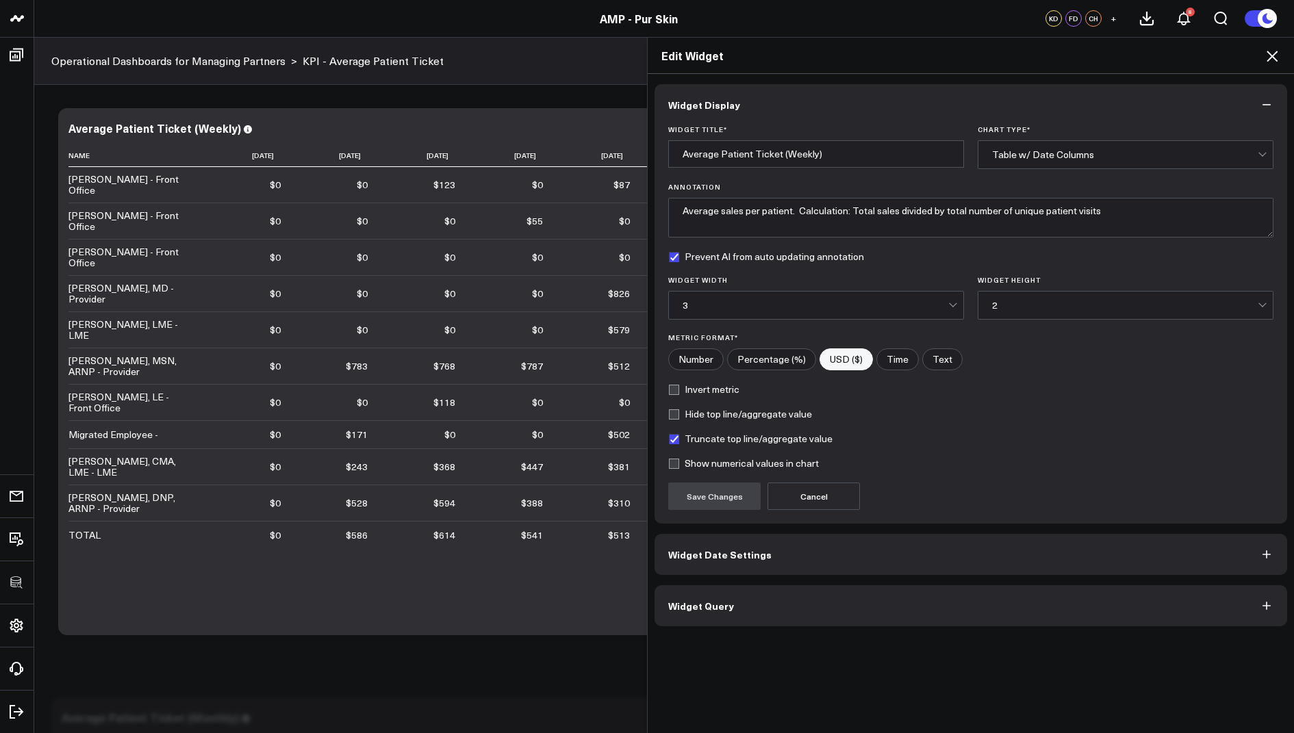
click at [705, 609] on button "Widget Query" at bounding box center [971, 605] width 633 height 41
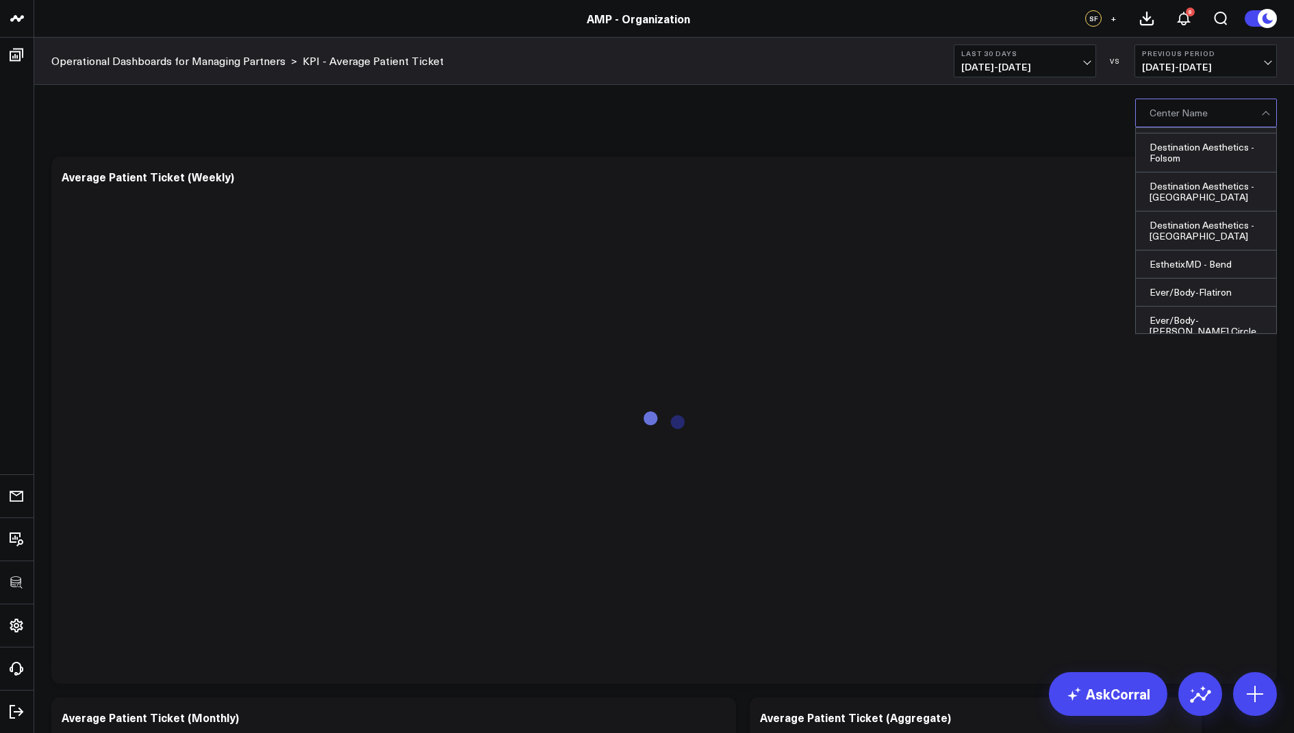
scroll to position [69, 0]
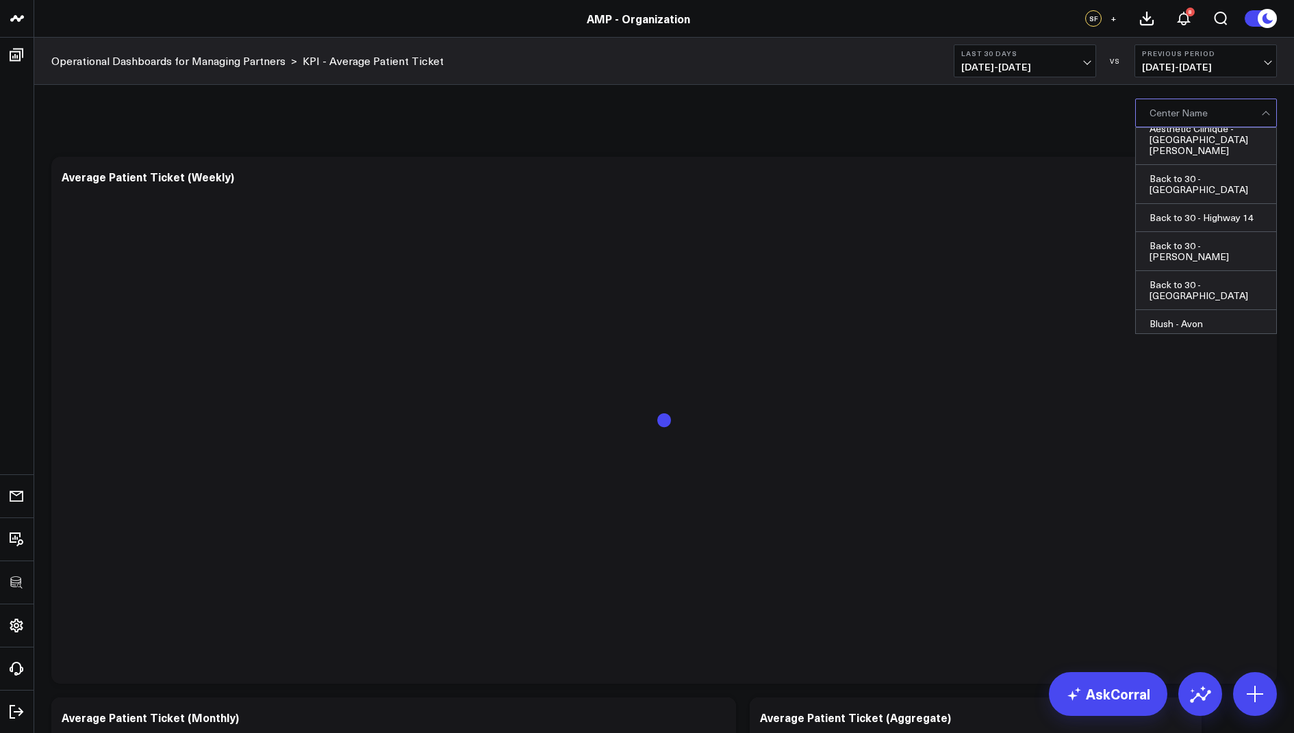
click at [968, 118] on div "Back to 30 - [GEOGRAPHIC_DATA], 7 of 47. 47 results available. Use Up and Down …" at bounding box center [664, 112] width 1260 height 55
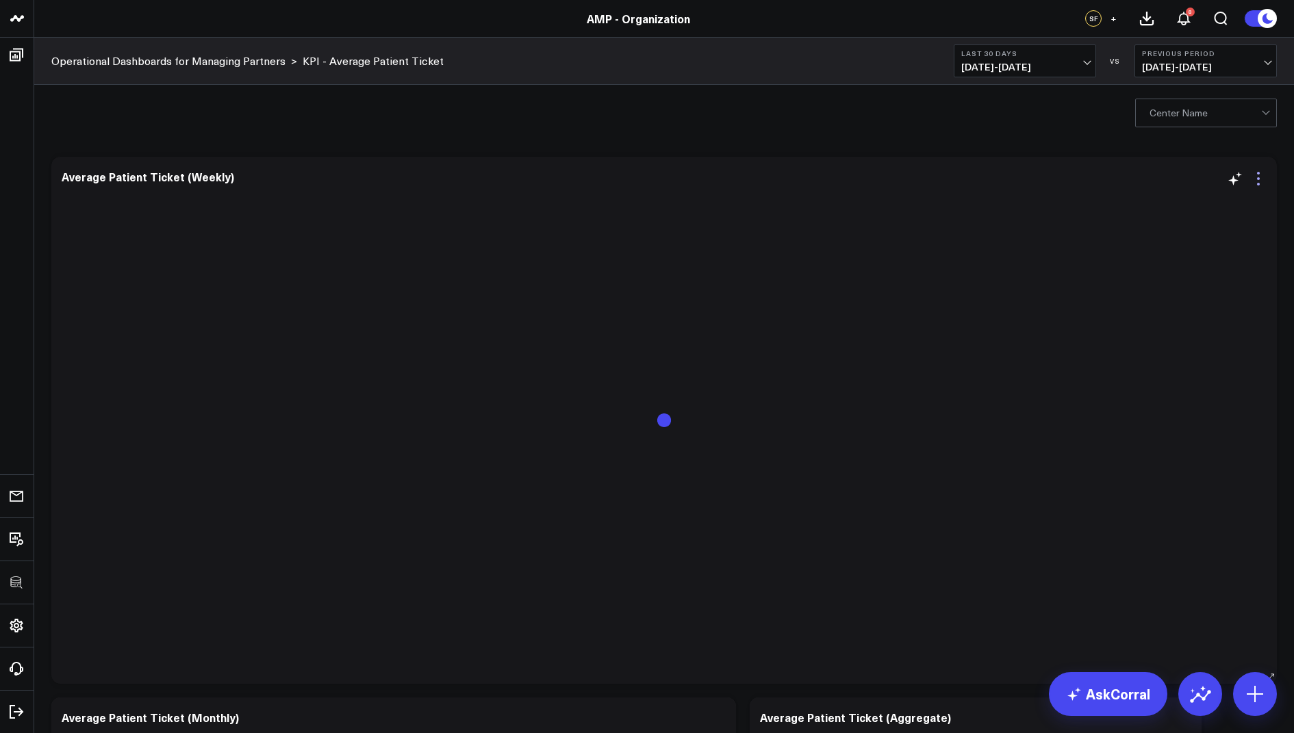
click at [1256, 173] on icon at bounding box center [1258, 178] width 16 height 16
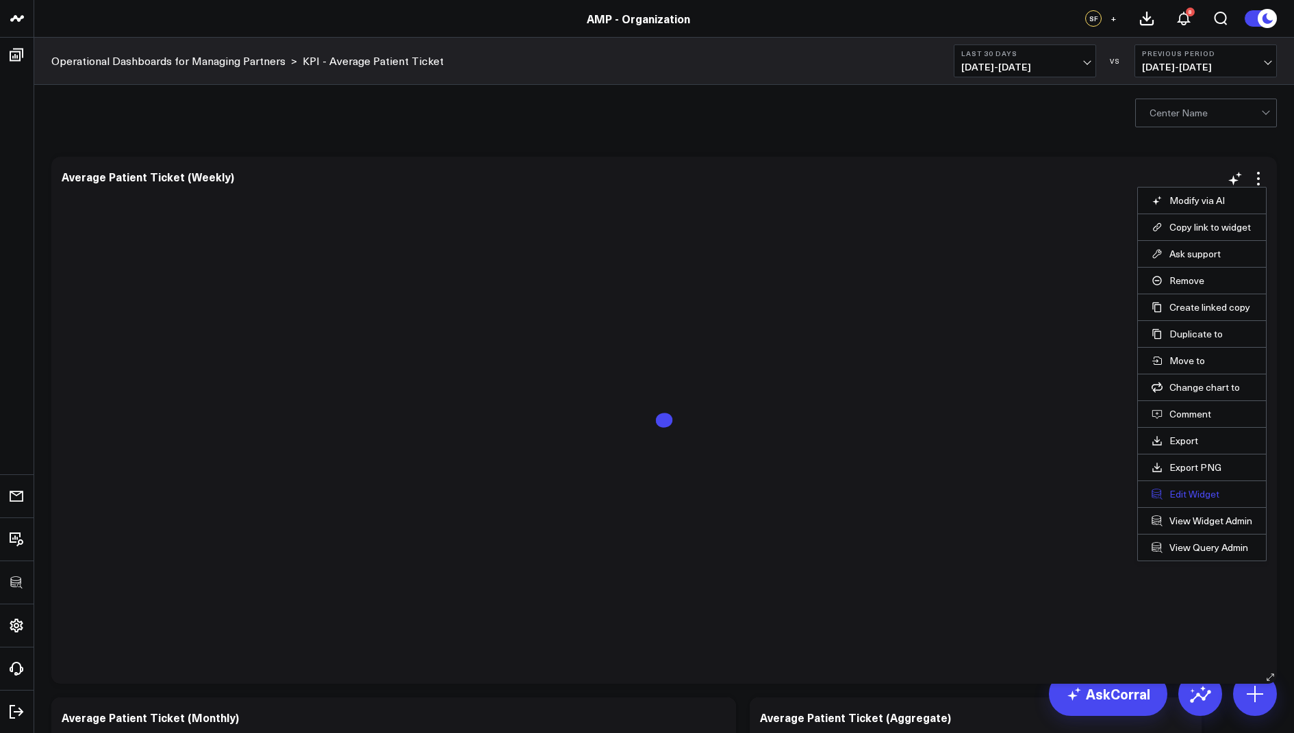
click at [1180, 496] on button "Edit Widget" at bounding box center [1202, 494] width 101 height 12
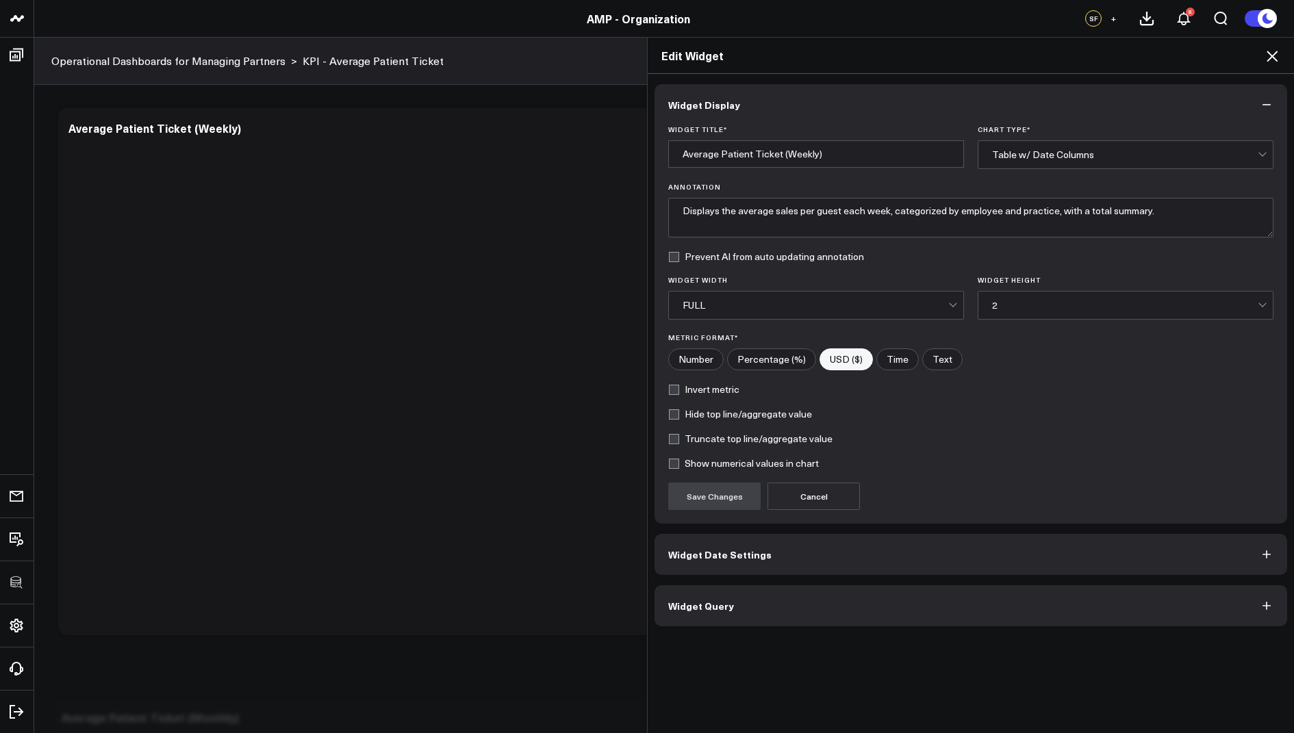
click at [709, 601] on span "Widget Query" at bounding box center [701, 606] width 66 height 11
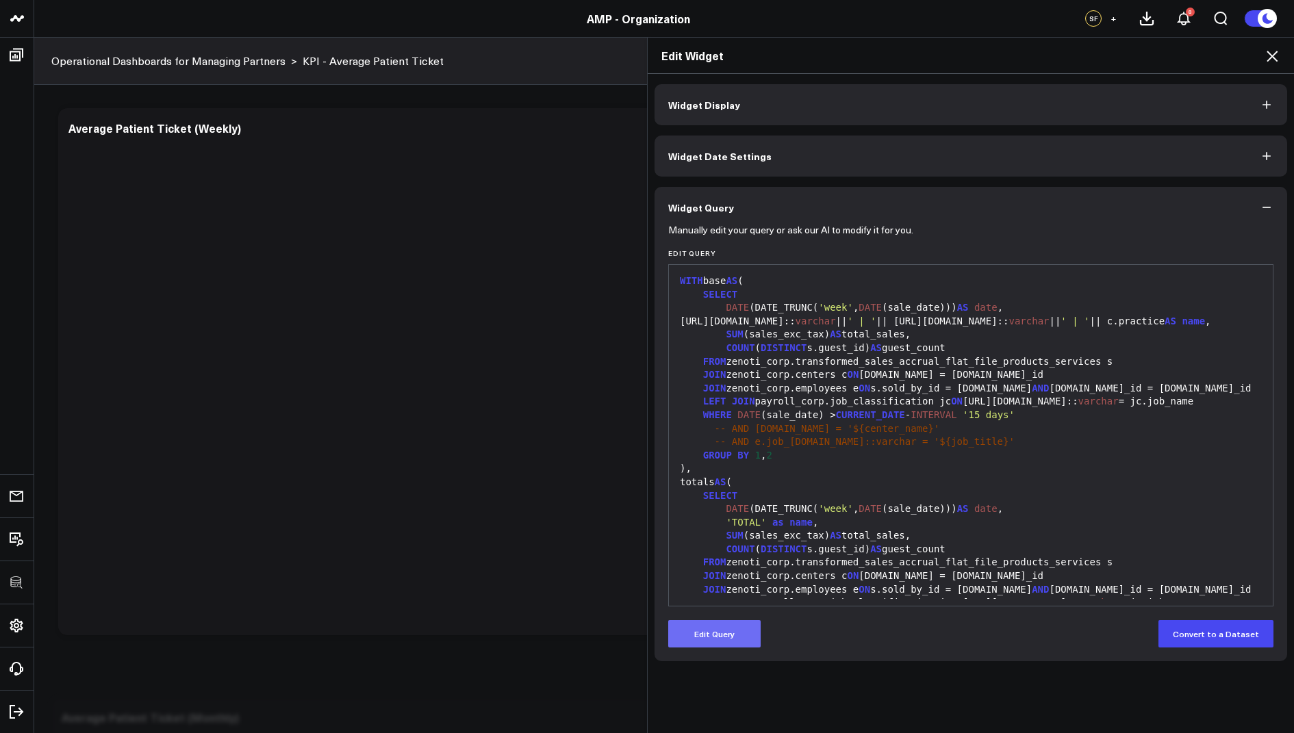
click at [717, 637] on button "Edit Query" at bounding box center [714, 633] width 92 height 27
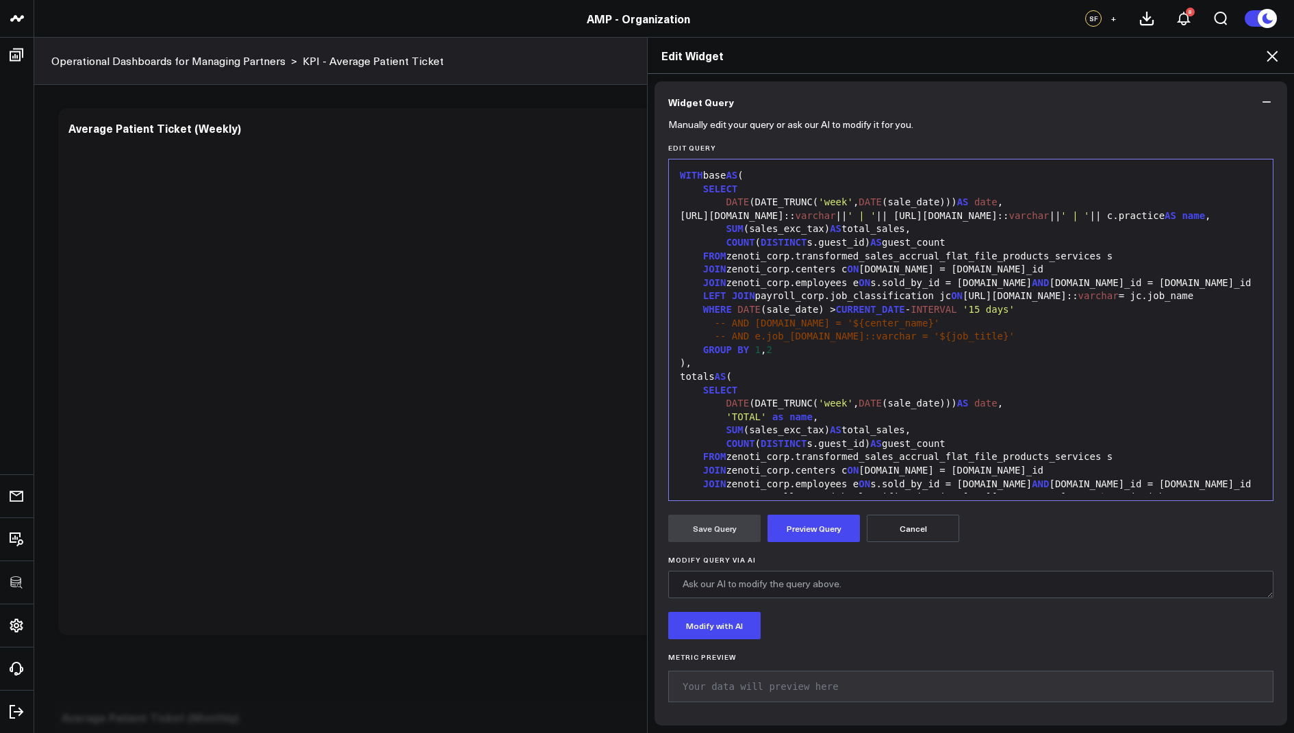
click at [1278, 60] on icon at bounding box center [1272, 56] width 16 height 16
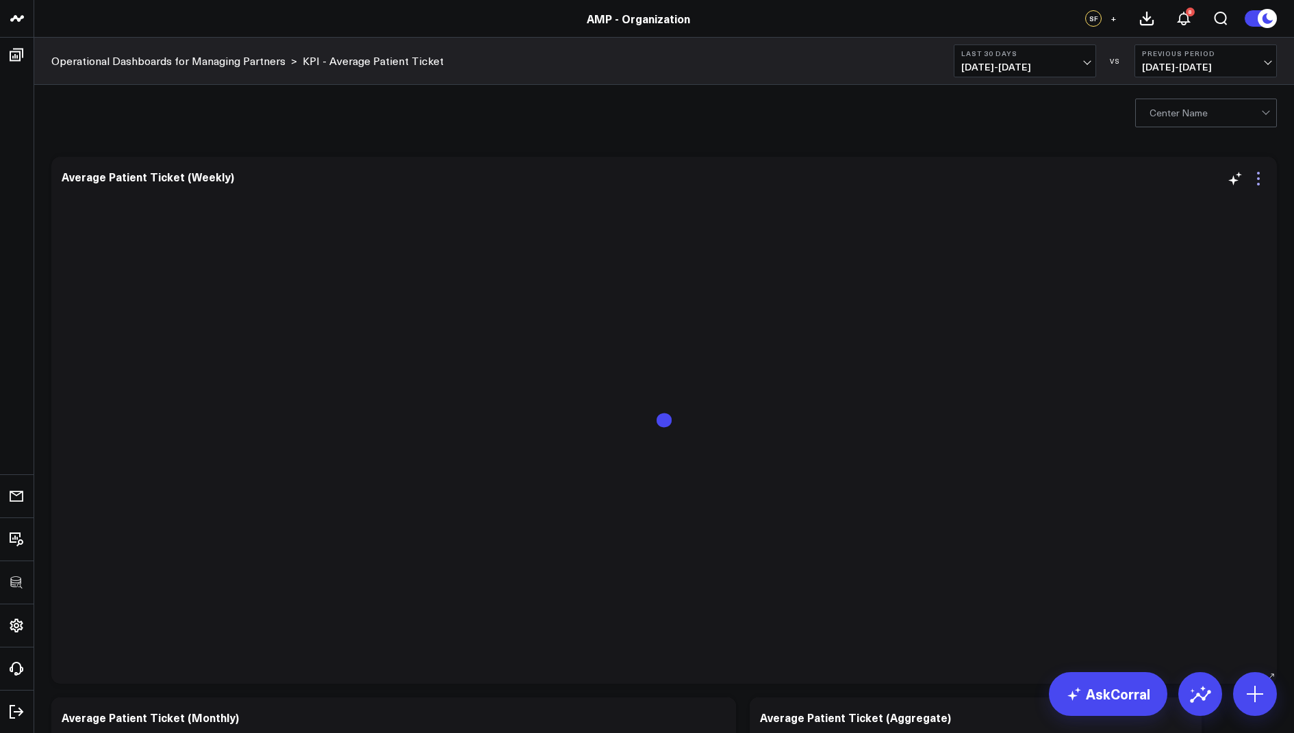
click at [1259, 180] on icon at bounding box center [1258, 178] width 16 height 16
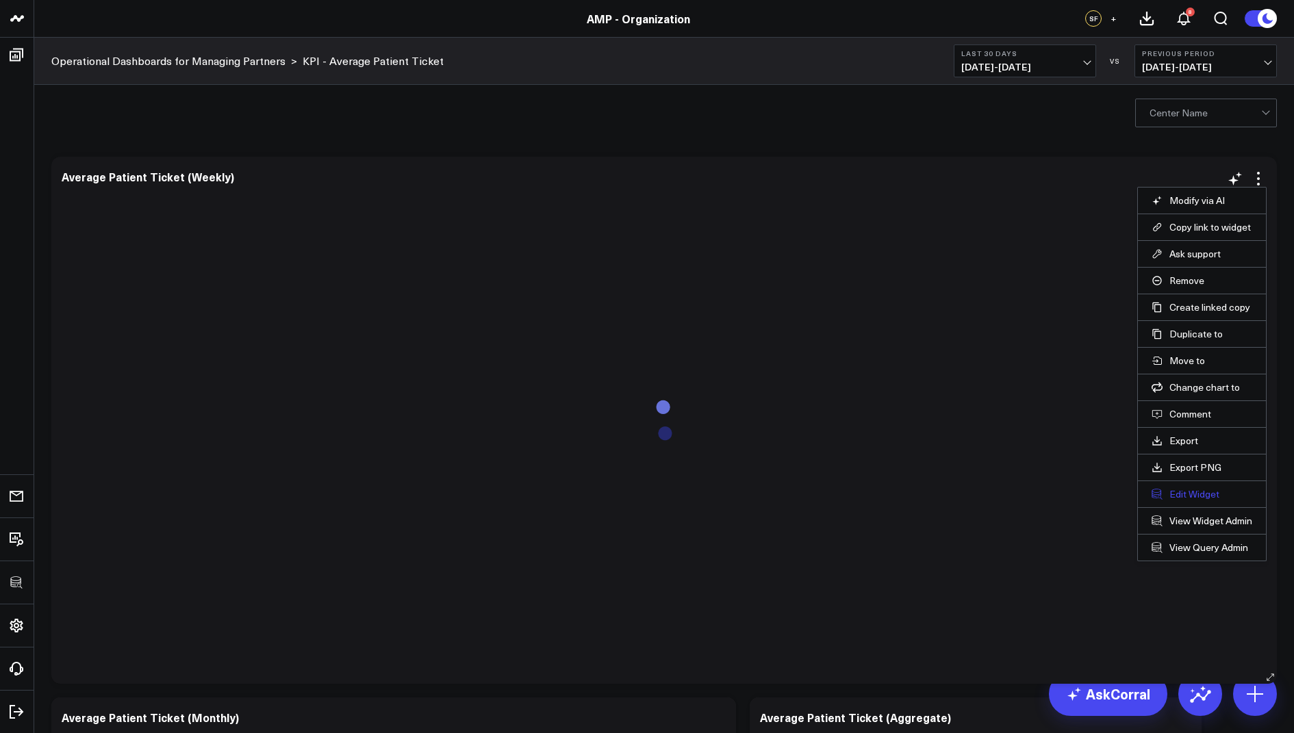
click at [1178, 489] on button "Edit Widget" at bounding box center [1202, 494] width 101 height 12
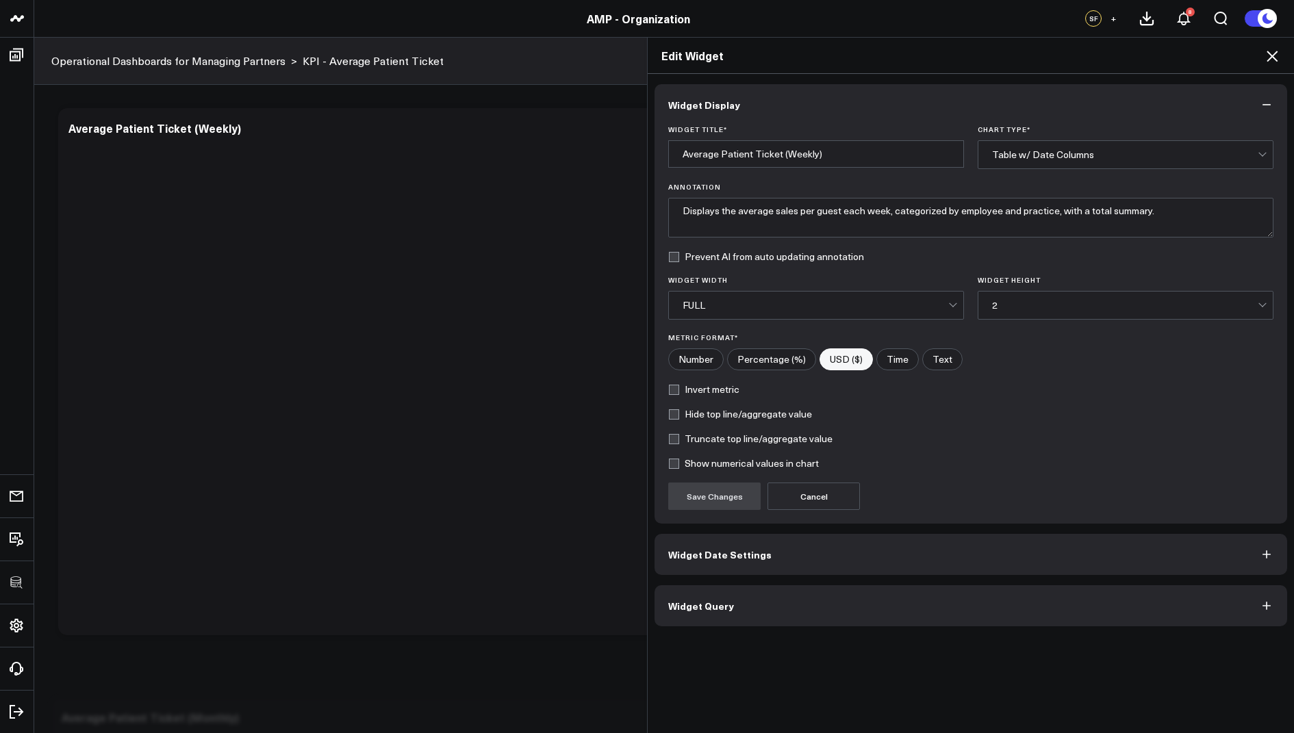
click at [689, 609] on span "Widget Query" at bounding box center [701, 606] width 66 height 11
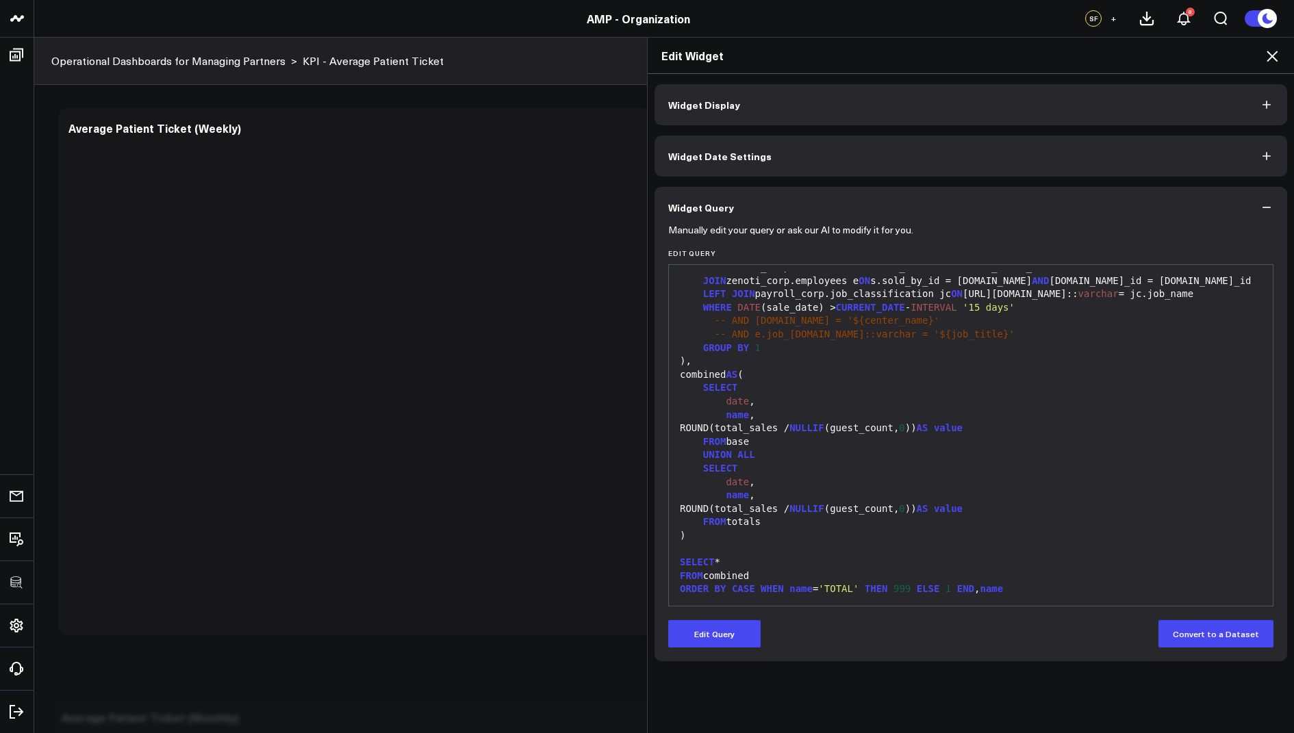
scroll to position [322, 0]
click at [1276, 56] on icon at bounding box center [1272, 56] width 16 height 16
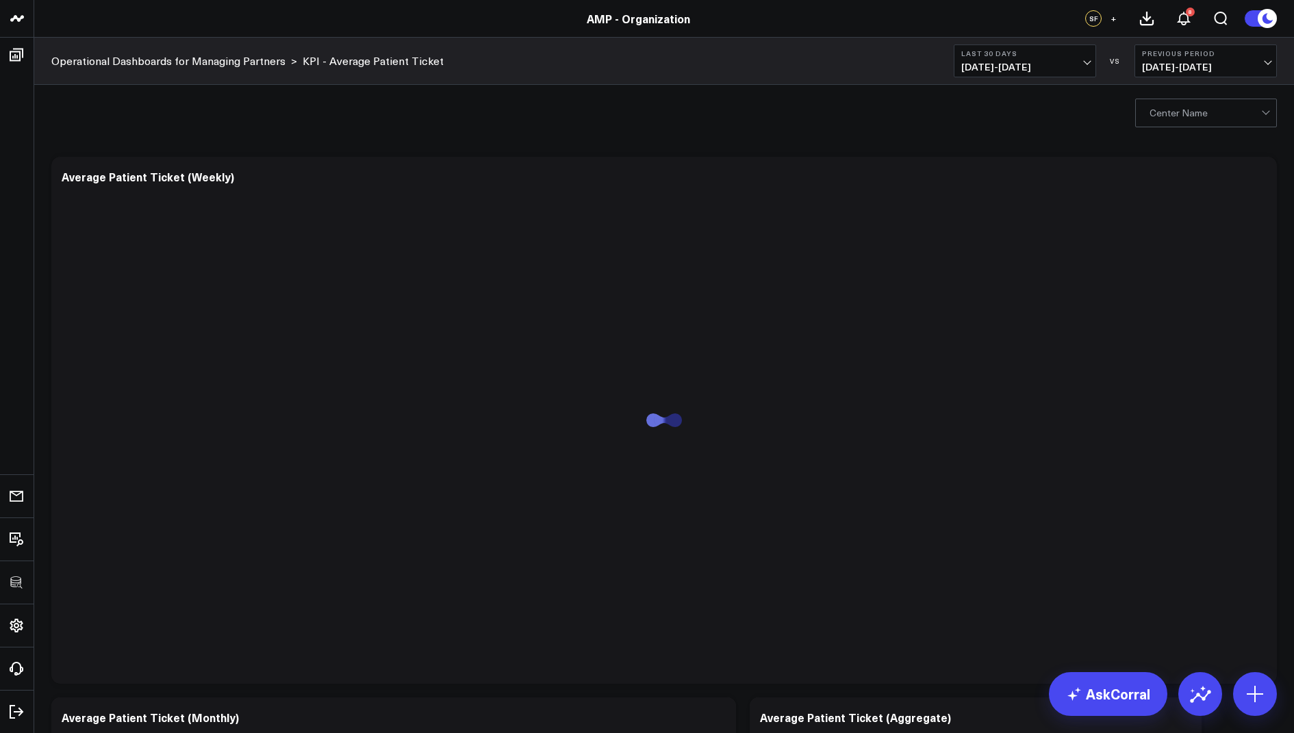
click at [931, 152] on div "Modify via AI Copy link to widget Ask support Remove Create linked copy Rolling…" at bounding box center [664, 691] width 1239 height 1082
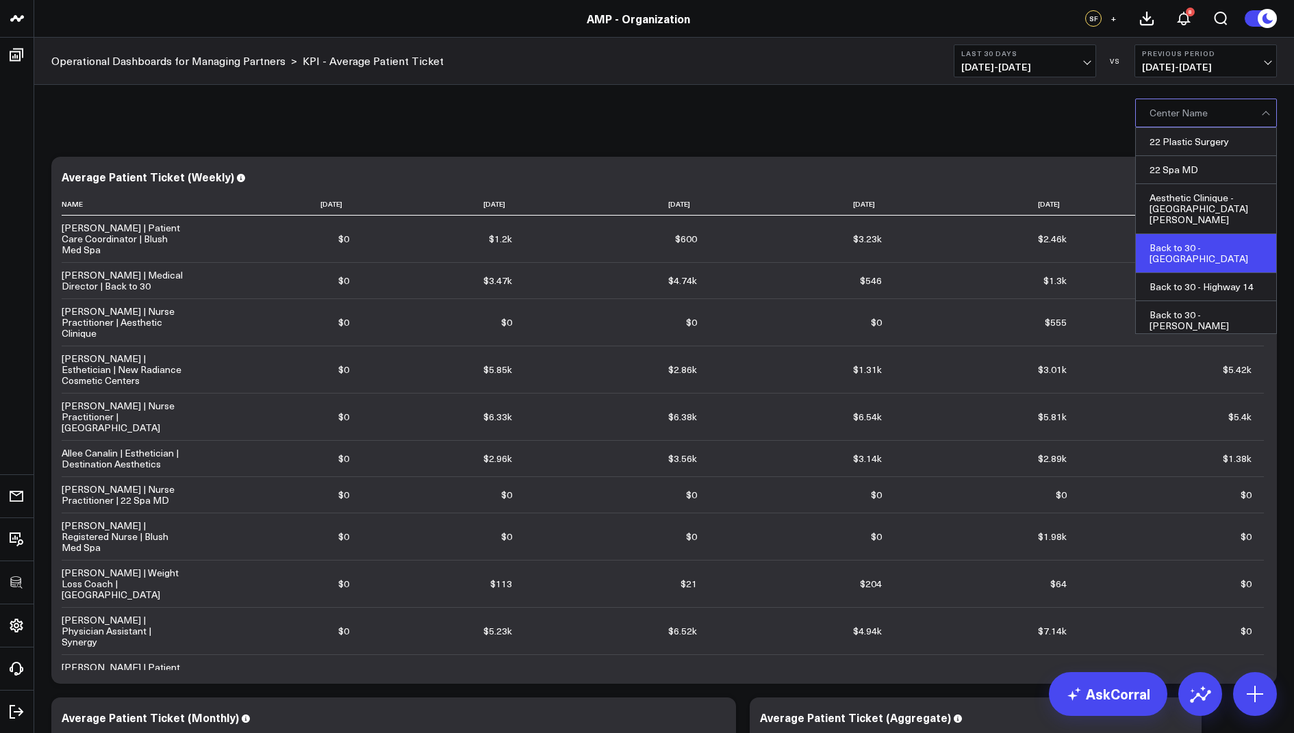
click at [1179, 237] on div "Back to 30 - [GEOGRAPHIC_DATA]" at bounding box center [1206, 253] width 140 height 39
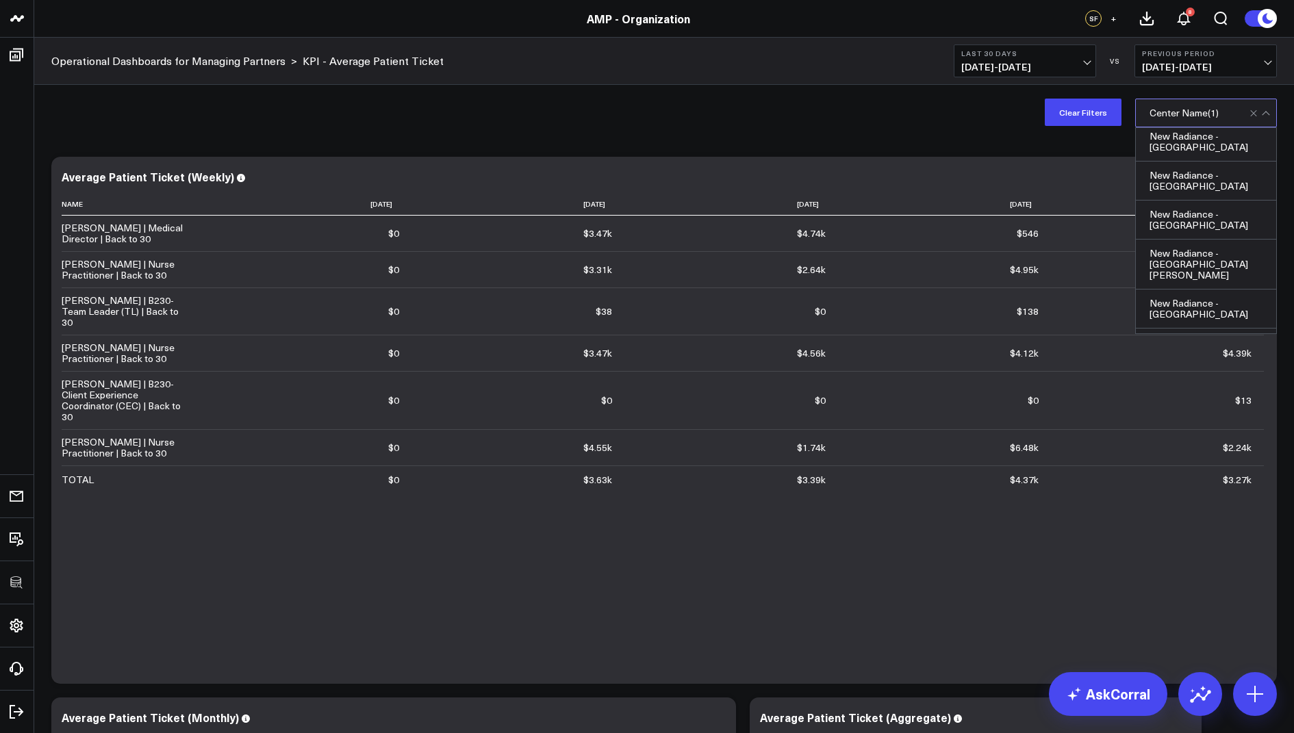
scroll to position [1096, 0]
click at [1091, 114] on button "Clear Filters" at bounding box center [1083, 112] width 77 height 27
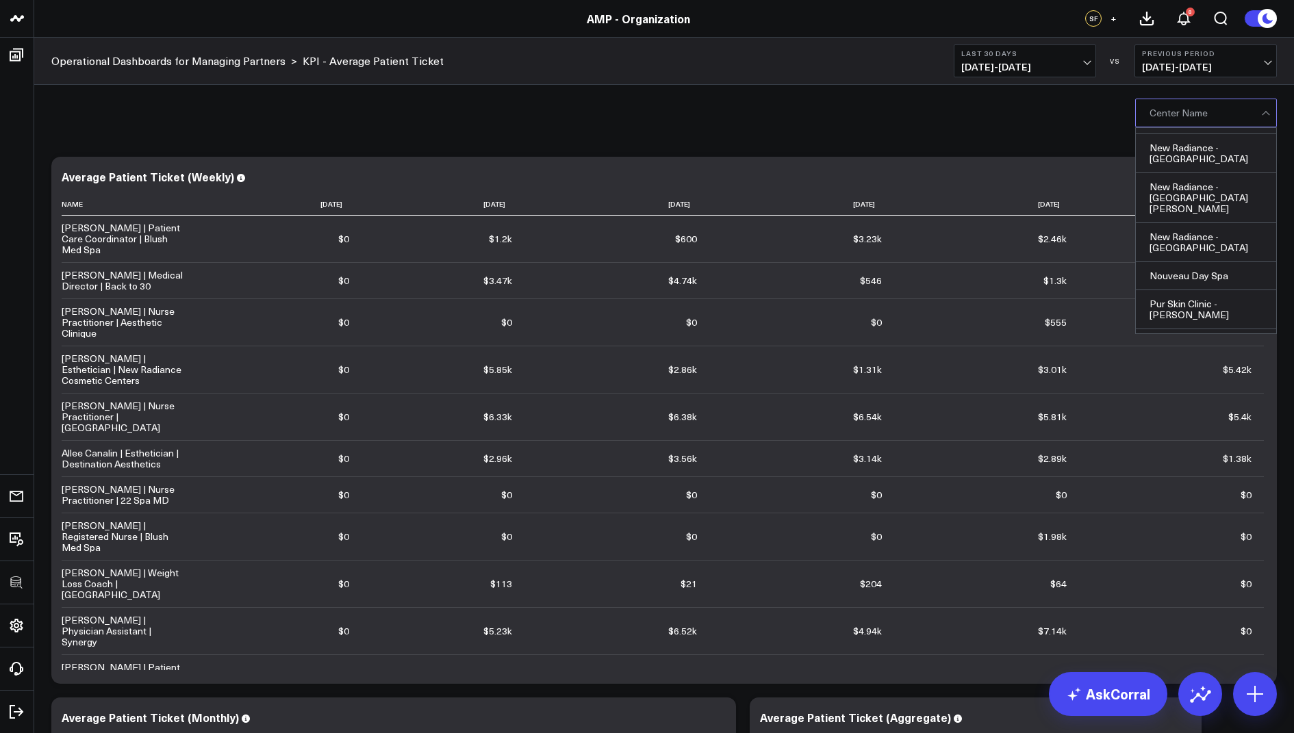
scroll to position [1158, 0]
click at [1197, 333] on div "Pur Skin Clinic - [GEOGRAPHIC_DATA]" at bounding box center [1206, 352] width 140 height 39
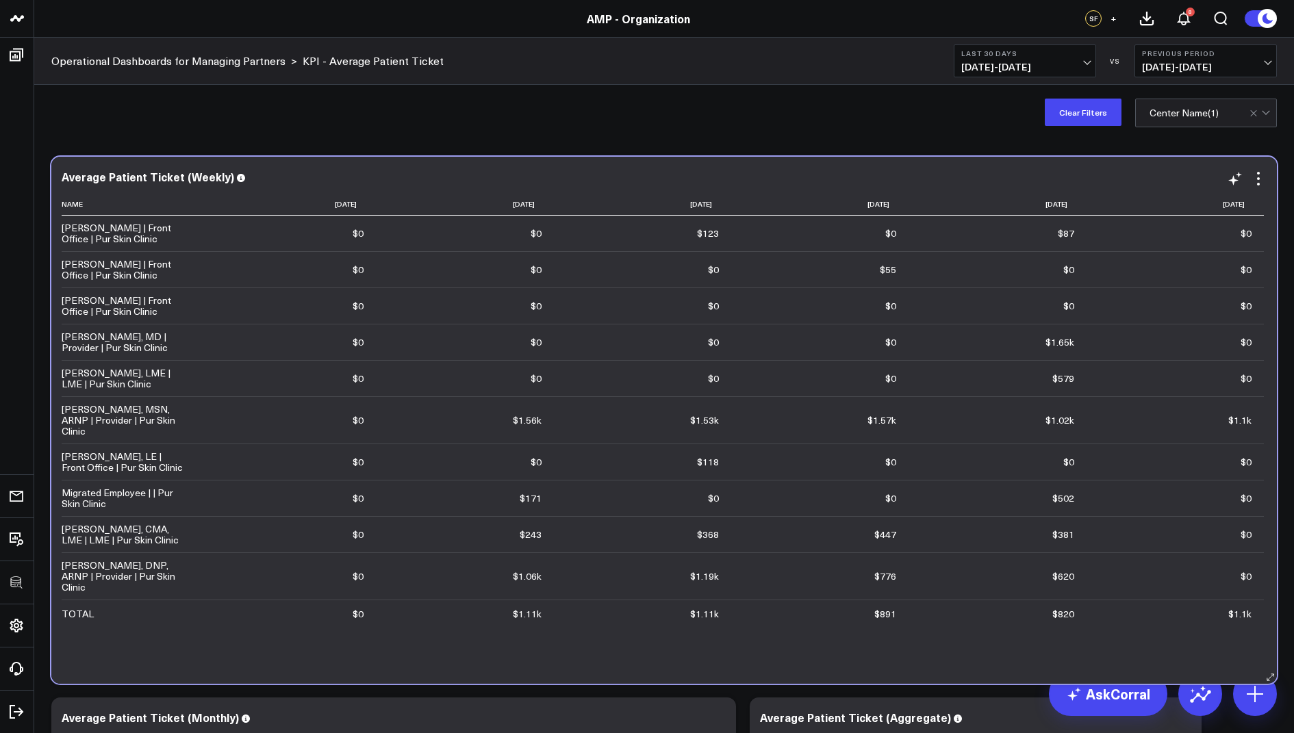
click at [617, 674] on div "Average Patient Ticket (Weekly) Name [DATE] [DATE] [DATE] [DATE] [DATE] [DATE] …" at bounding box center [664, 420] width 1226 height 527
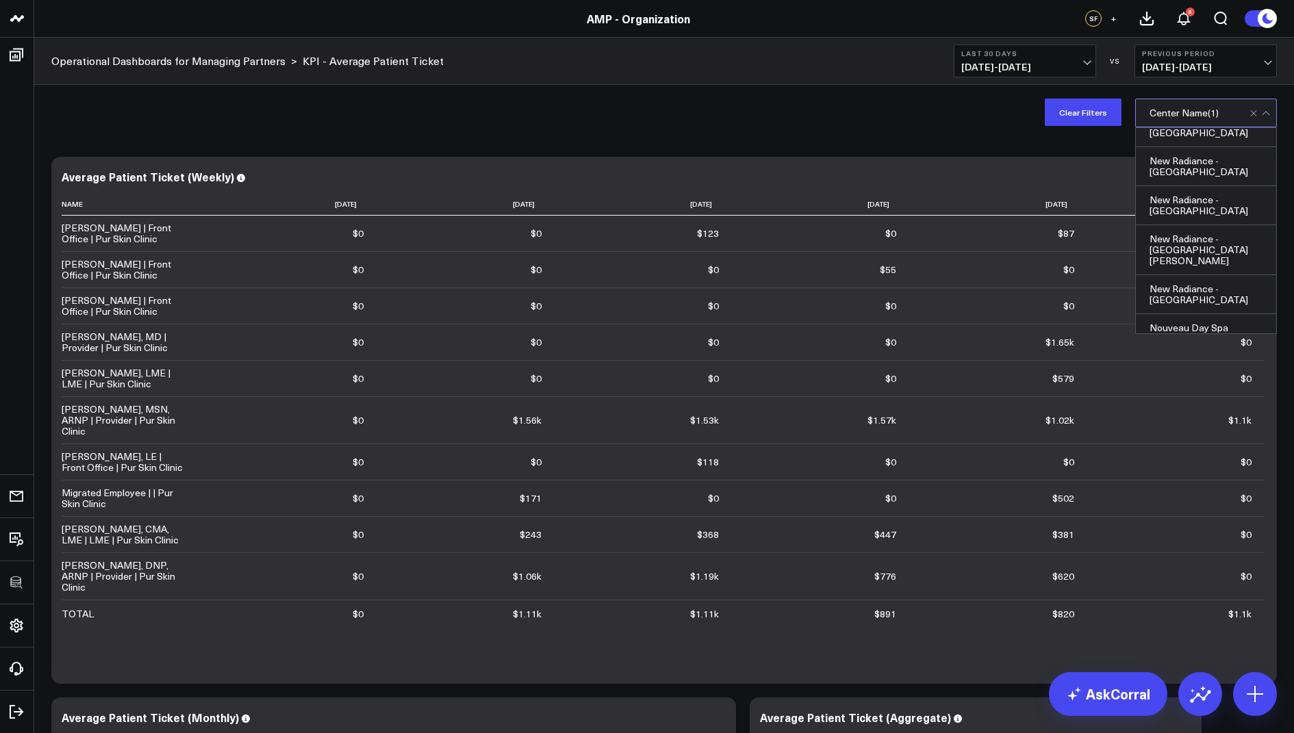
scroll to position [1085, 0]
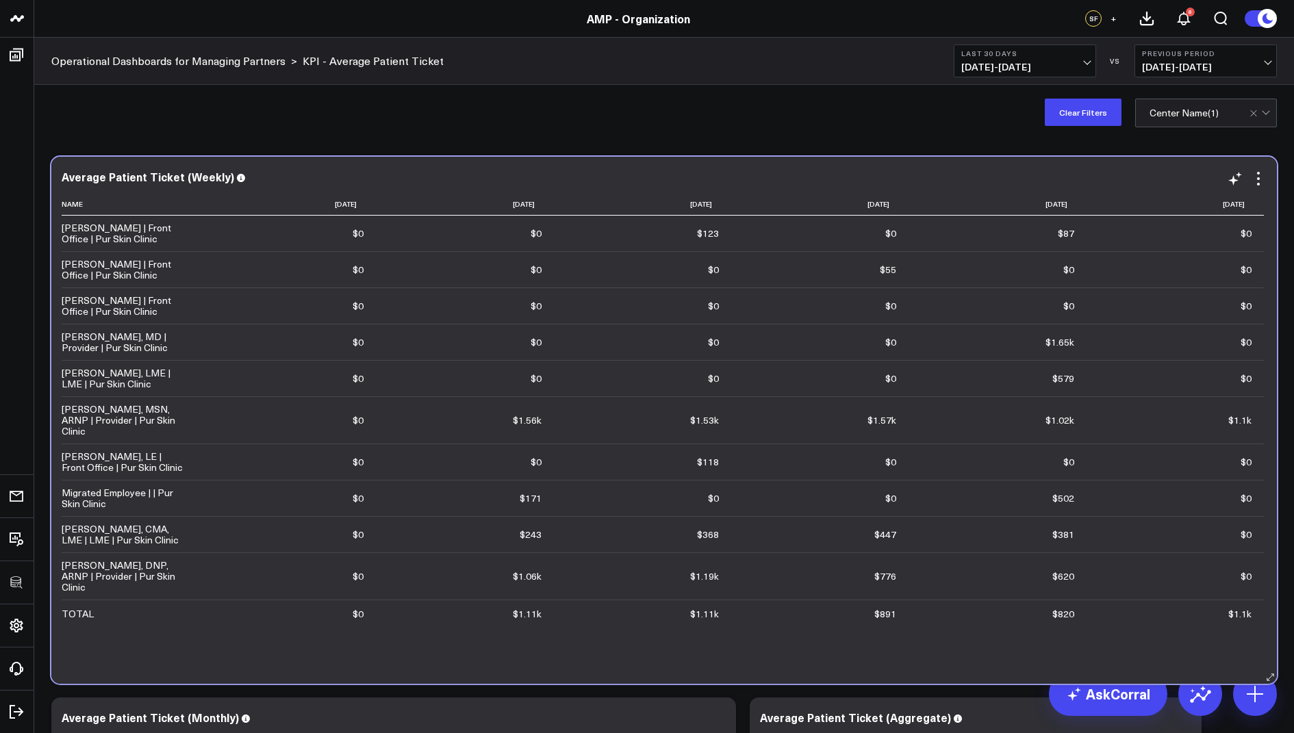
click at [741, 671] on div "Average Patient Ticket (Weekly) Name [DATE] [DATE] [DATE] [DATE] [DATE] [DATE] …" at bounding box center [664, 420] width 1226 height 527
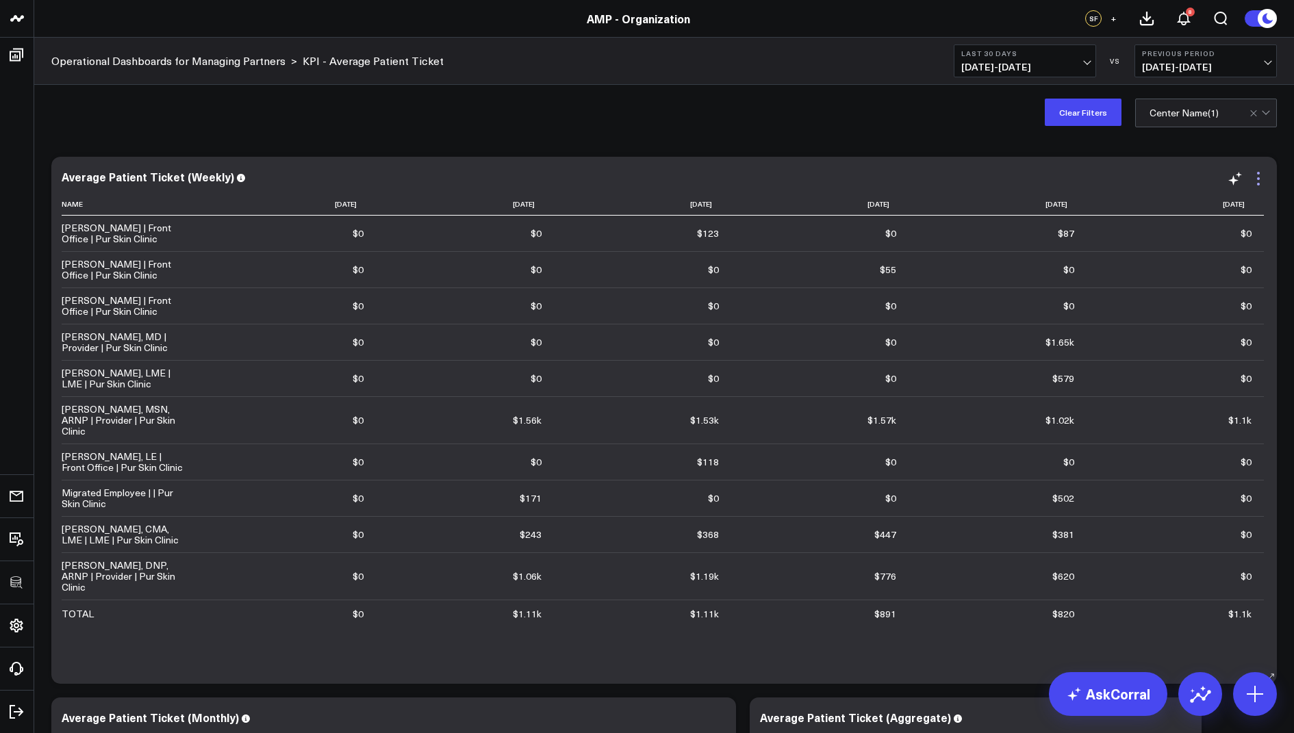
click at [1260, 178] on icon at bounding box center [1258, 178] width 16 height 16
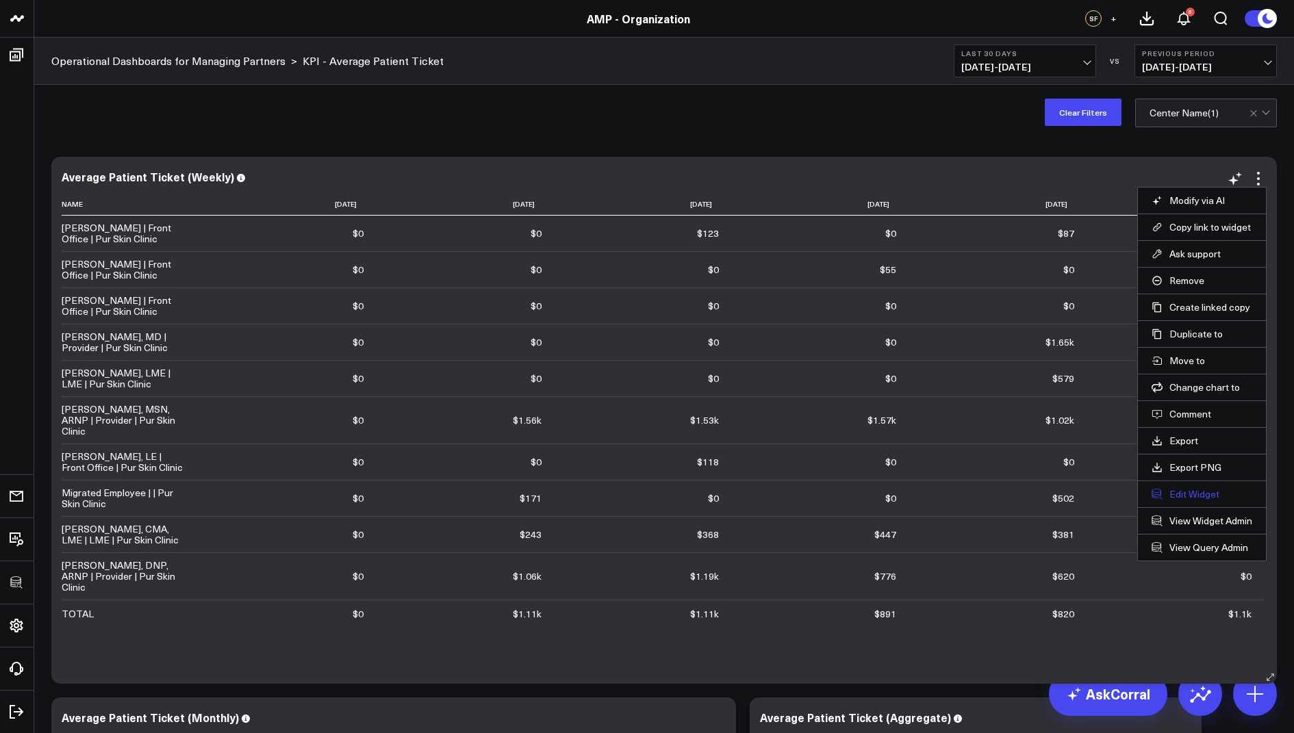
click at [1195, 488] on button "Edit Widget" at bounding box center [1202, 494] width 101 height 12
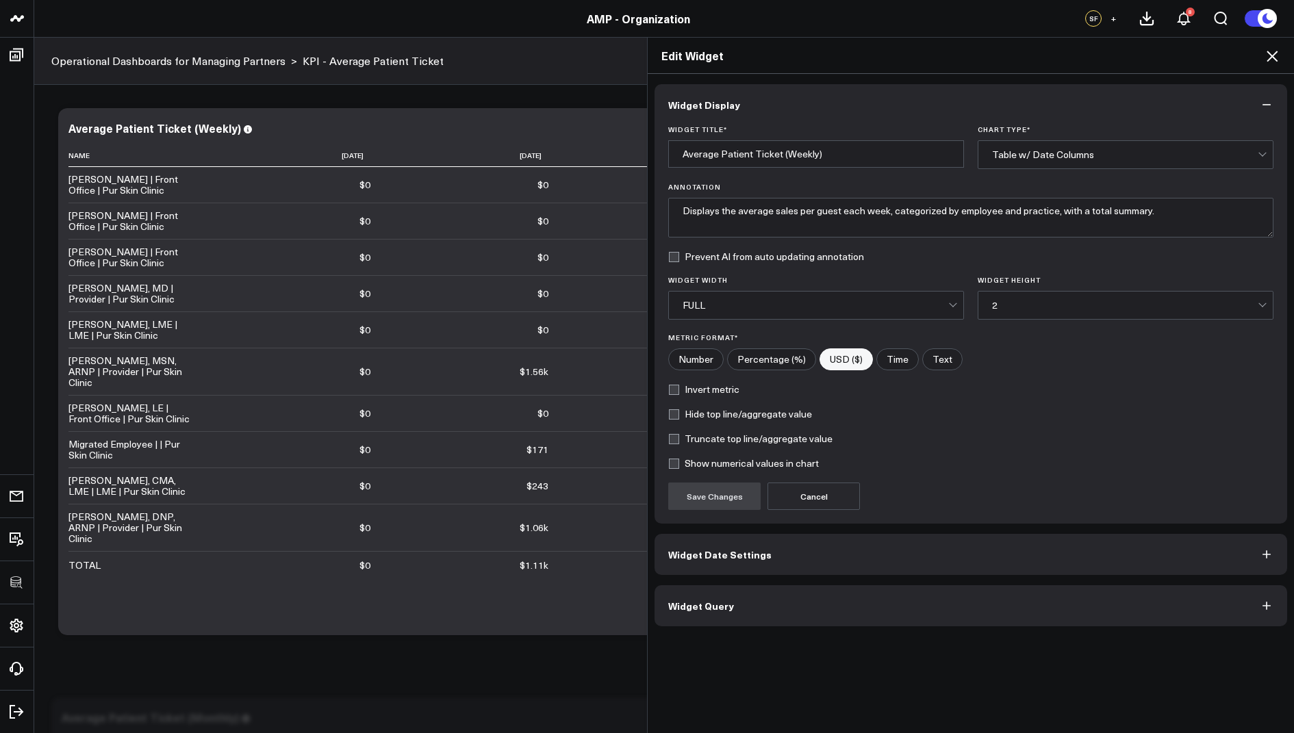
click at [699, 613] on button "Widget Query" at bounding box center [971, 605] width 633 height 41
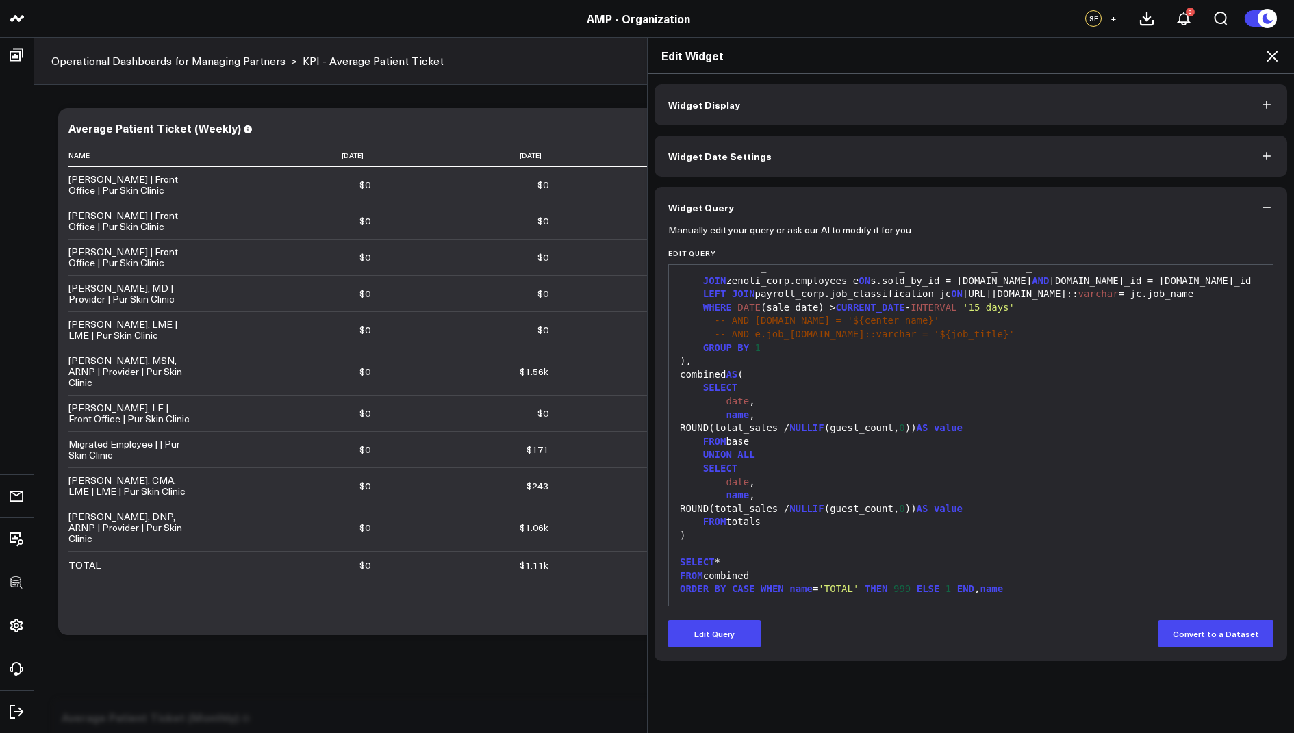
scroll to position [580, 0]
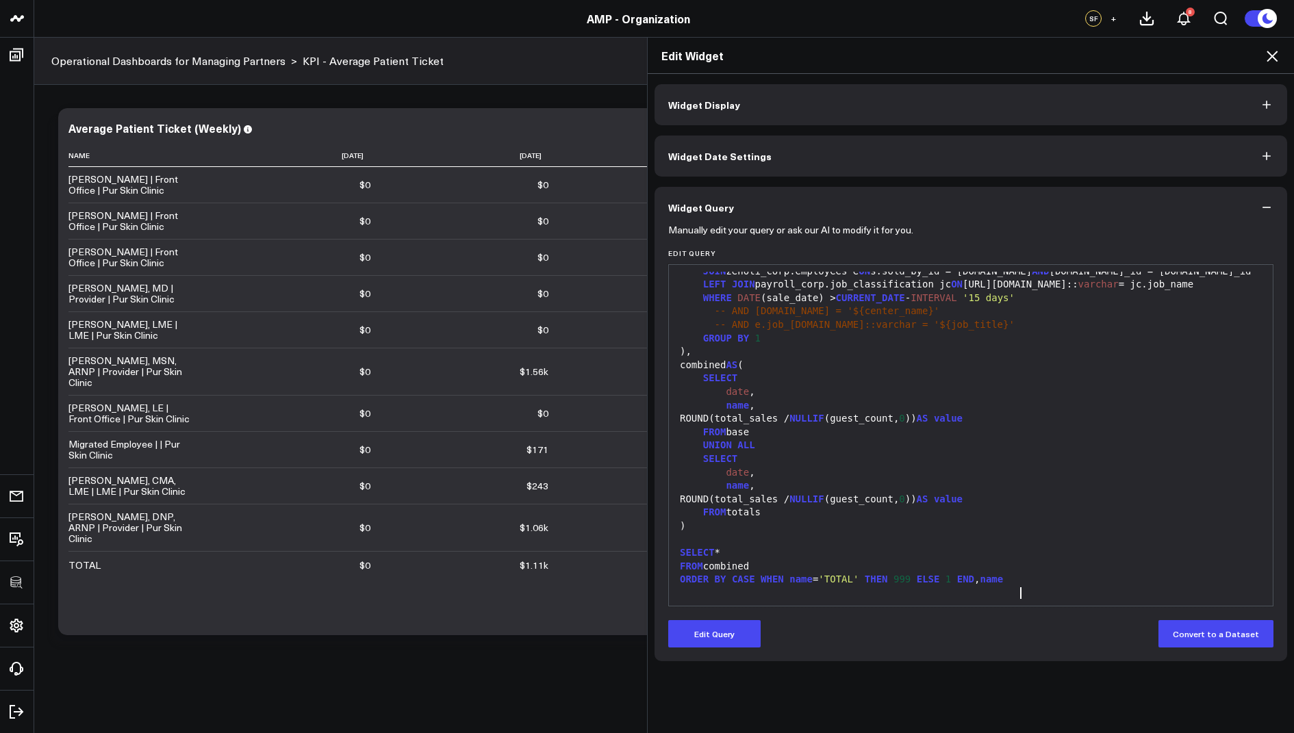
drag, startPoint x: 1041, startPoint y: 588, endPoint x: 1025, endPoint y: 443, distance: 146.0
click at [1038, 571] on div "WITH base AS ( SELECT DATE (DATE_TRUNC( 'week' , DATE (sale_date))) AS date , […" at bounding box center [971, 271] width 590 height 636
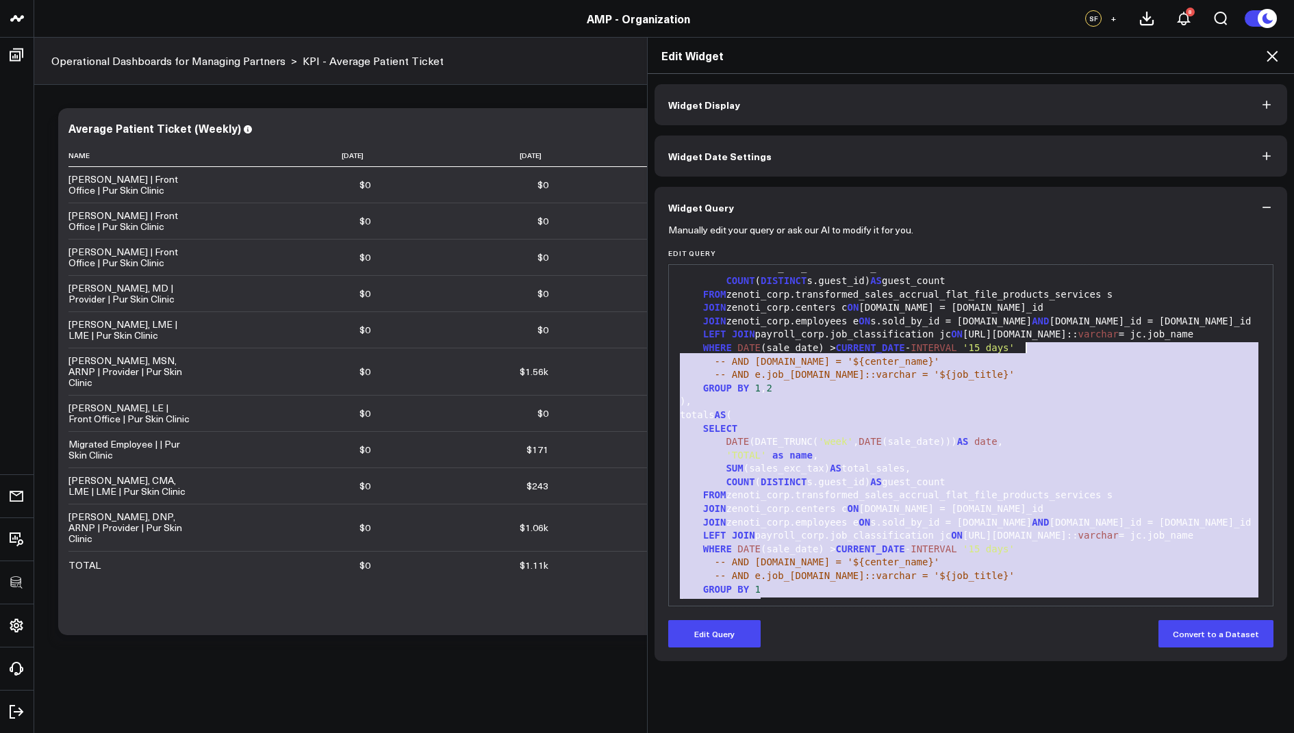
drag, startPoint x: 1037, startPoint y: 346, endPoint x: 1026, endPoint y: 242, distance: 104.7
click at [1026, 242] on form "Manually edit your query or ask our AI to modify it for you. Edit Query 99 1 2 …" at bounding box center [970, 438] width 605 height 420
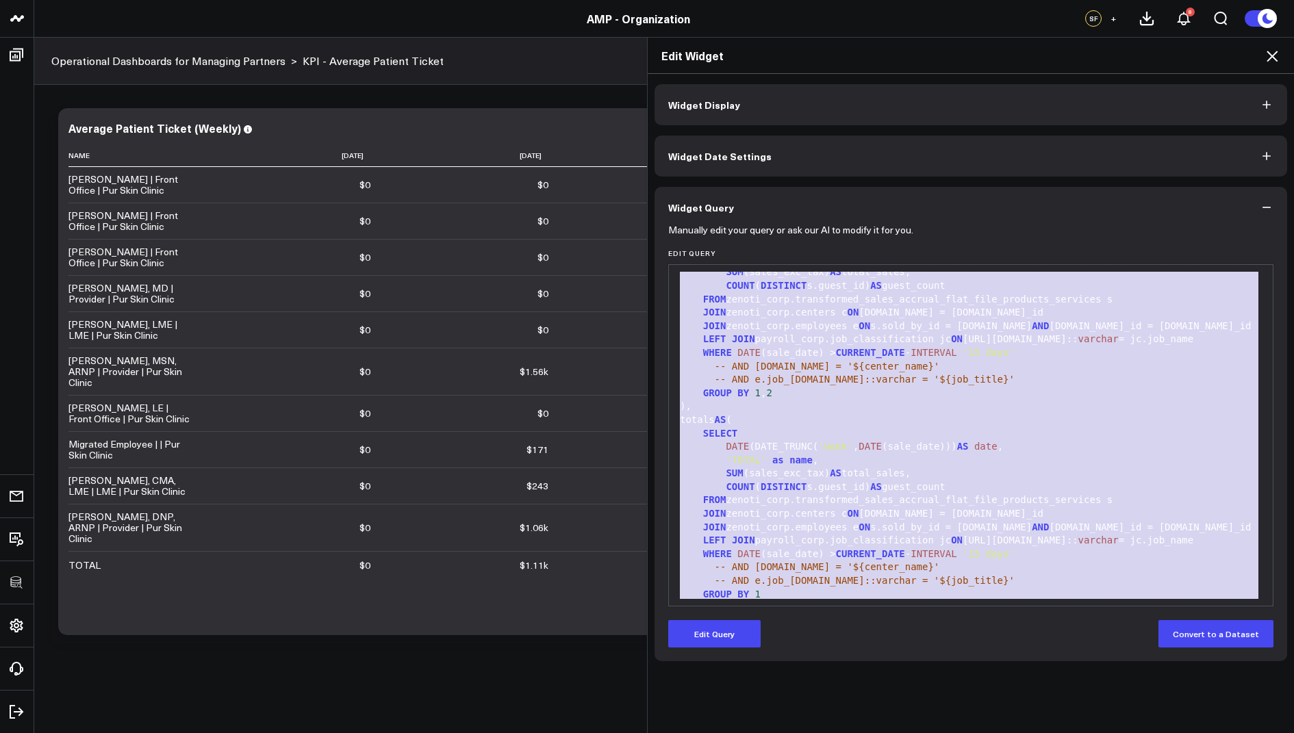
scroll to position [0, 0]
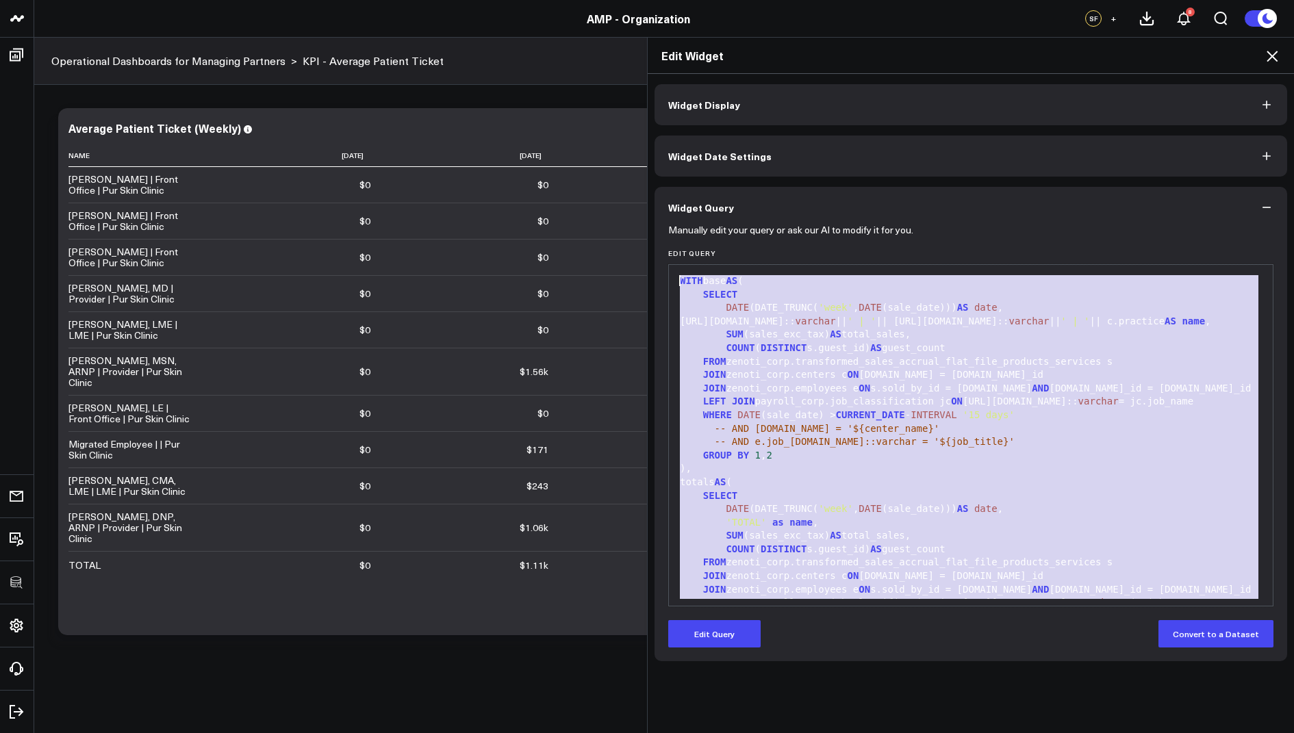
drag, startPoint x: 1056, startPoint y: 593, endPoint x: 1053, endPoint y: 130, distance: 462.9
click at [1053, 130] on div "Widget Display Widget Date Settings Widget Query Manually edit your query or as…" at bounding box center [971, 372] width 633 height 577
click at [707, 638] on button "Edit Query" at bounding box center [714, 633] width 92 height 27
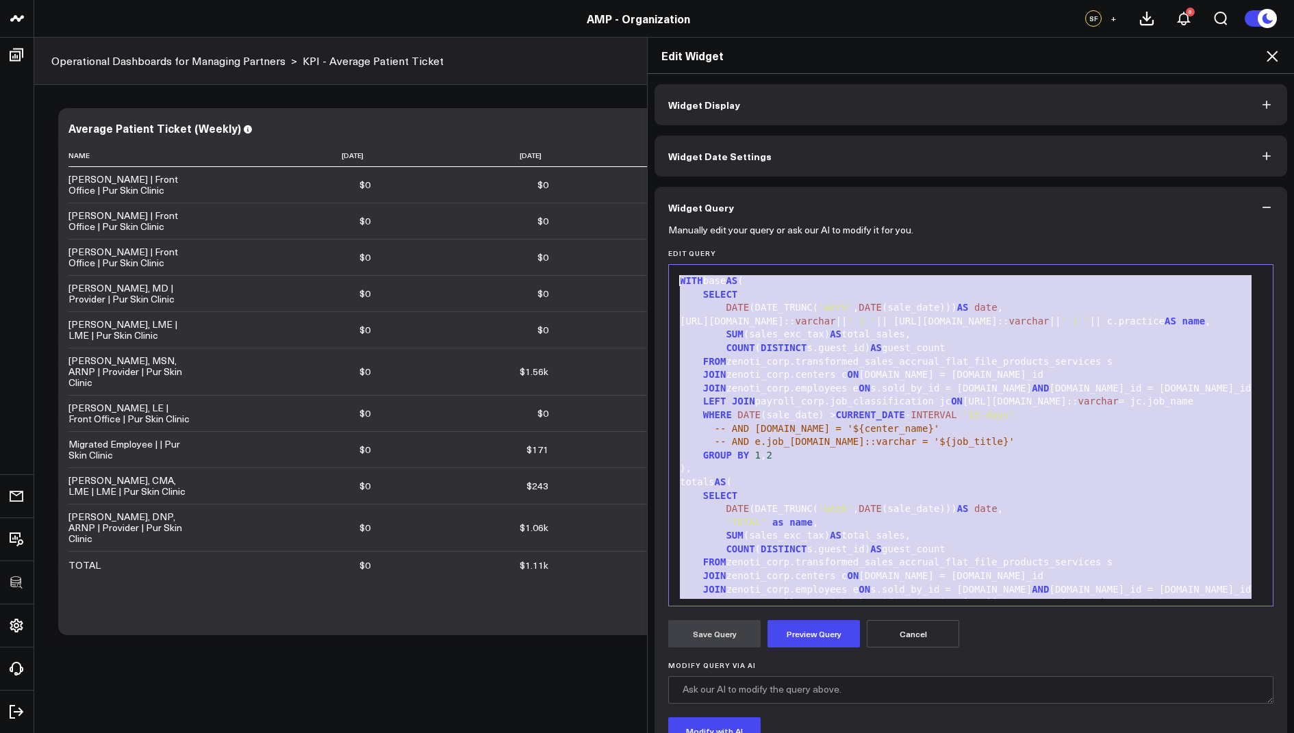
click at [952, 490] on div "totals AS (" at bounding box center [971, 483] width 590 height 14
drag, startPoint x: 1038, startPoint y: 596, endPoint x: 1062, endPoint y: 99, distance: 498.4
click at [1062, 99] on div "Widget Display Widget Date Settings Widget Query Manually edit your query or as…" at bounding box center [971, 457] width 633 height 747
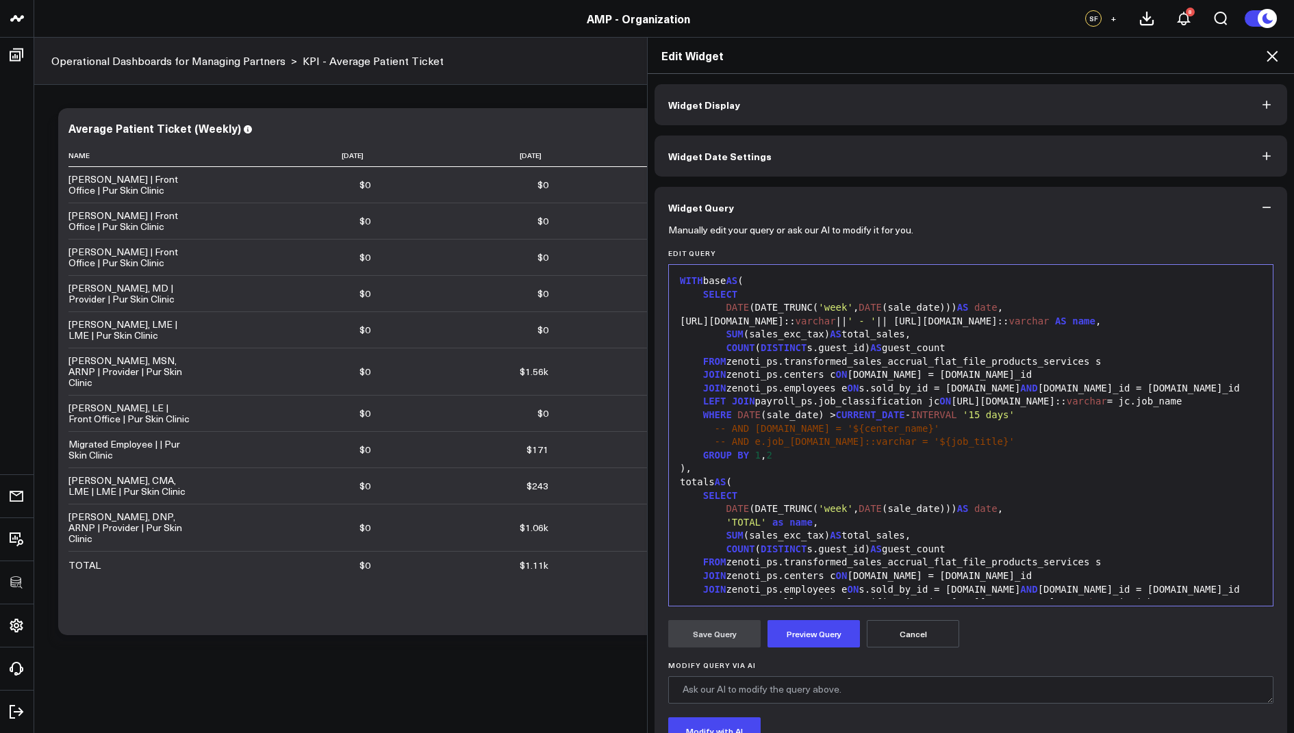
click at [784, 362] on div "FROM zenoti_ps.transformed_sales_accrual_flat_file_products_services s" at bounding box center [971, 362] width 590 height 14
click at [785, 378] on div "JOIN zenoti_ps.centers c ON [DOMAIN_NAME] = [DOMAIN_NAME]_id" at bounding box center [971, 375] width 590 height 14
click at [781, 388] on div "JOIN zenoti_ps.employees e ON s.sold_by_id = [DOMAIN_NAME] AND [DOMAIN_NAME]_id…" at bounding box center [971, 389] width 590 height 14
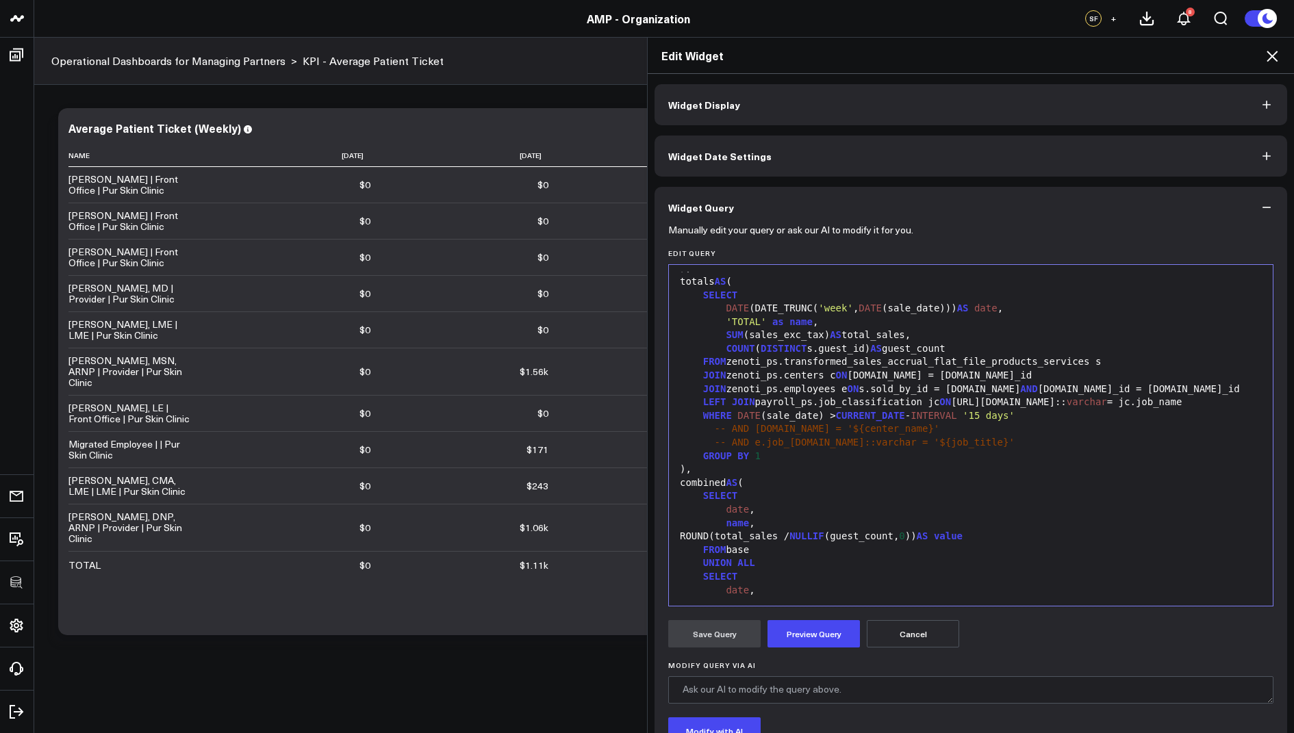
scroll to position [190, 0]
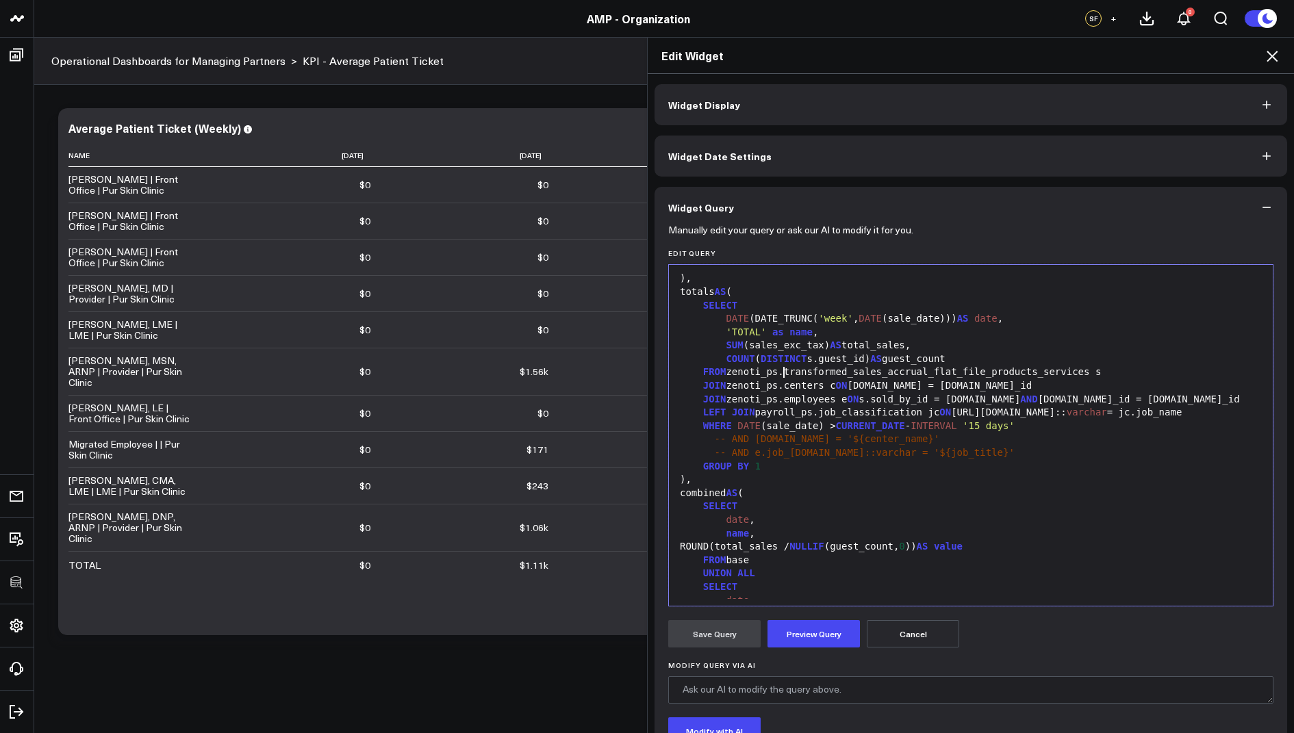
click at [784, 375] on div "FROM zenoti_ps.transformed_sales_accrual_flat_file_products_services s" at bounding box center [971, 373] width 590 height 14
click at [781, 388] on div "JOIN zenoti_ps.centers c ON [DOMAIN_NAME] = [DOMAIN_NAME]_id" at bounding box center [971, 386] width 590 height 14
click at [781, 401] on div "JOIN zenoti_ps.employees e ON s.sold_by_id = [DOMAIN_NAME] AND [DOMAIN_NAME]_id…" at bounding box center [971, 400] width 590 height 14
click at [817, 413] on div "LEFT JOIN payroll_ps.job_classification jc ON [URL][DOMAIN_NAME]:: varchar = jc…" at bounding box center [971, 413] width 590 height 14
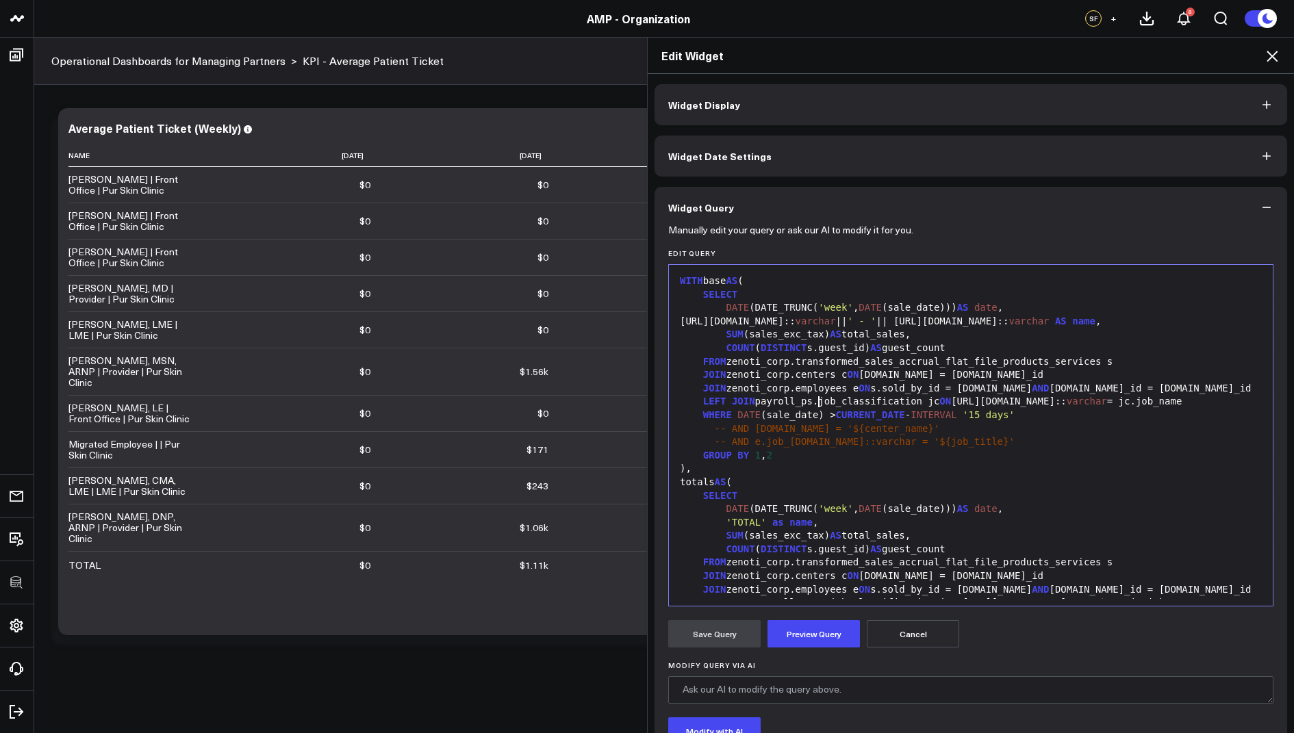
click at [818, 403] on div "LEFT JOIN payroll_ps.job_classification jc ON [URL][DOMAIN_NAME]:: varchar = jc…" at bounding box center [971, 402] width 590 height 14
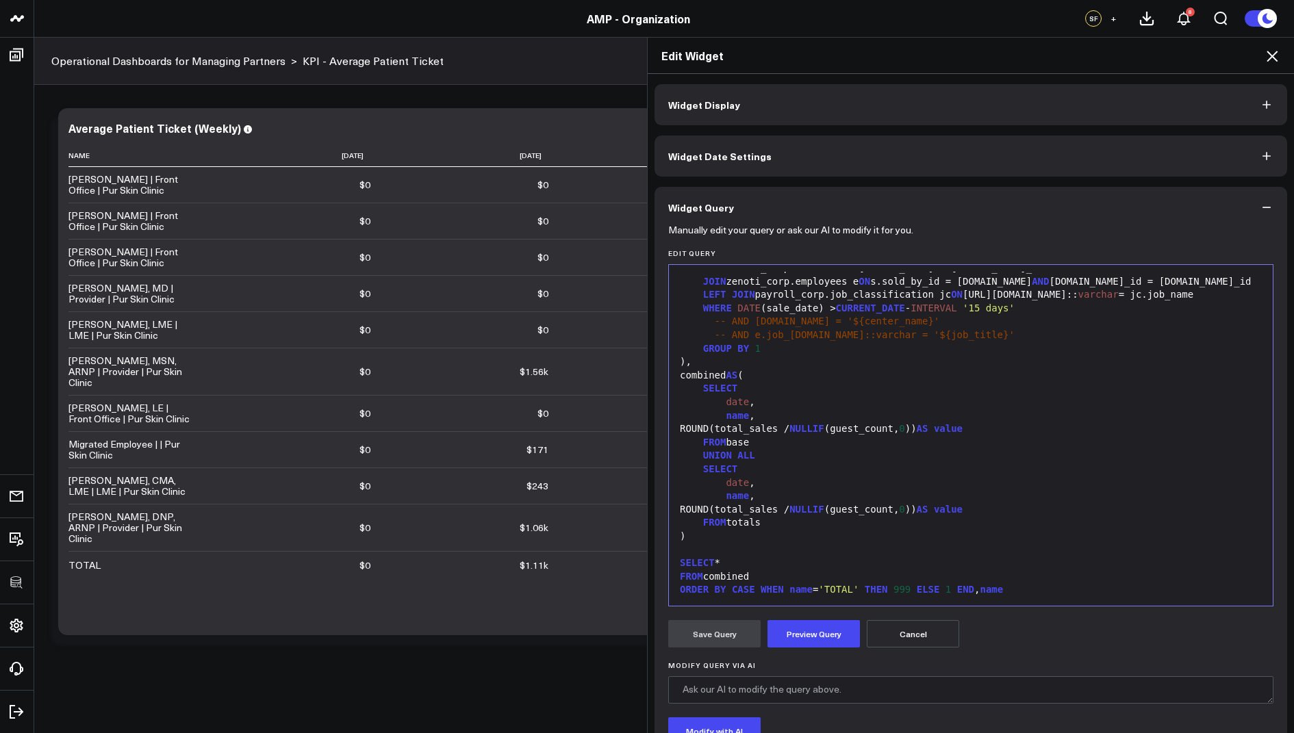
scroll to position [51, 0]
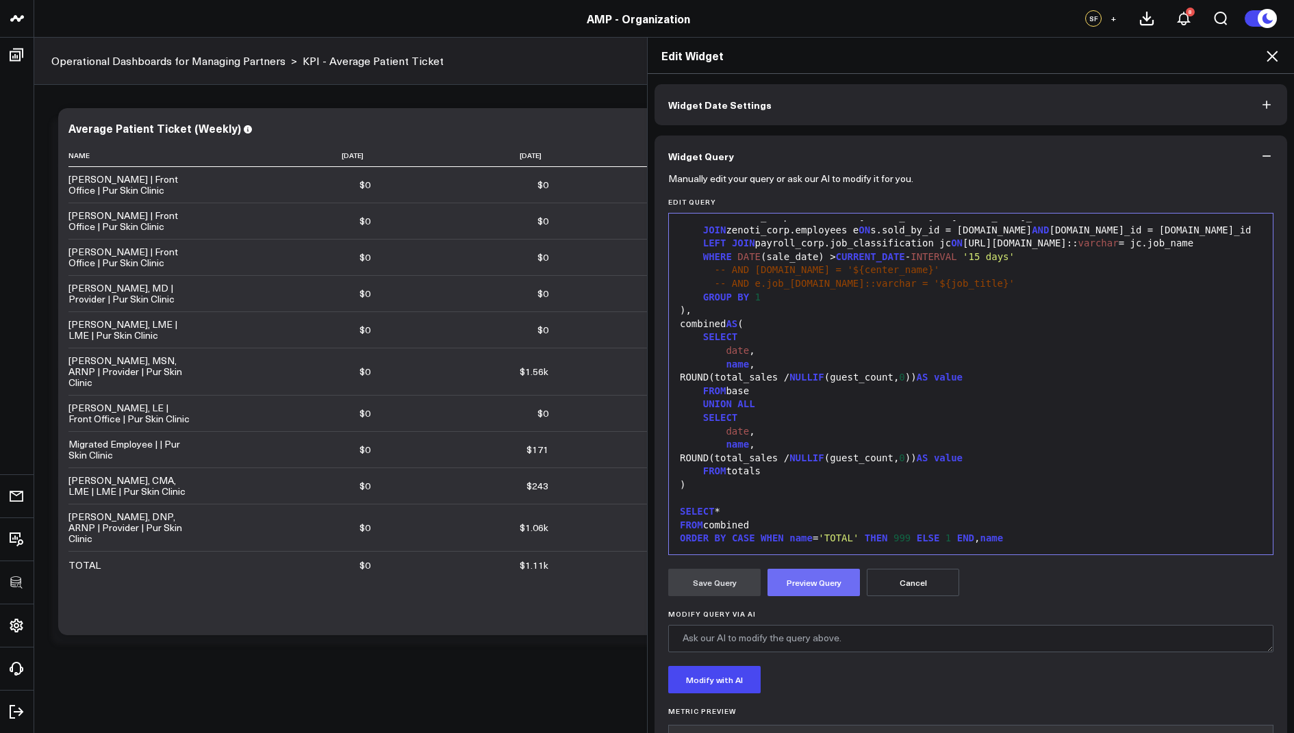
click at [831, 578] on button "Preview Query" at bounding box center [814, 582] width 92 height 27
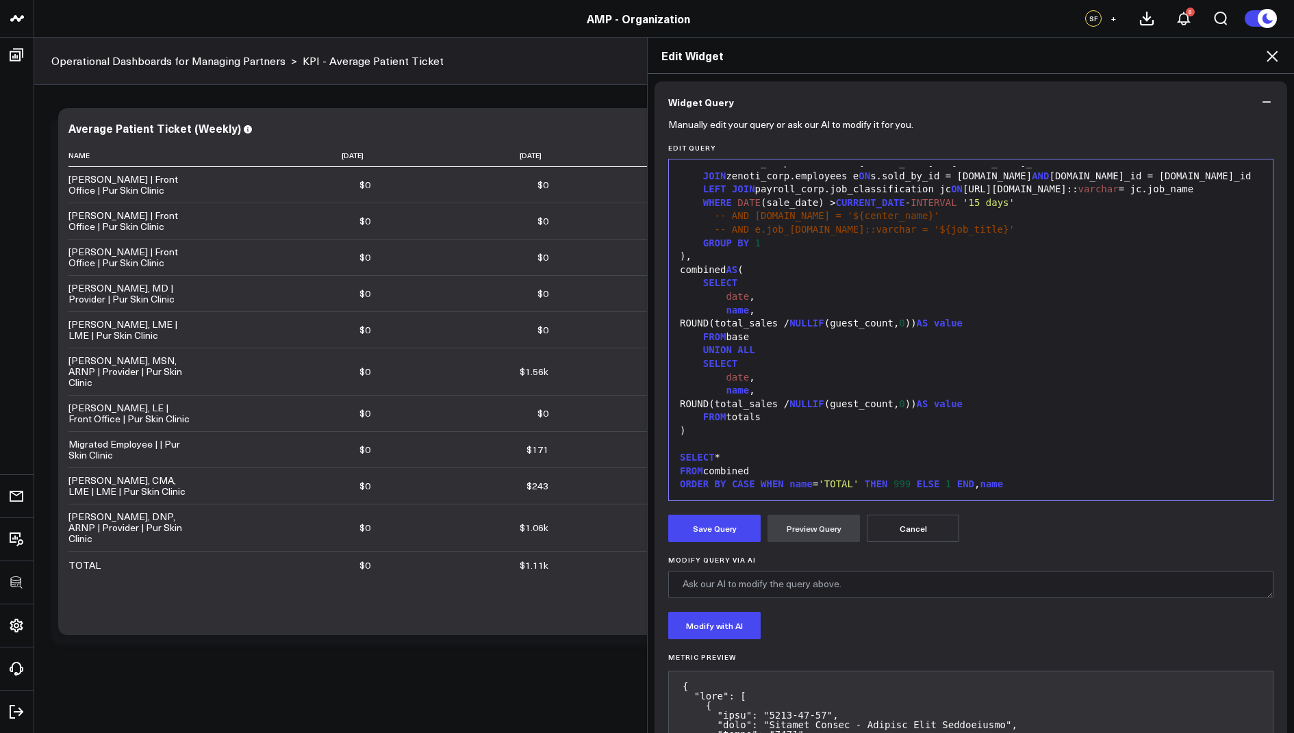
scroll to position [148, 0]
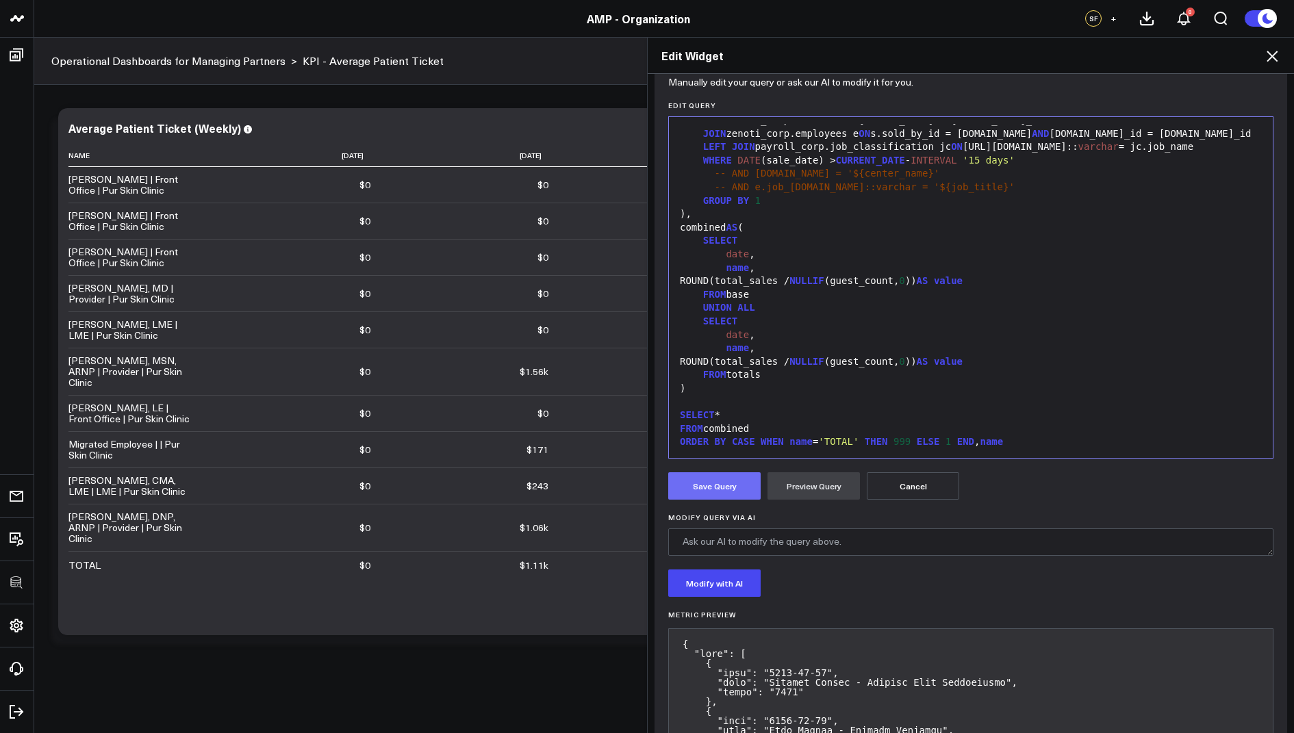
click at [719, 477] on button "Save Query" at bounding box center [714, 485] width 92 height 27
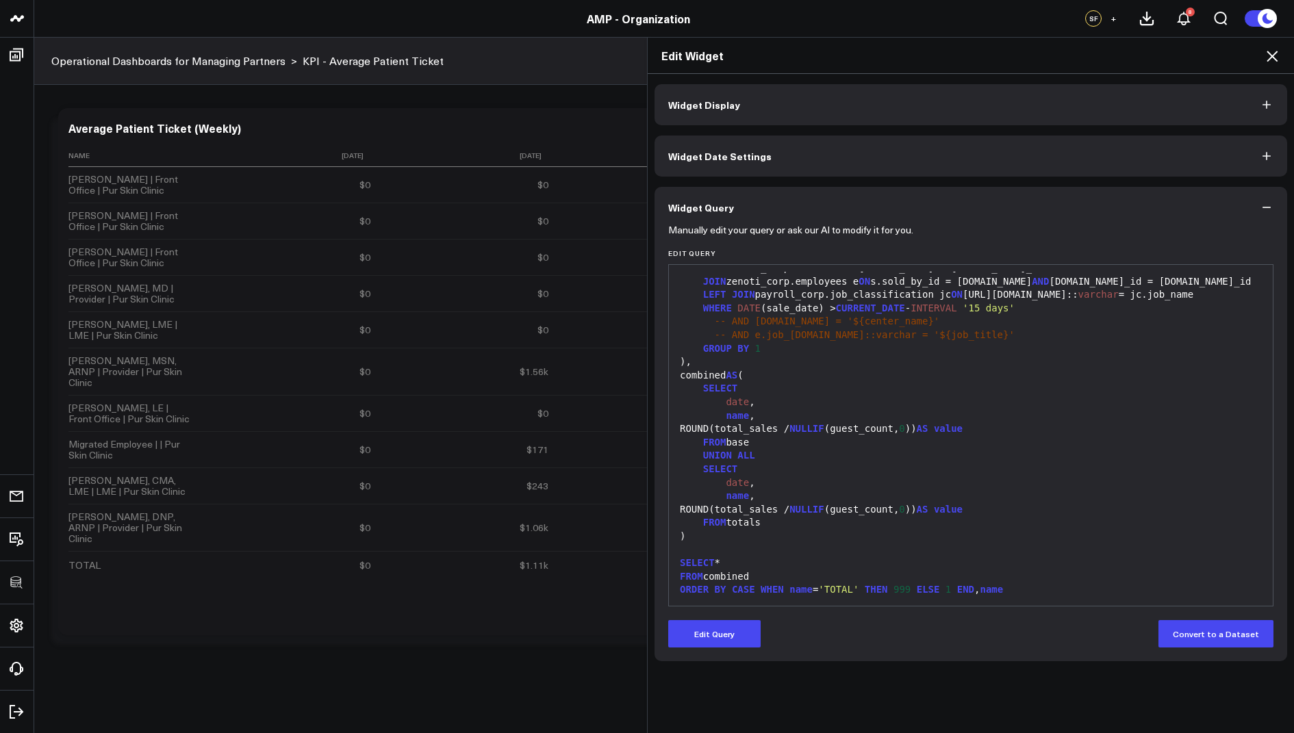
scroll to position [0, 0]
click at [1269, 54] on icon at bounding box center [1272, 56] width 16 height 16
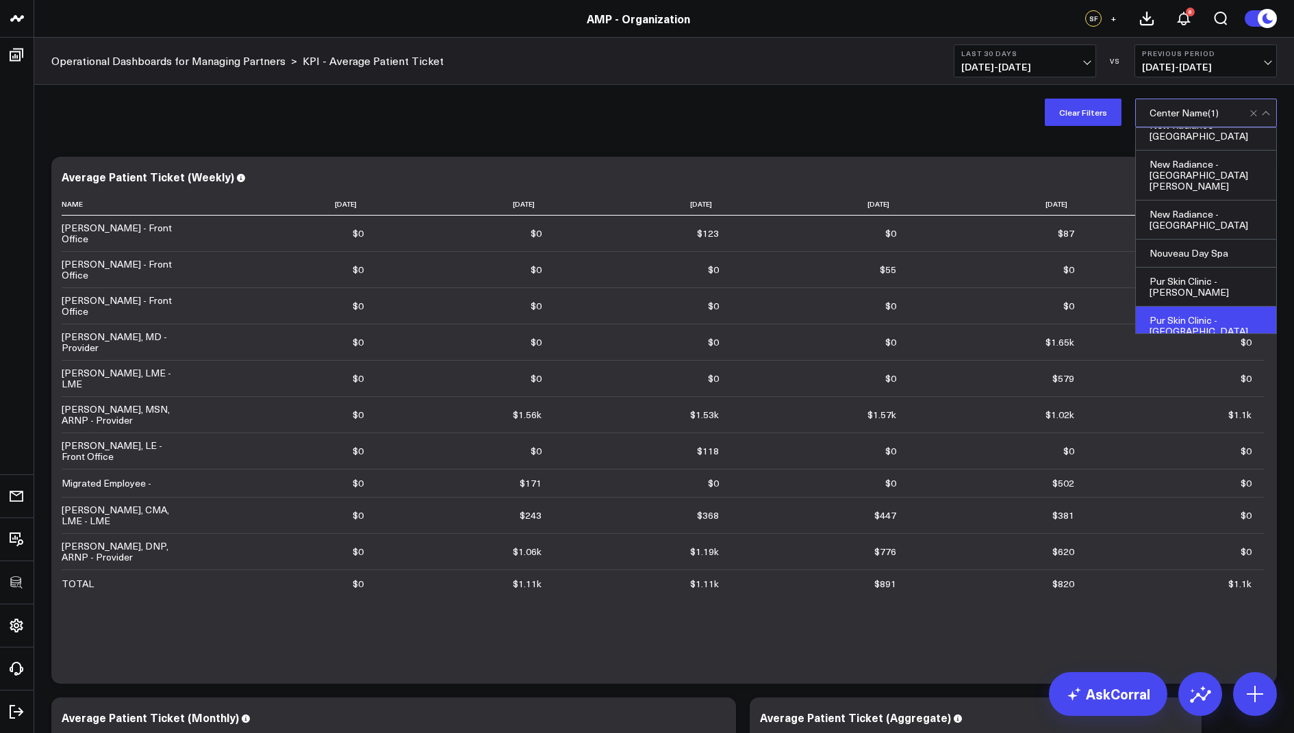
scroll to position [1096, 0]
click at [725, 97] on div "Clear Filters option Pur Skin Clinic - [PERSON_NAME], selected. SkynBar, 40 of …" at bounding box center [664, 112] width 1260 height 55
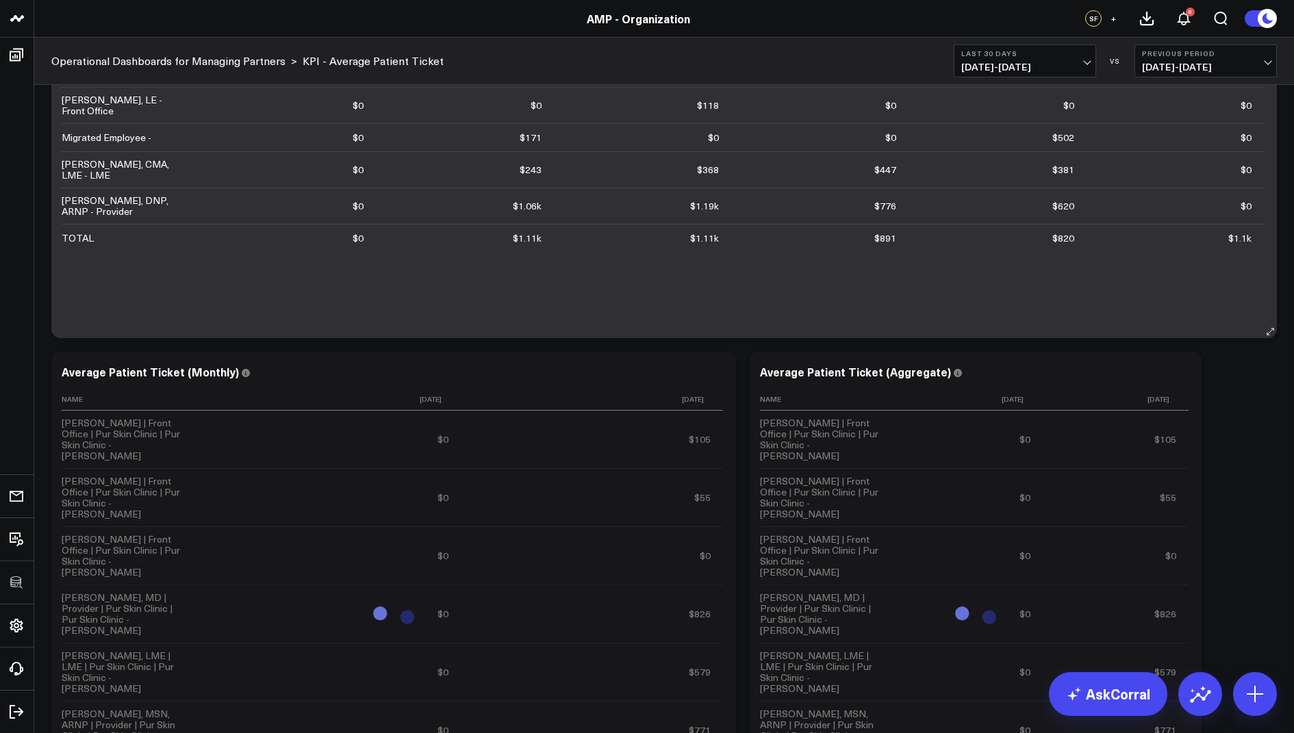
scroll to position [366, 0]
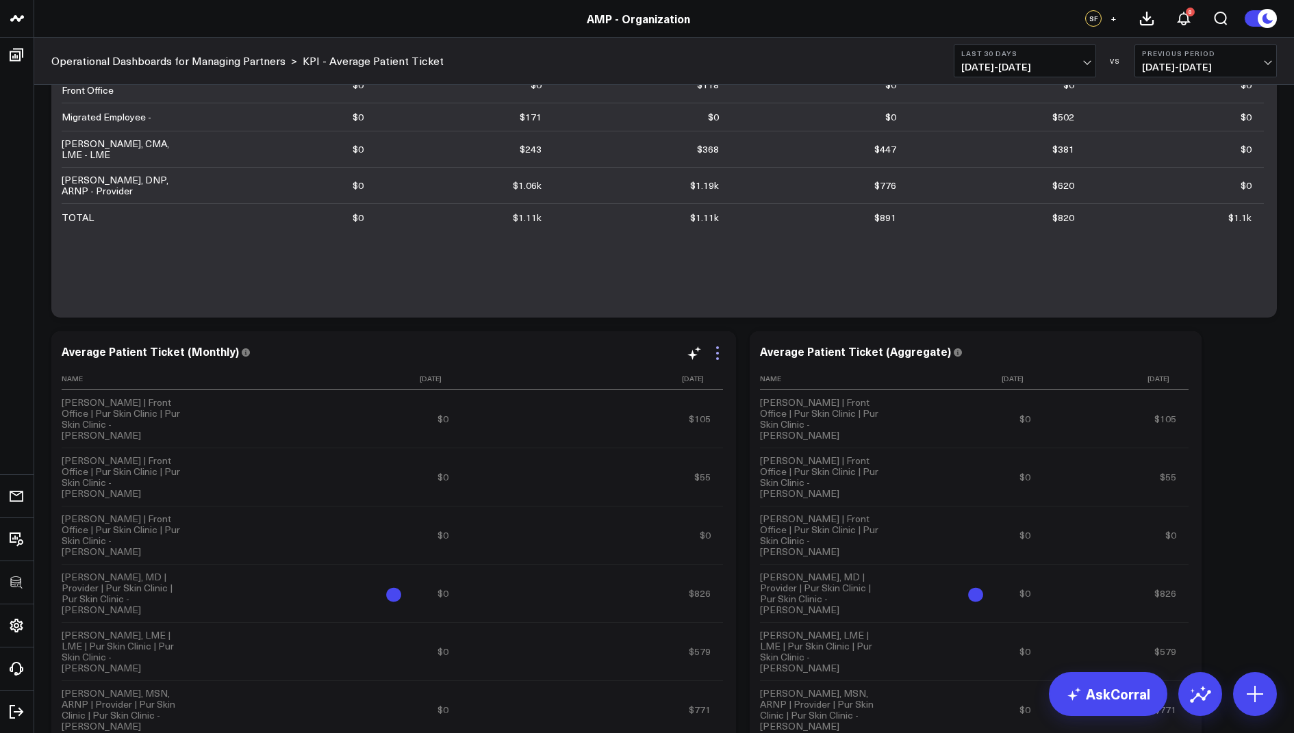
click at [712, 353] on icon at bounding box center [717, 353] width 16 height 16
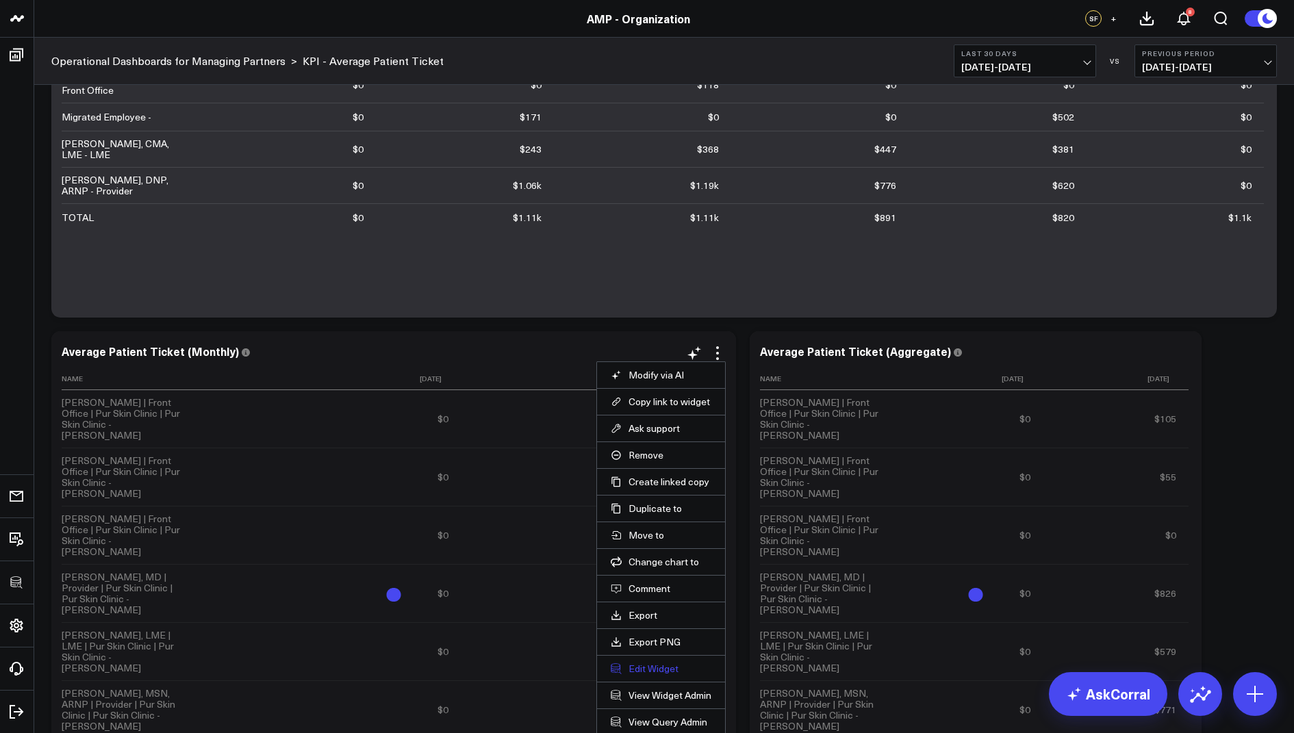
click at [642, 663] on button "Edit Widget" at bounding box center [661, 669] width 101 height 12
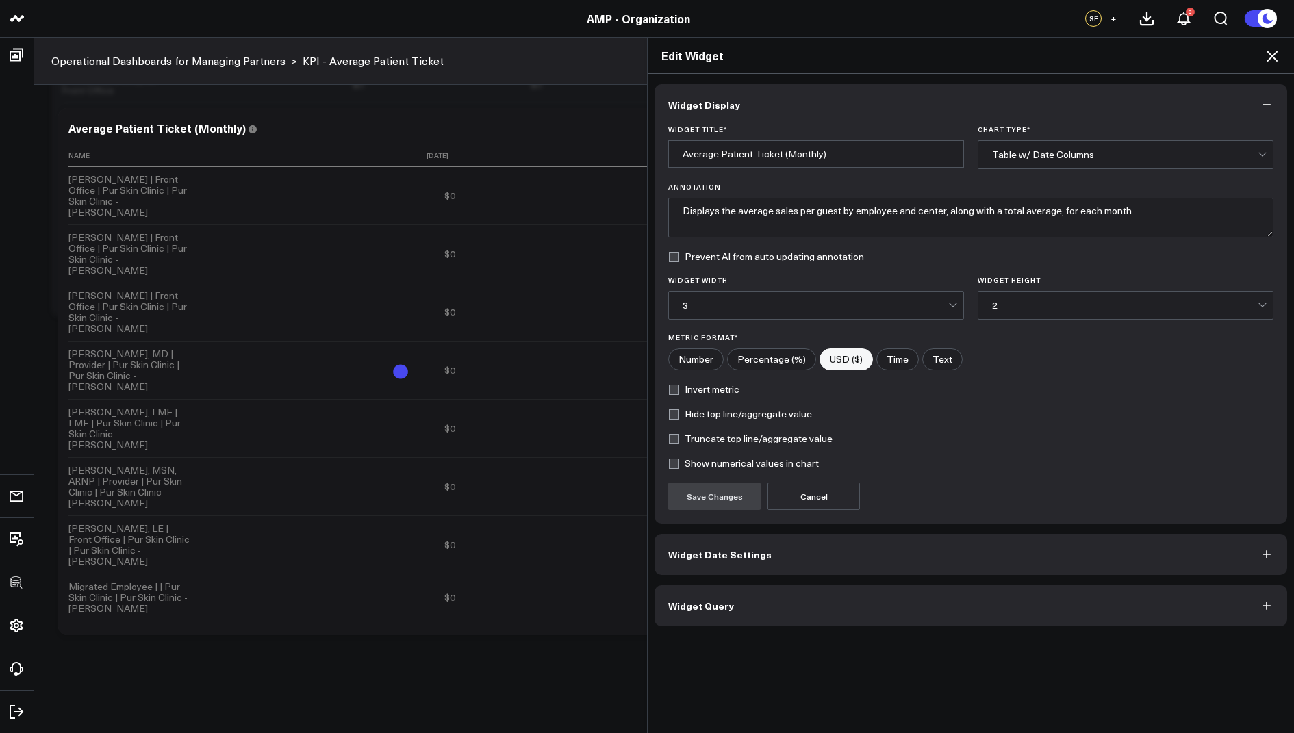
click at [724, 609] on button "Widget Query" at bounding box center [971, 605] width 633 height 41
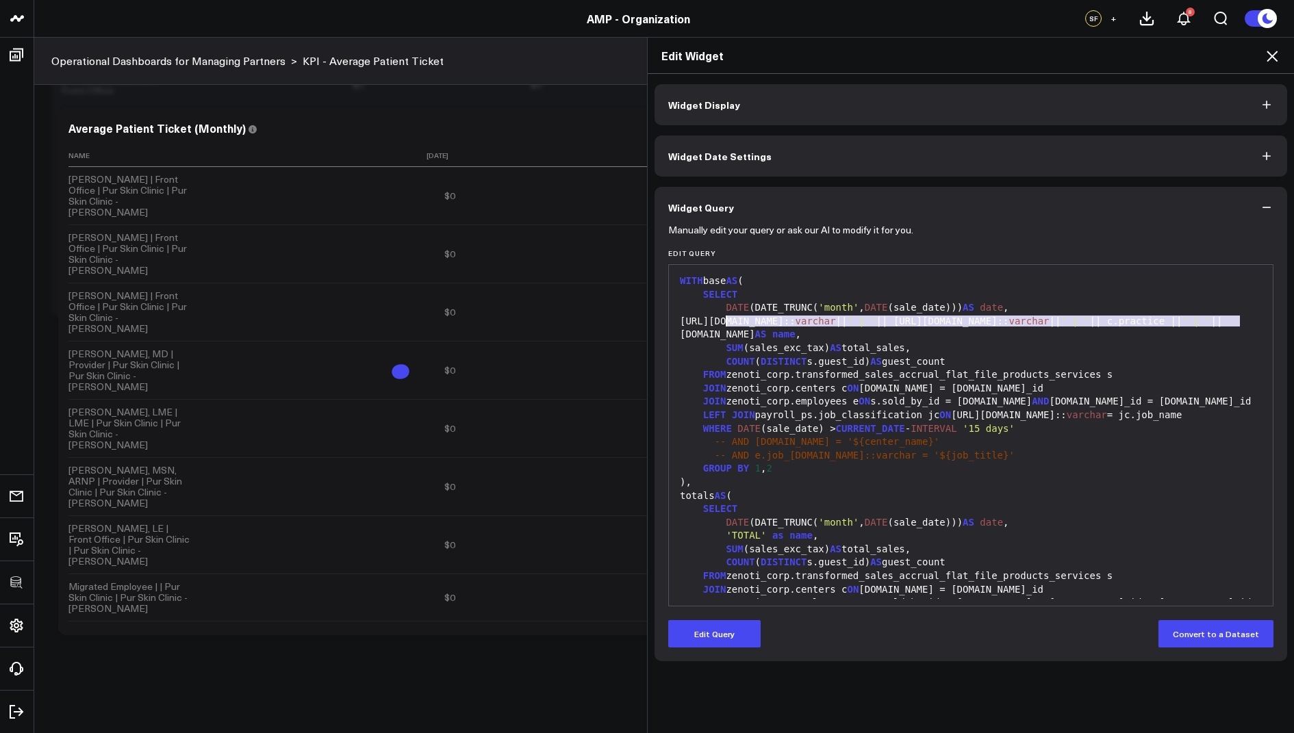
drag, startPoint x: 1240, startPoint y: 320, endPoint x: 725, endPoint y: 324, distance: 514.9
click at [725, 324] on div "[URL][DOMAIN_NAME]:: varchar || ' | ' || [URL][DOMAIN_NAME]:: varchar || ' | ' …" at bounding box center [971, 328] width 590 height 27
copy div "[URL][DOMAIN_NAME]:: varchar || ' | ' || [URL][DOMAIN_NAME]:: varchar || ' | ' …"
click at [1276, 57] on icon at bounding box center [1272, 56] width 16 height 16
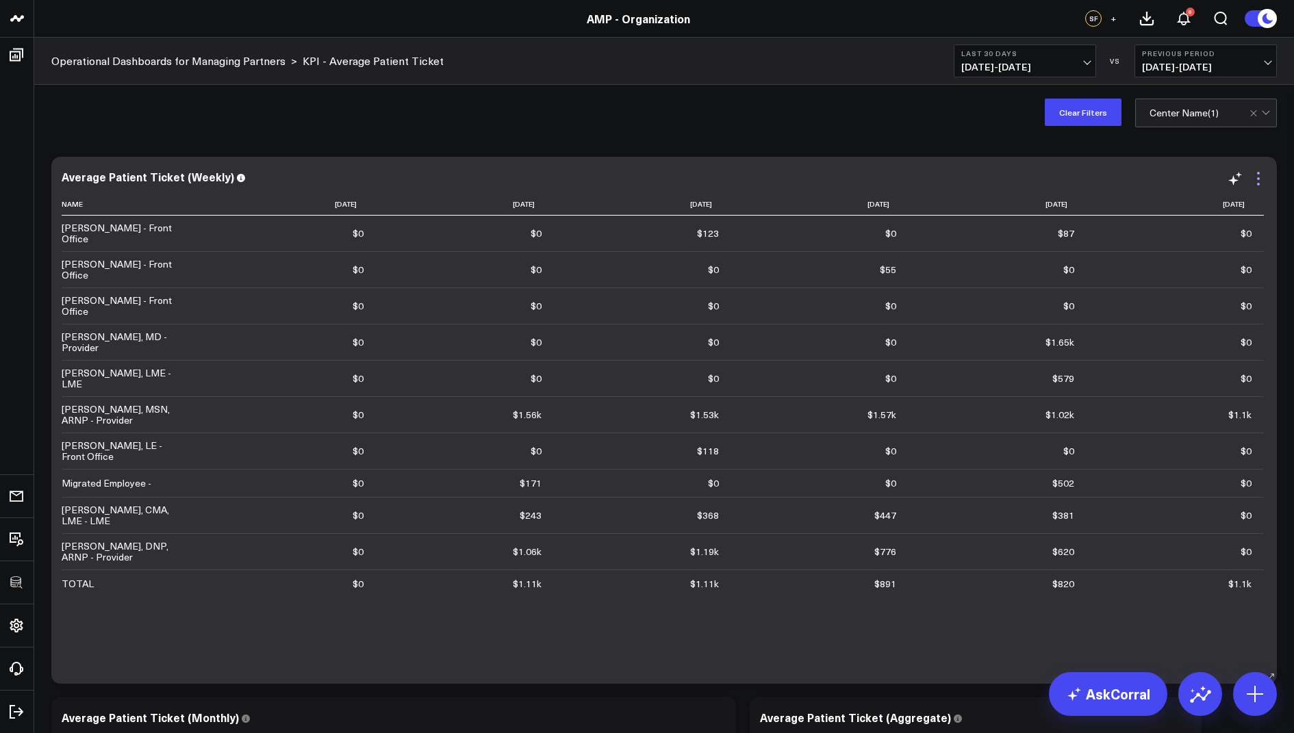
click at [1256, 179] on icon at bounding box center [1258, 178] width 16 height 16
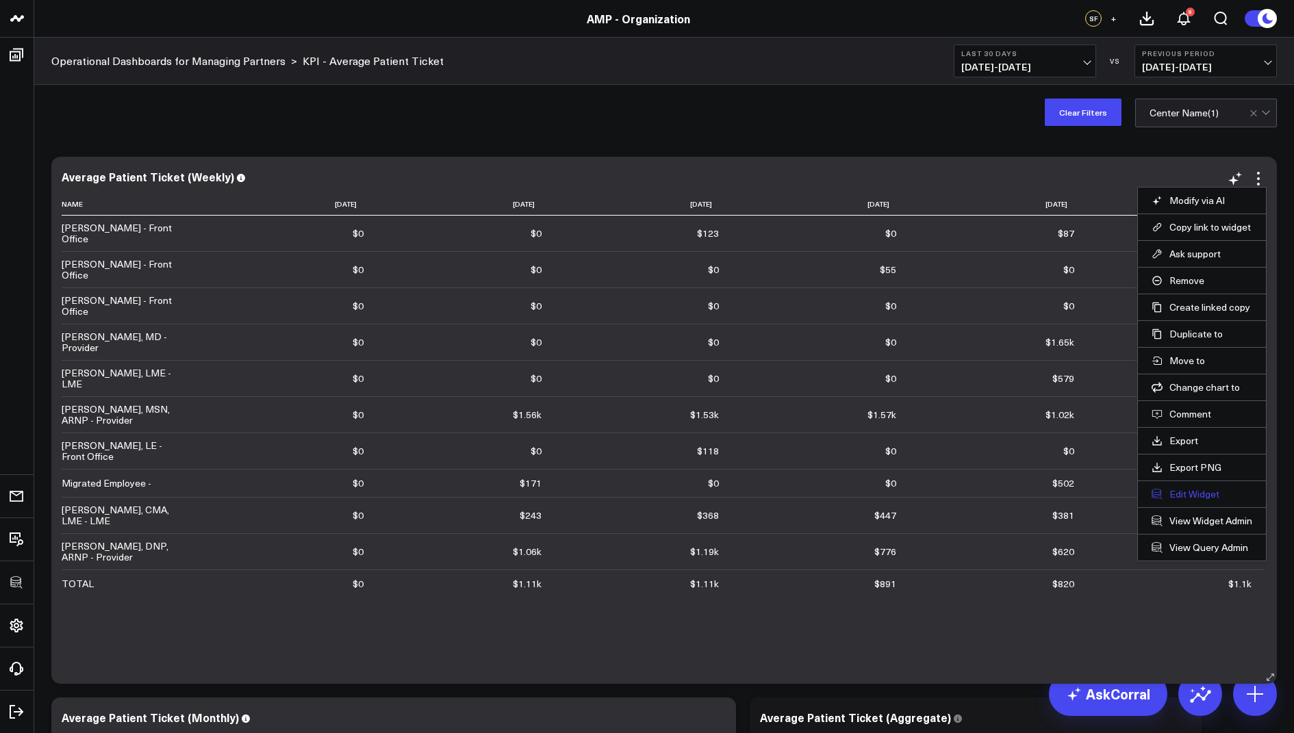
click at [1178, 492] on button "Edit Widget" at bounding box center [1202, 494] width 101 height 12
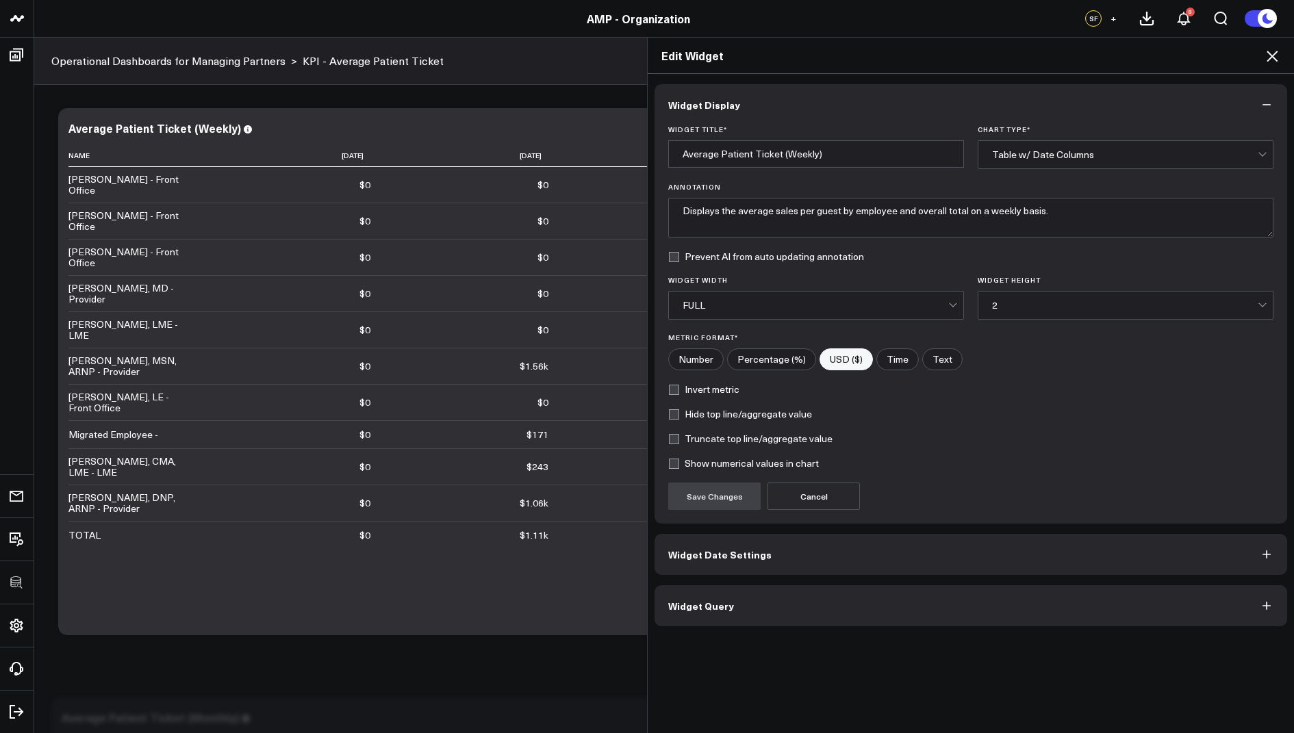
click at [693, 601] on span "Widget Query" at bounding box center [701, 606] width 66 height 11
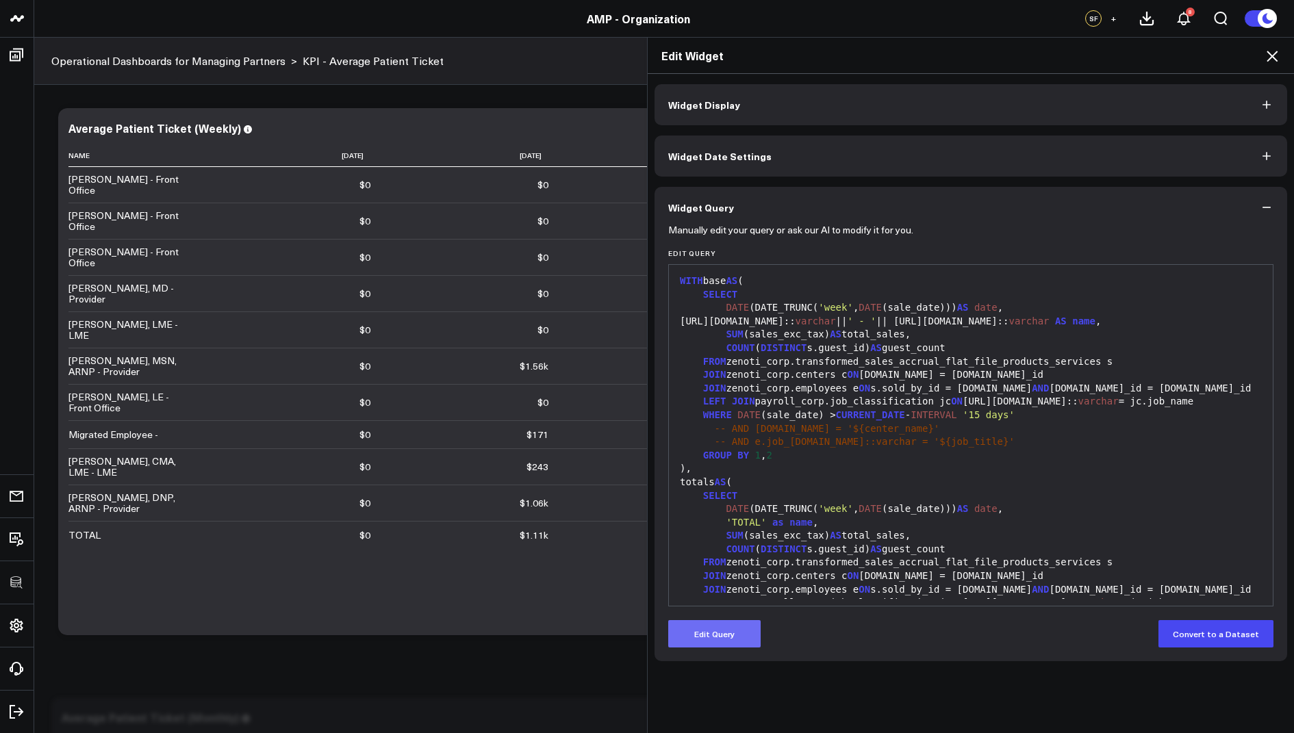
click at [706, 640] on button "Edit Query" at bounding box center [714, 633] width 92 height 27
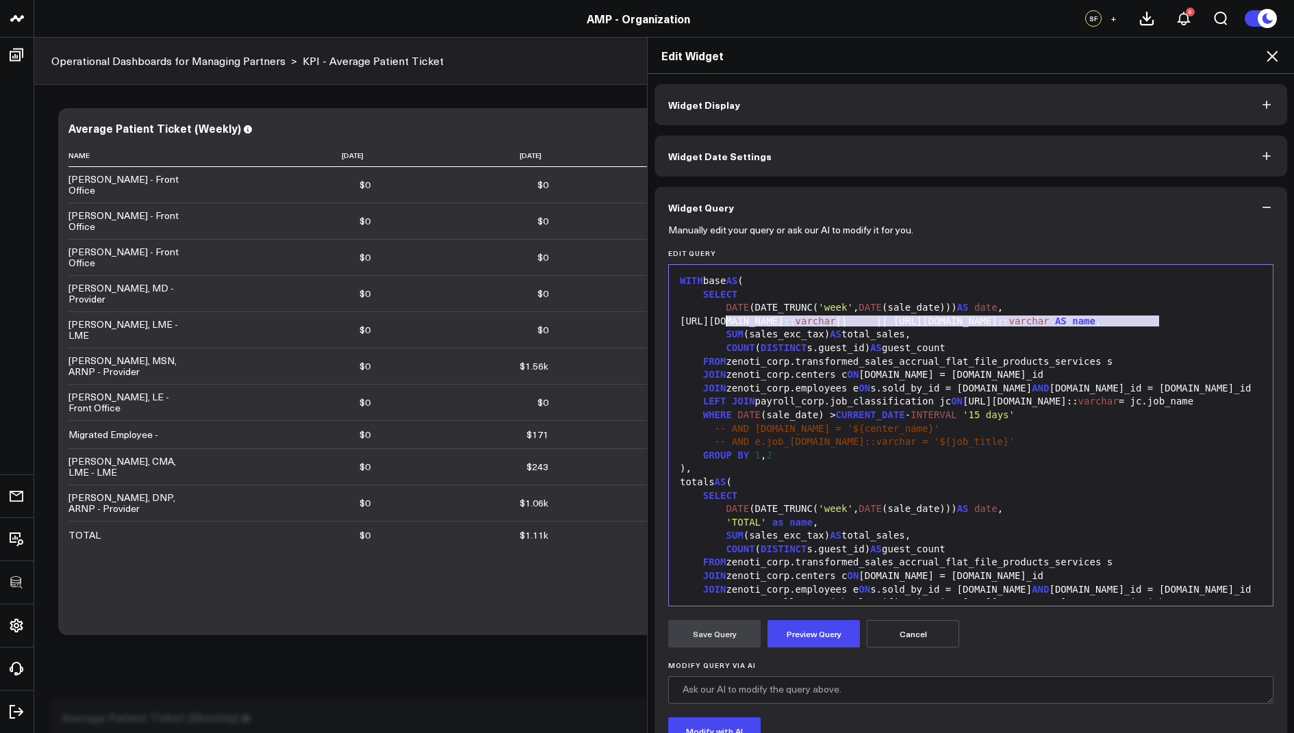
drag, startPoint x: 1189, startPoint y: 318, endPoint x: 723, endPoint y: 325, distance: 465.7
click at [723, 325] on div "[URL][DOMAIN_NAME]:: [PERSON_NAME] || ' - ' || [URL][DOMAIN_NAME]:: [PERSON_NAM…" at bounding box center [971, 322] width 590 height 14
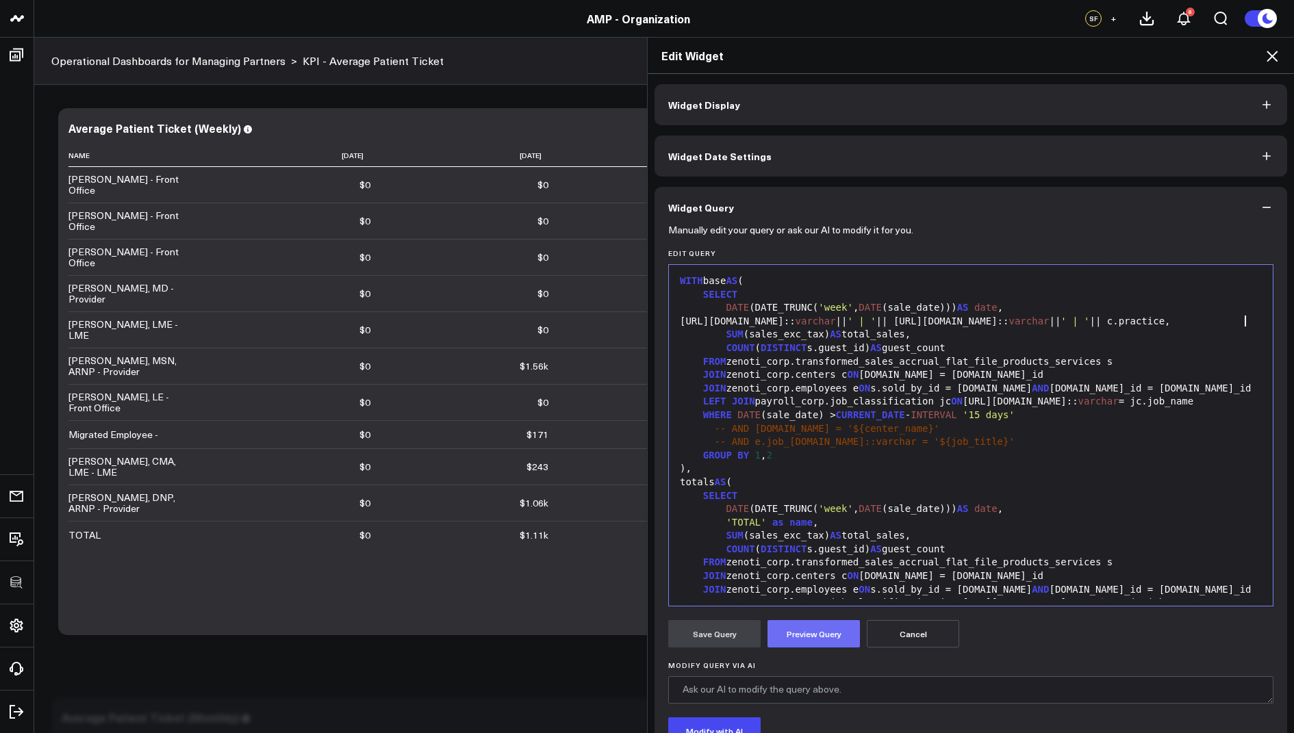
click at [801, 635] on button "Preview Query" at bounding box center [814, 633] width 92 height 27
